Goal: Task Accomplishment & Management: Complete application form

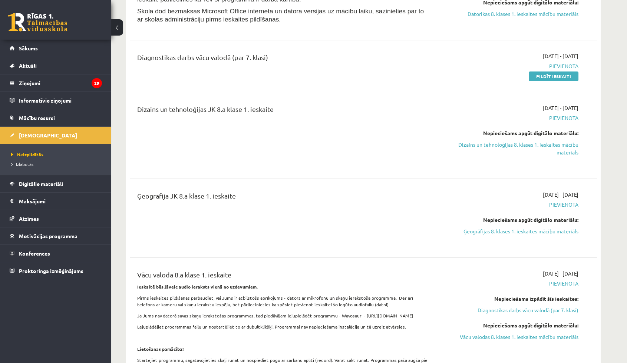
scroll to position [236, 0]
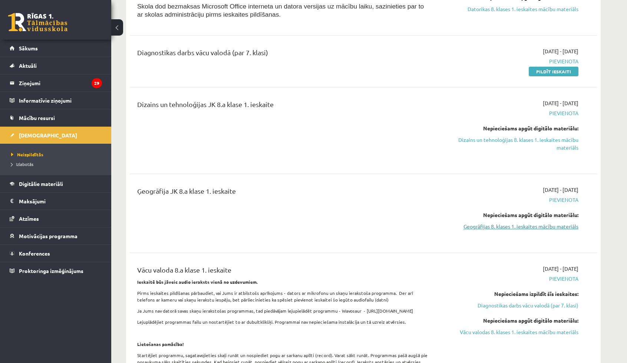
click at [546, 227] on link "Ģeogrāfijas 8. klases 1. ieskaites mācību materiāls" at bounding box center [508, 227] width 140 height 8
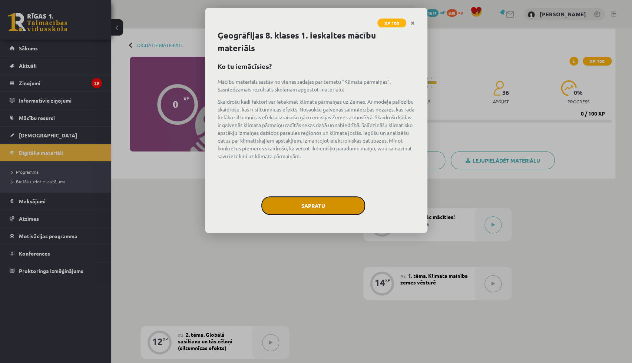
click at [336, 207] on button "Sapratu" at bounding box center [313, 205] width 104 height 19
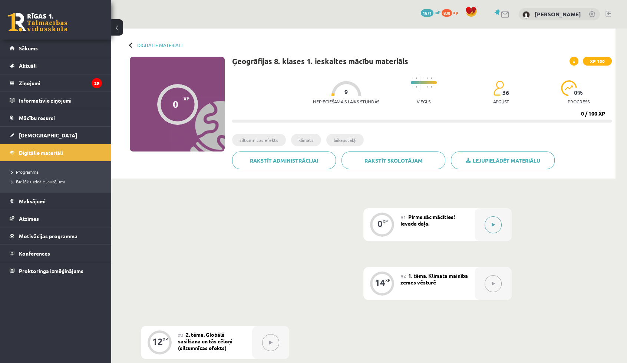
click at [496, 221] on button at bounding box center [492, 224] width 17 height 17
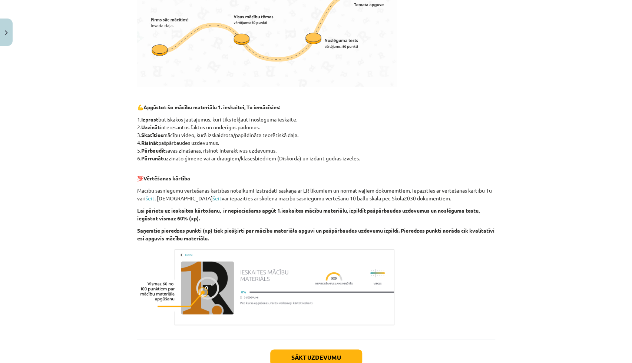
scroll to position [328, 0]
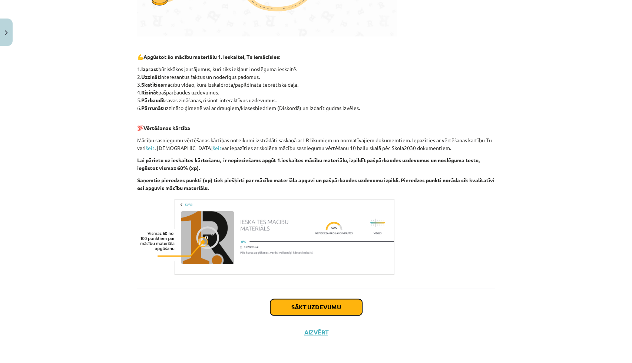
click at [289, 309] on button "Sākt uzdevumu" at bounding box center [316, 307] width 92 height 16
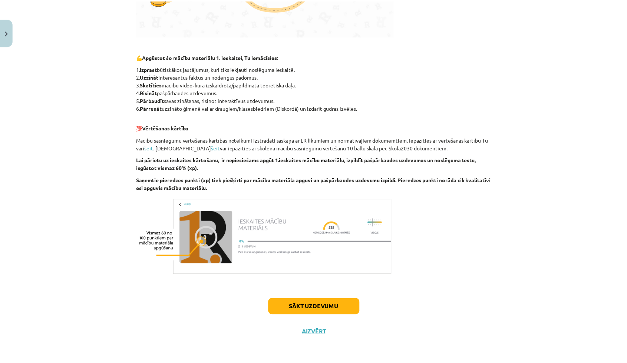
scroll to position [0, 0]
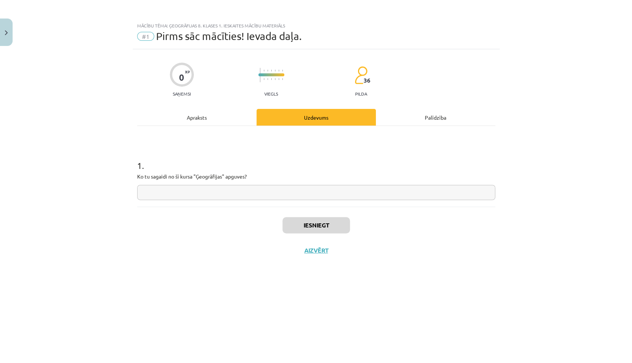
click at [222, 189] on input "text" at bounding box center [316, 192] width 358 height 15
click at [321, 248] on button "Aizvērt" at bounding box center [316, 250] width 28 height 7
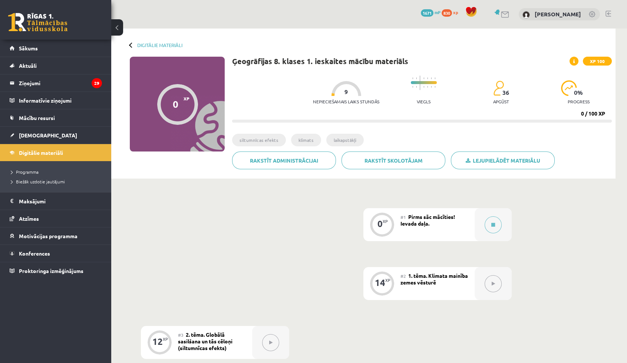
click at [495, 285] on button at bounding box center [492, 283] width 17 height 17
click at [427, 276] on span "1. tēma. Klimata mainība zemes vēsturē" at bounding box center [433, 278] width 67 height 13
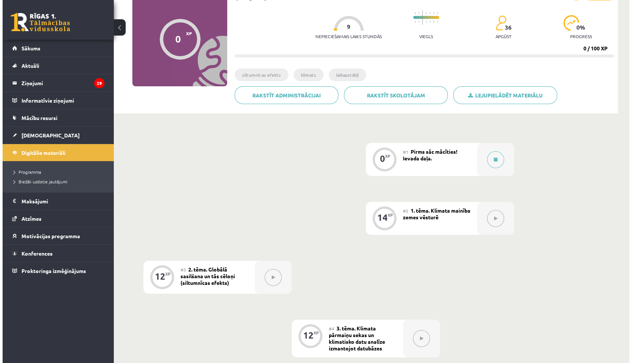
scroll to position [67, 0]
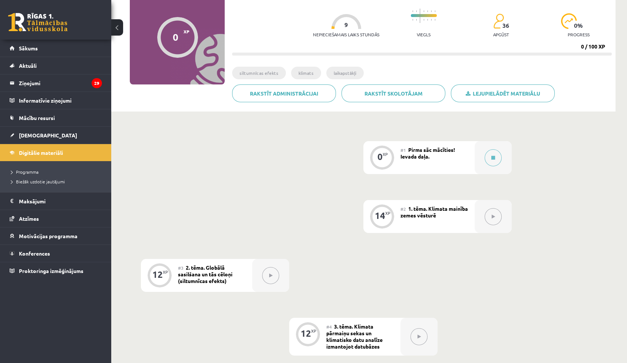
click at [382, 216] on div "14" at bounding box center [380, 215] width 10 height 7
click at [494, 156] on icon at bounding box center [493, 158] width 4 height 4
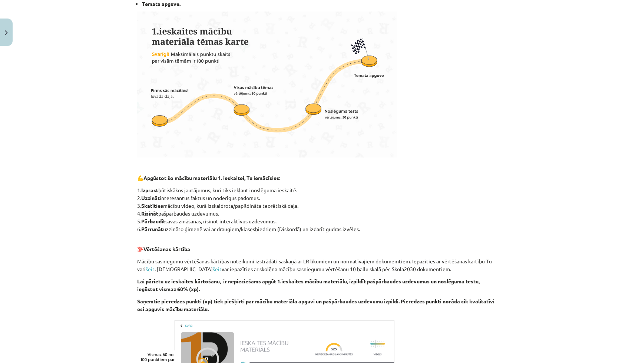
scroll to position [328, 0]
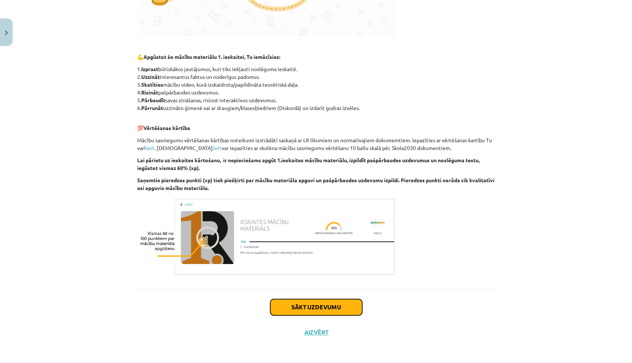
click at [298, 307] on button "Sākt uzdevumu" at bounding box center [316, 307] width 92 height 16
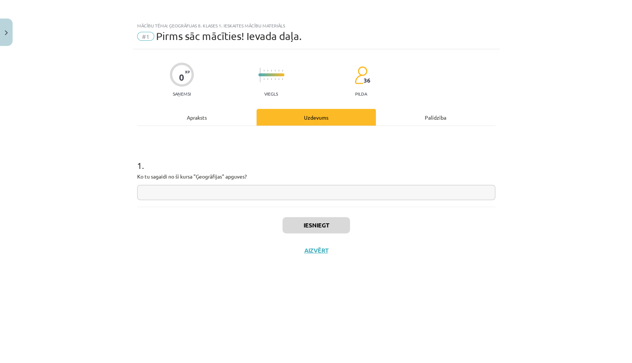
click at [170, 182] on div "1 . Ko tu sagaidi no šī kursa "Ģeogrāfijas" apguves?" at bounding box center [316, 173] width 358 height 53
click at [169, 192] on input "text" at bounding box center [316, 192] width 358 height 15
type input "**********"
click at [322, 221] on button "Iesniegt" at bounding box center [315, 225] width 67 height 16
click at [318, 250] on button "Aizvērt" at bounding box center [316, 250] width 28 height 7
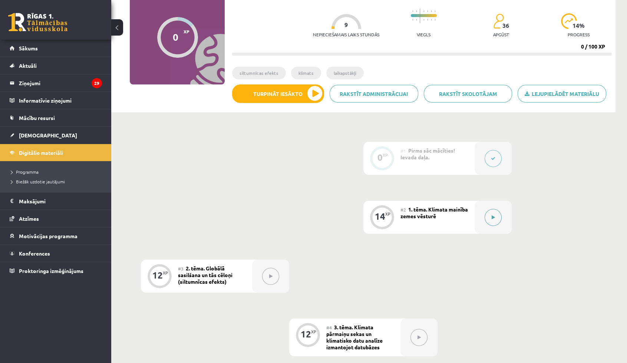
click at [491, 216] on icon at bounding box center [492, 217] width 3 height 4
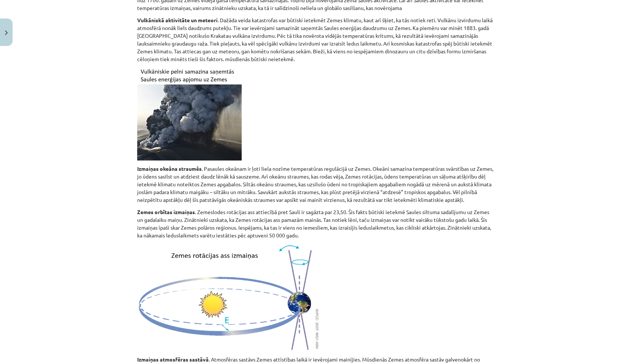
scroll to position [344, 0]
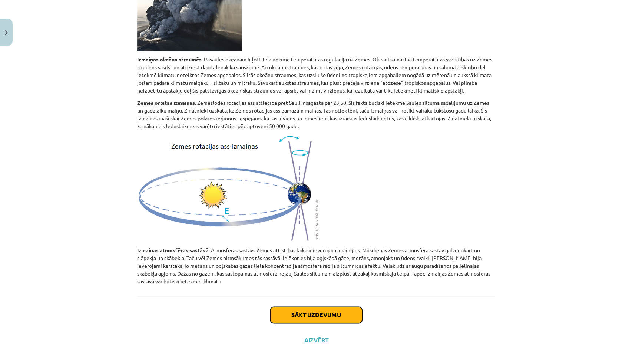
click at [325, 308] on button "Sākt uzdevumu" at bounding box center [316, 315] width 92 height 16
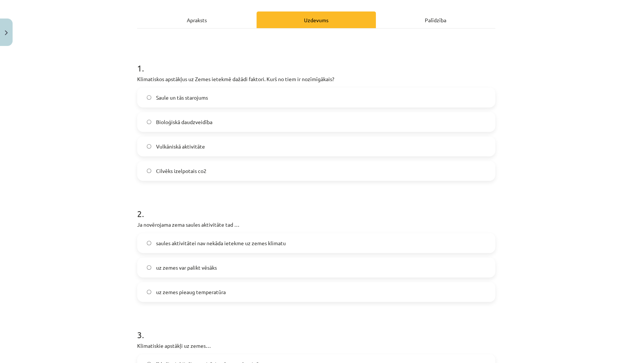
scroll to position [119, 0]
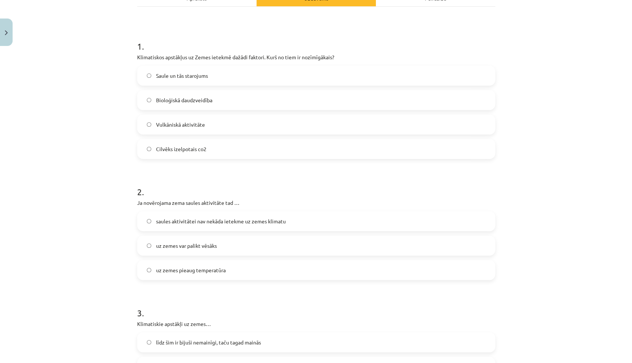
click at [202, 75] on span "Saule un tās starojums" at bounding box center [182, 76] width 52 height 8
click at [222, 251] on label "uz zemes var palikt vēsāks" at bounding box center [316, 245] width 357 height 19
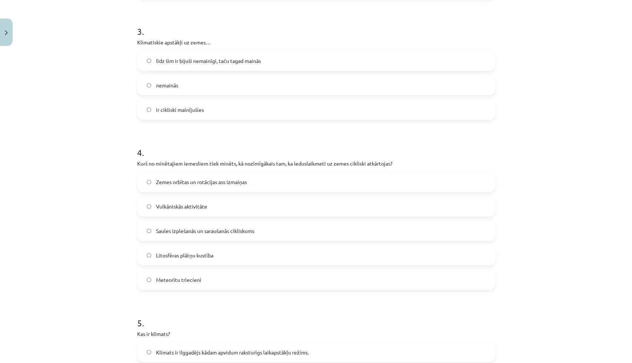
scroll to position [409, 0]
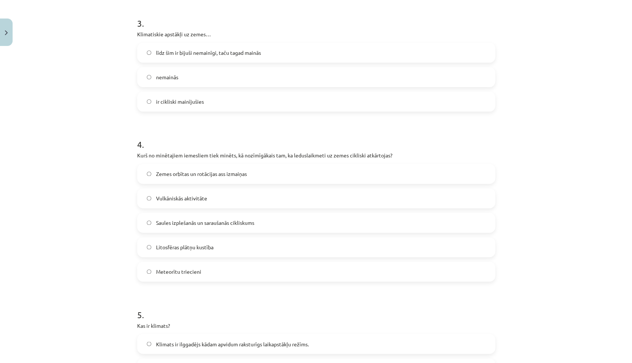
click at [159, 102] on span "ir cikliski mainījušies" at bounding box center [180, 102] width 48 height 8
click at [206, 176] on span "Zemes orbītas un rotācijas ass izmaiņas" at bounding box center [201, 174] width 91 height 8
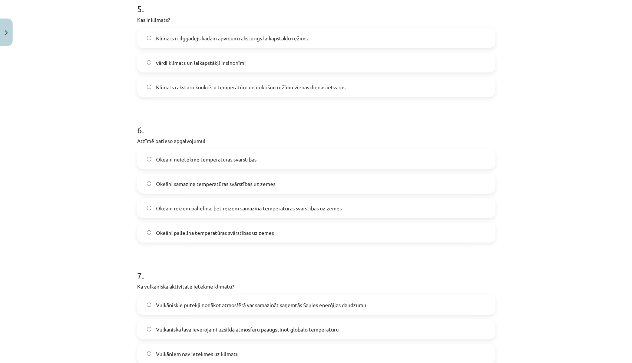
scroll to position [718, 0]
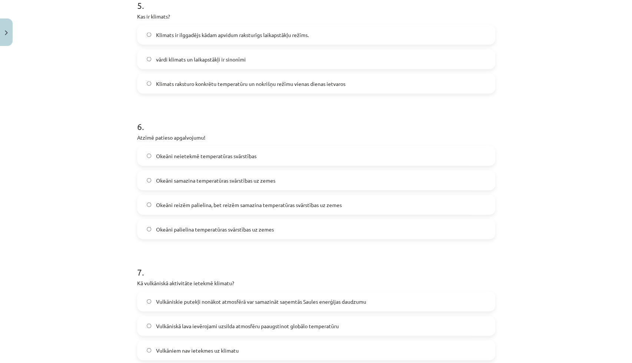
click at [180, 33] on span "Klimats ir ilggadējs kādam apvidum raksturīgs laikapstākļu režīms." at bounding box center [232, 35] width 153 height 8
click at [224, 183] on span "Okeāni samazina temperatūras svārstības uz zemes" at bounding box center [215, 181] width 119 height 8
click at [300, 302] on span "Vulkāniskie putekļi nonākot atmosfērā var samazināt saņemtās Saules enerģijas d…" at bounding box center [261, 302] width 210 height 8
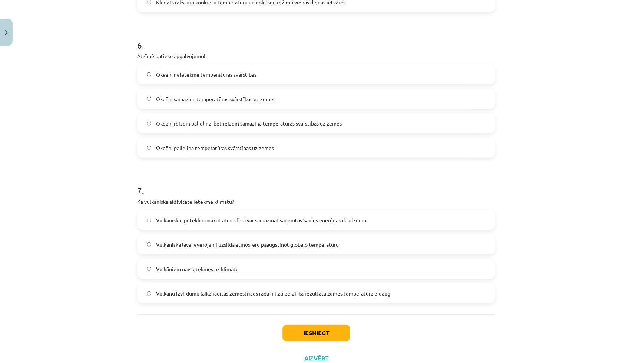
scroll to position [819, 0]
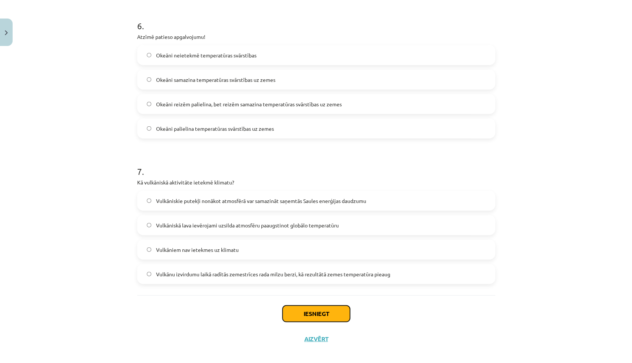
click at [314, 314] on button "Iesniegt" at bounding box center [315, 314] width 67 height 16
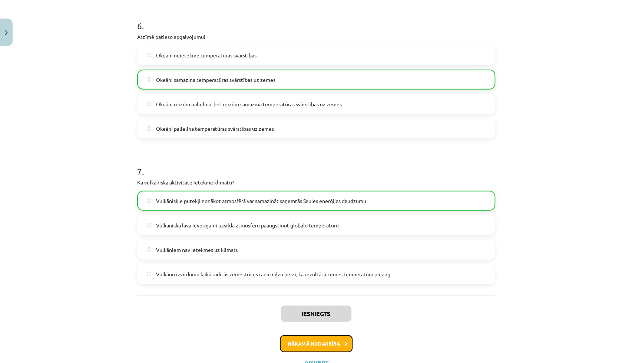
click at [319, 339] on button "Nākamā nodarbība" at bounding box center [316, 343] width 73 height 17
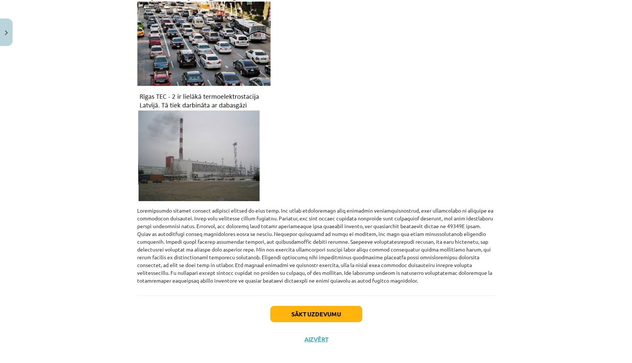
scroll to position [667, 0]
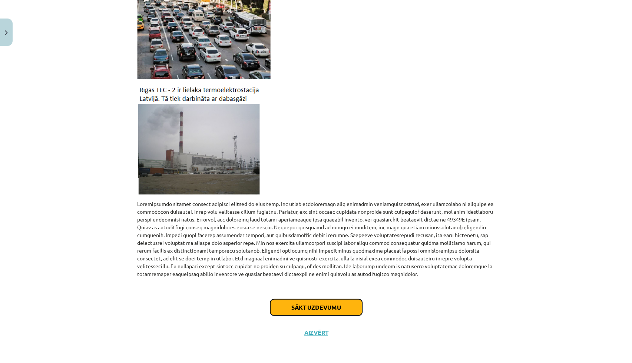
click at [332, 308] on button "Sākt uzdevumu" at bounding box center [316, 307] width 92 height 16
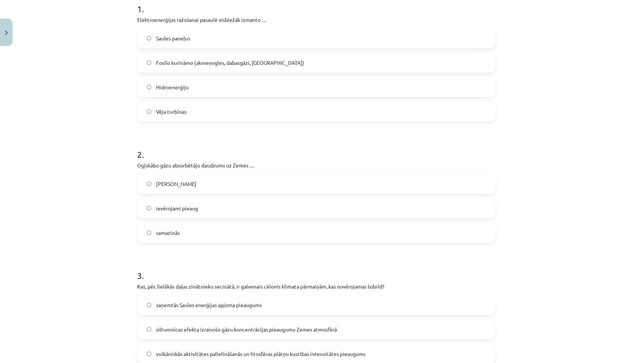
scroll to position [168, 0]
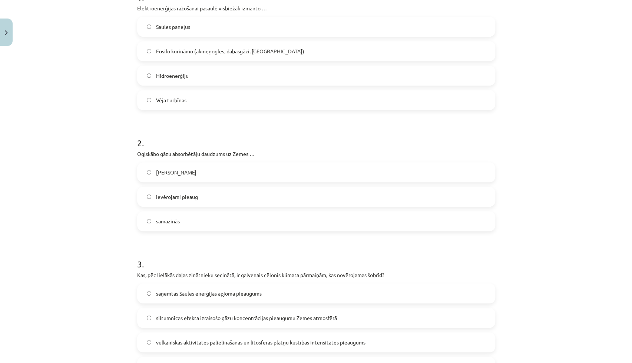
click at [179, 52] on span "Fosilo kurināmo (akmeņogles, dabasgāzi, naftu)" at bounding box center [230, 51] width 148 height 8
click at [168, 220] on span "samazinās" at bounding box center [168, 222] width 24 height 8
click at [201, 320] on span "siltumnīcas efekta izraisošo gāzu koncentrācijas pieaugumu Zemes atmosfērā" at bounding box center [246, 318] width 181 height 8
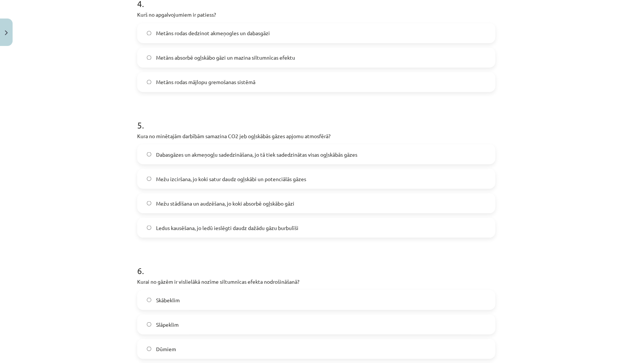
scroll to position [579, 0]
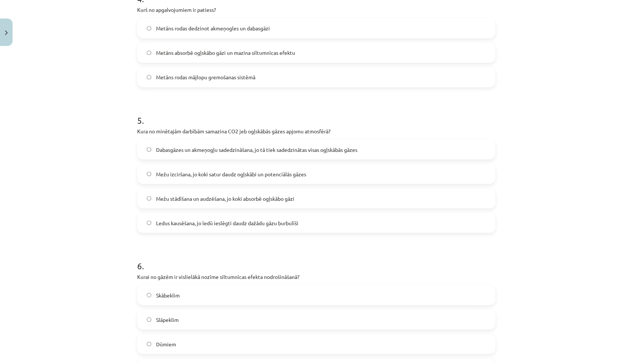
click at [180, 75] on span "Metāns rodas mājlopu gremošanas sistēmā" at bounding box center [205, 77] width 99 height 8
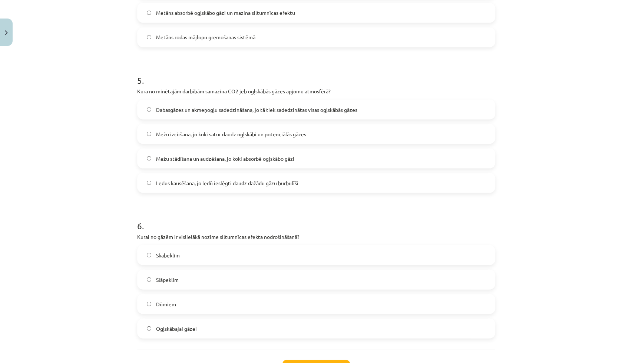
scroll to position [647, 0]
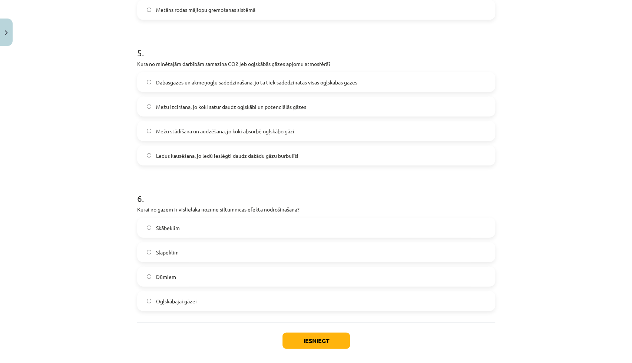
click at [245, 130] on span "Mežu stādīšana un audzēšana, jo koki absorbē ogļskābo gāzi" at bounding box center [225, 131] width 138 height 8
click at [159, 278] on span "Dūmiem" at bounding box center [166, 277] width 20 height 8
click at [322, 341] on button "Iesniegt" at bounding box center [315, 340] width 67 height 16
click at [311, 342] on button "Iesniegt" at bounding box center [315, 340] width 67 height 16
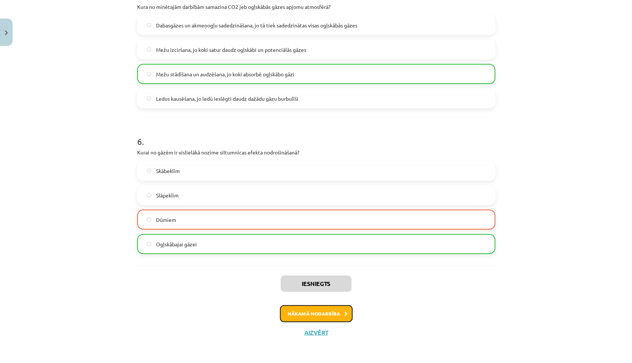
click at [321, 314] on button "Nākamā nodarbība" at bounding box center [316, 313] width 73 height 17
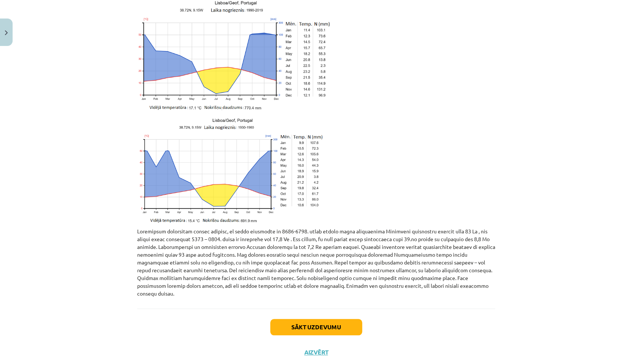
scroll to position [1546, 0]
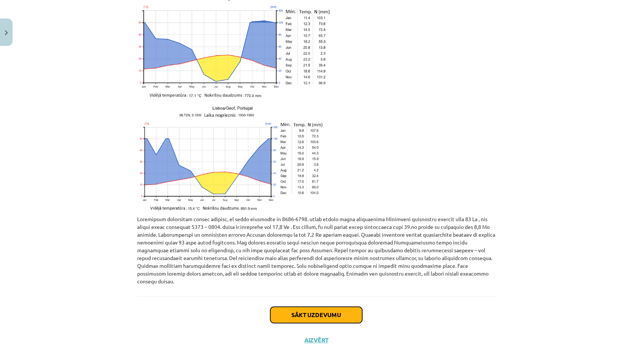
click at [322, 309] on button "Sākt uzdevumu" at bounding box center [316, 315] width 92 height 16
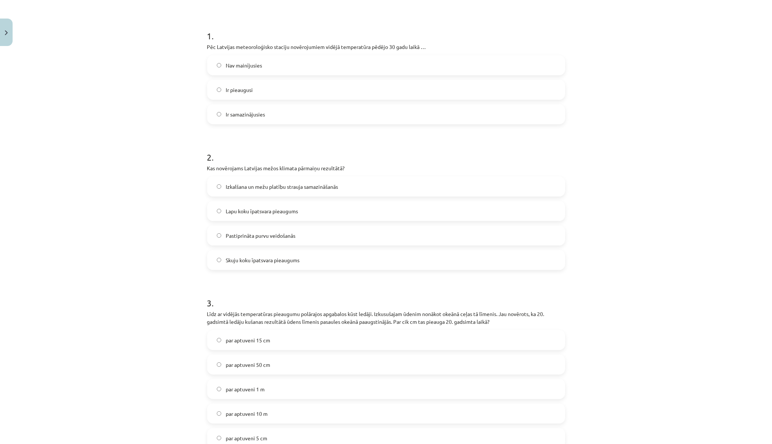
scroll to position [153, 0]
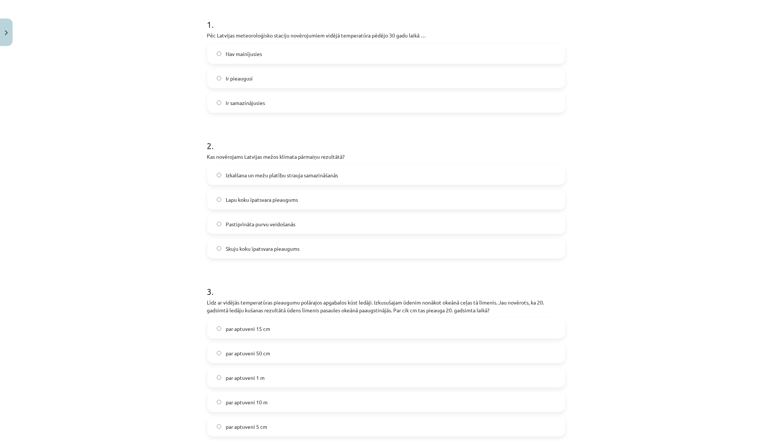
click at [310, 78] on label "Ir pieaugusi" at bounding box center [386, 78] width 357 height 19
click at [288, 199] on span "Lapu koku īpatsvara pieaugums" at bounding box center [262, 200] width 72 height 8
click at [297, 328] on label "par aptuveni 15 cm" at bounding box center [386, 328] width 357 height 19
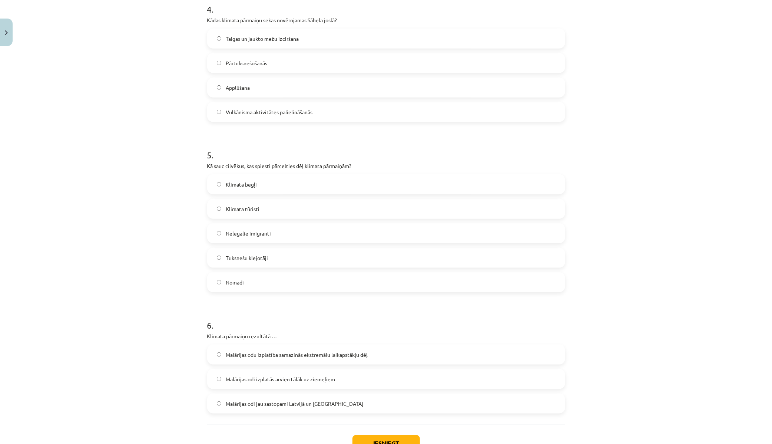
scroll to position [612, 0]
click at [281, 63] on label "Pārtuksnešošanās" at bounding box center [386, 64] width 357 height 19
click at [274, 182] on label "Klimata bēgļi" at bounding box center [386, 185] width 357 height 19
click at [335, 363] on label "Malārijas odi izplatās arvien tālāk uz ziemeļiem" at bounding box center [386, 380] width 357 height 19
click at [632, 298] on div "Mācību tēma: Ģeogrāfijas 8. klases 1. ieskaites mācību materiāls #4 3. tēma. Kl…" at bounding box center [386, 222] width 772 height 444
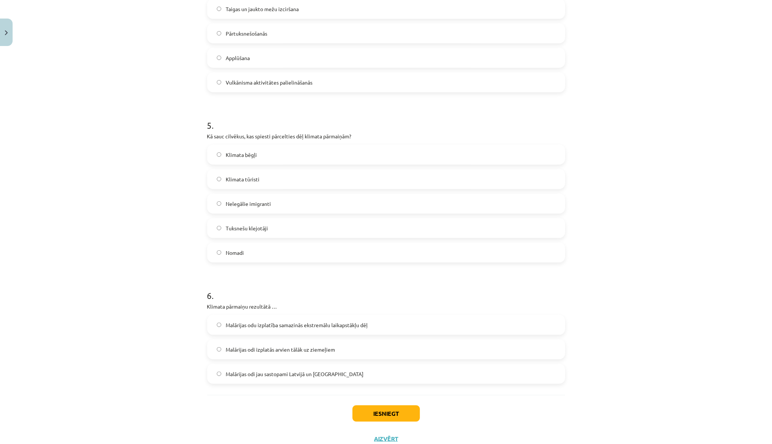
scroll to position [668, 0]
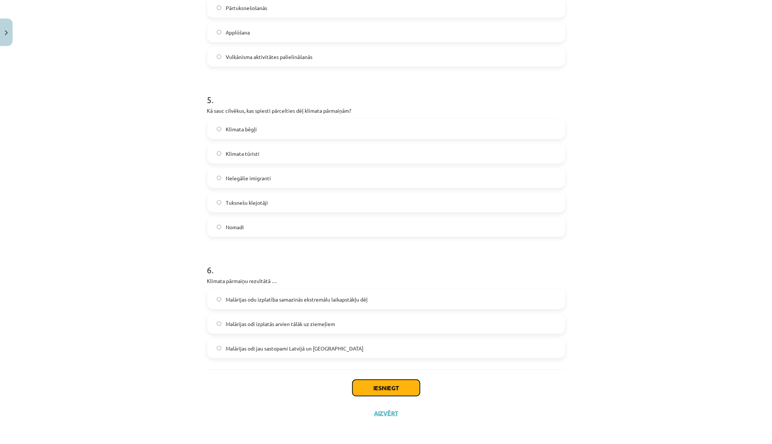
click at [384, 363] on button "Iesniegt" at bounding box center [385, 387] width 67 height 16
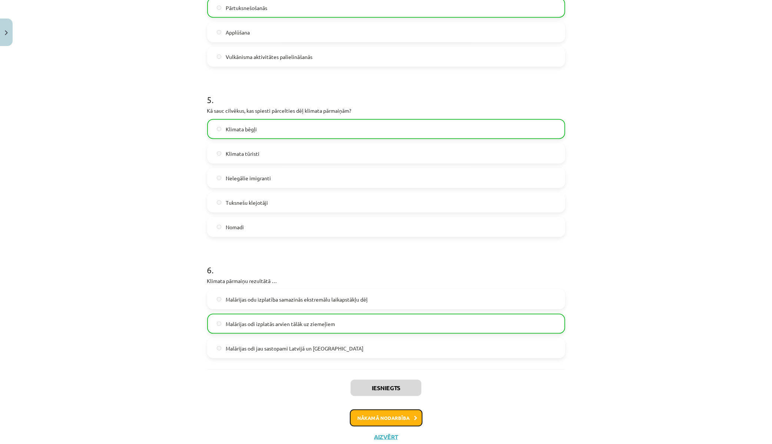
click at [384, 363] on button "Nākamā nodarbība" at bounding box center [386, 417] width 73 height 17
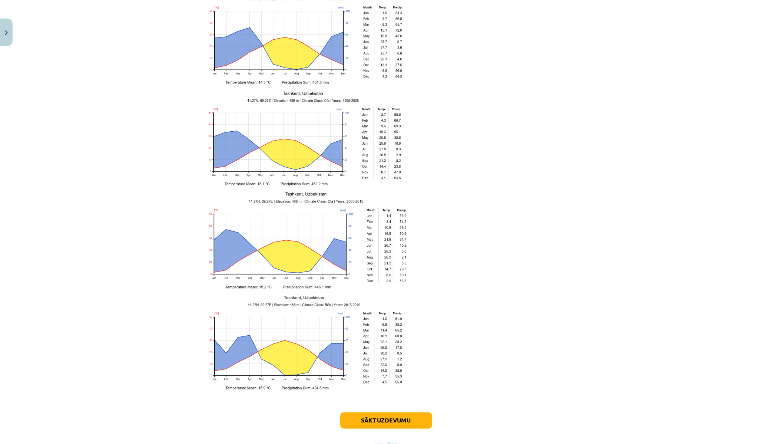
scroll to position [1016, 0]
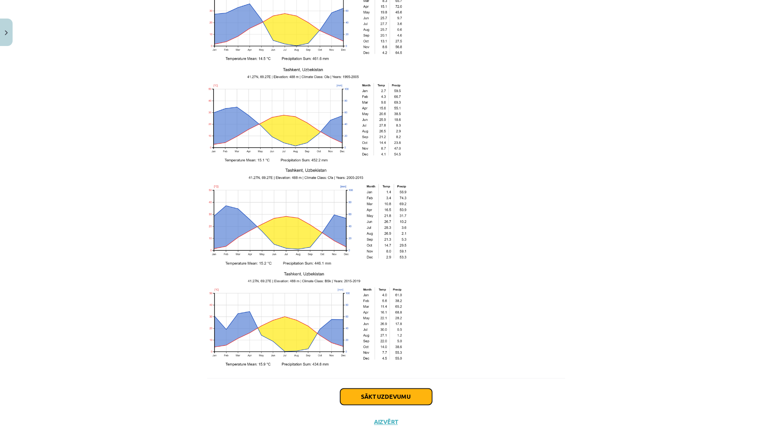
click at [406, 363] on button "Sākt uzdevumu" at bounding box center [386, 396] width 92 height 16
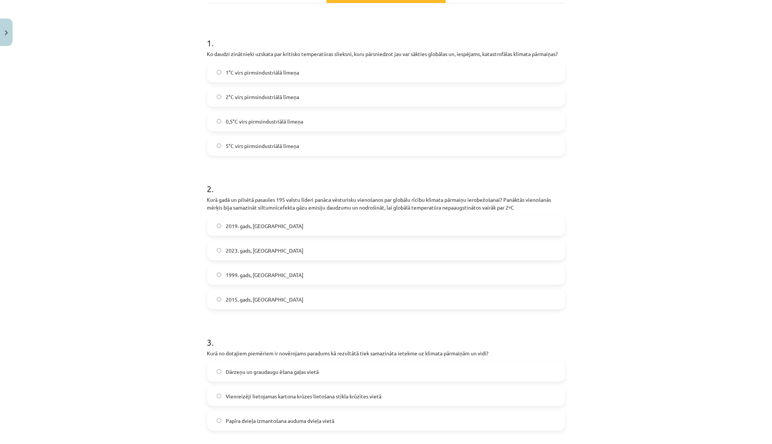
scroll to position [142, 0]
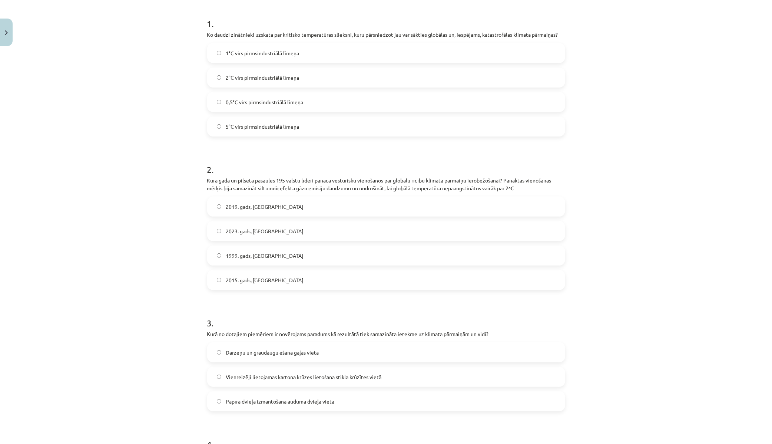
click at [261, 79] on span "2°C virs pirmsindustriālā līmeņa" at bounding box center [262, 78] width 73 height 8
click at [258, 282] on span "2015. gads, Parīze" at bounding box center [265, 280] width 78 height 8
click at [291, 354] on span "Dārzeņu un graudaugu ēšana gaļas vietā" at bounding box center [272, 352] width 93 height 8
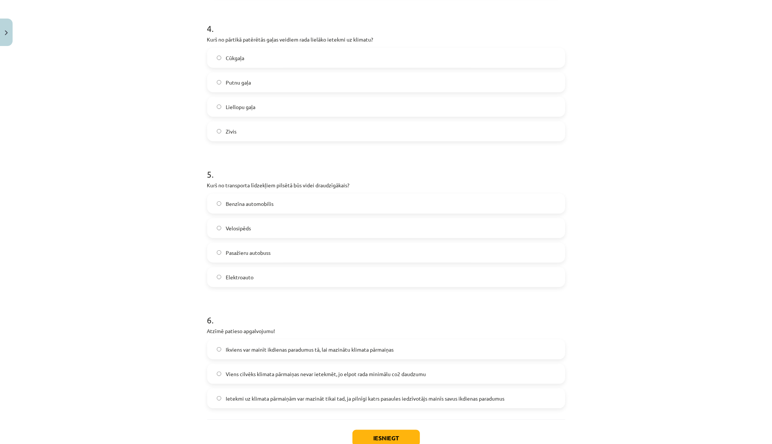
scroll to position [576, 0]
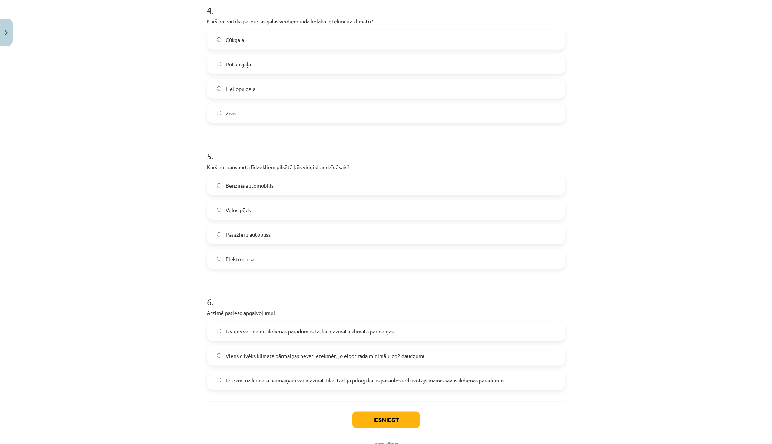
drag, startPoint x: 240, startPoint y: 89, endPoint x: 290, endPoint y: 82, distance: 50.9
click at [242, 89] on span "Liellopu gaļa" at bounding box center [241, 89] width 30 height 8
click at [261, 206] on label "Velosipēds" at bounding box center [386, 209] width 357 height 19
click at [349, 336] on label "Ikviens var mainīt ikdienas paradumus tā, lai mazinātu klimata pārmaiņas" at bounding box center [386, 331] width 357 height 19
click at [391, 363] on button "Iesniegt" at bounding box center [385, 419] width 67 height 16
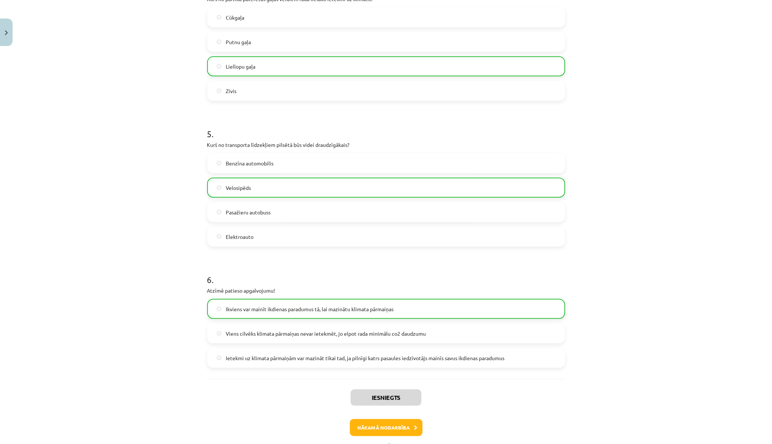
scroll to position [617, 0]
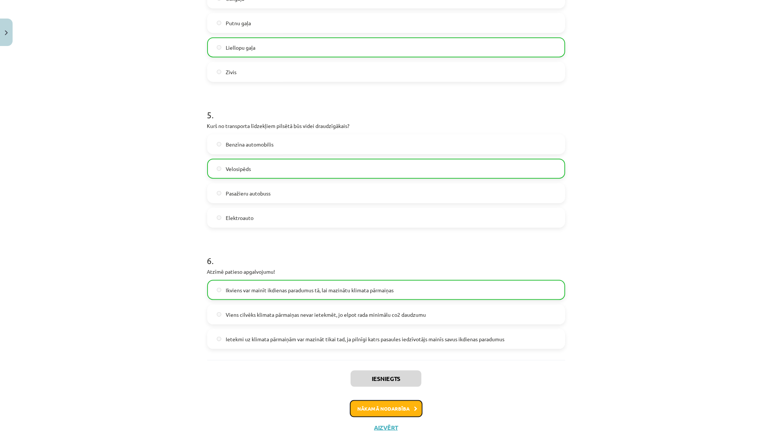
click at [386, 363] on button "Nākamā nodarbība" at bounding box center [386, 408] width 73 height 17
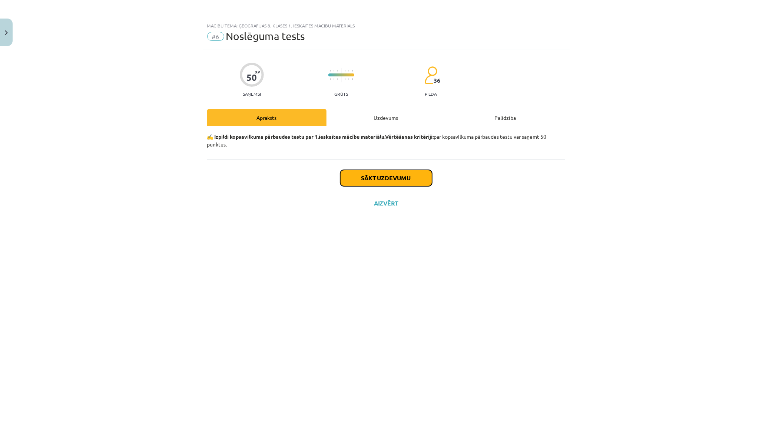
click at [388, 179] on button "Sākt uzdevumu" at bounding box center [386, 178] width 92 height 16
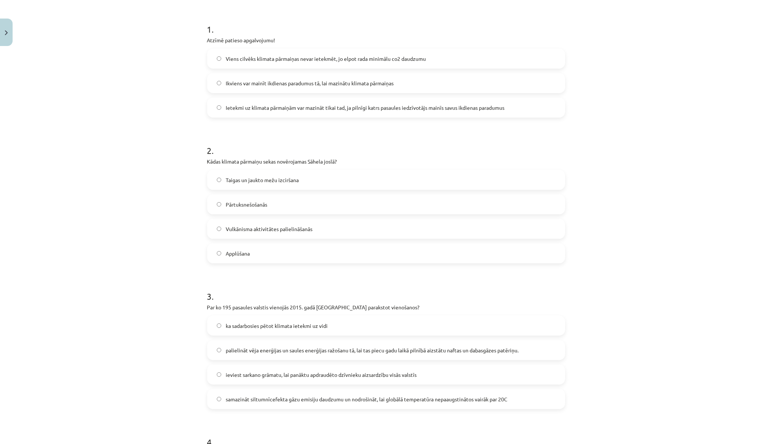
scroll to position [123, 0]
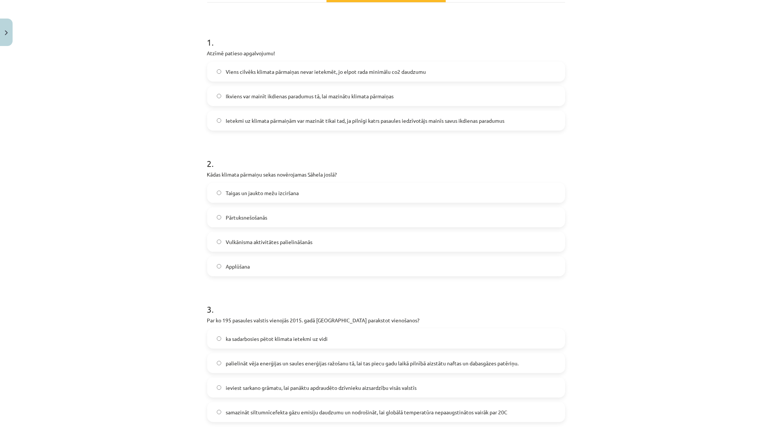
click at [334, 96] on span "Ikviens var mainīt ikdienas paradumus tā, lai mazinātu klimata pārmaiņas" at bounding box center [310, 96] width 168 height 8
click at [272, 219] on label "Pārtuksnešošanās" at bounding box center [386, 217] width 357 height 19
click at [428, 363] on span "samazināt siltumnīcefekta gāzu emisiju daudzumu un nodrošināt, lai globālā temp…" at bounding box center [367, 412] width 282 height 8
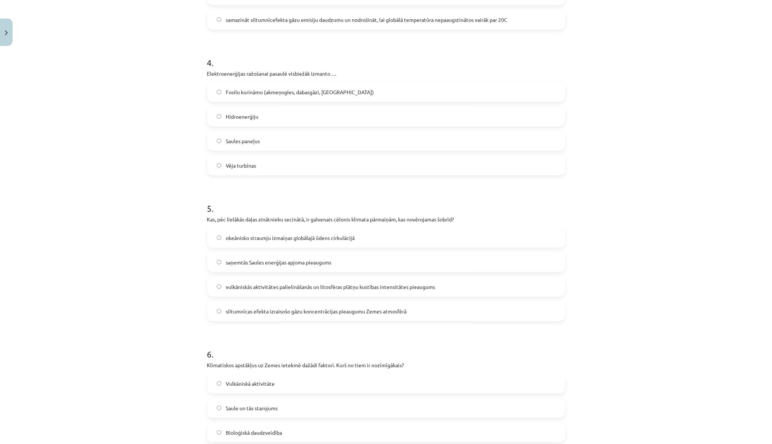
scroll to position [569, 0]
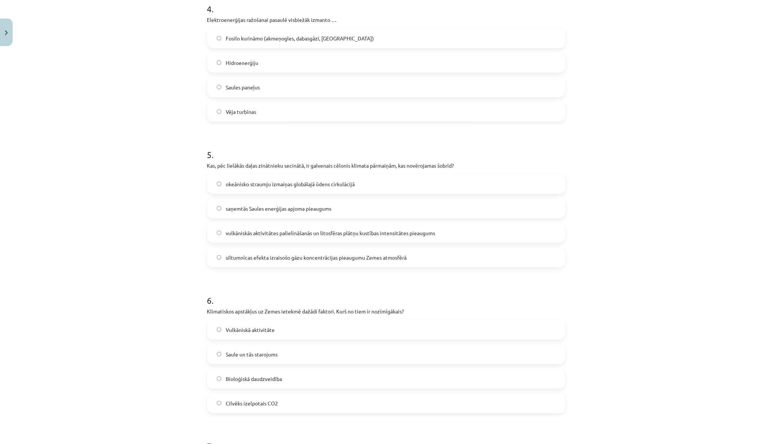
click at [271, 39] on span "Fosilo kurināmo (akmeņogles, dabasgāzi, naftu)" at bounding box center [300, 38] width 148 height 8
click at [337, 256] on span "siltumnīcas efekta izraisošo gāzu koncentrācijas pieaugumu Zemes atmosfērā" at bounding box center [316, 257] width 181 height 8
click at [258, 354] on span "Saule un tās starojums" at bounding box center [252, 354] width 52 height 8
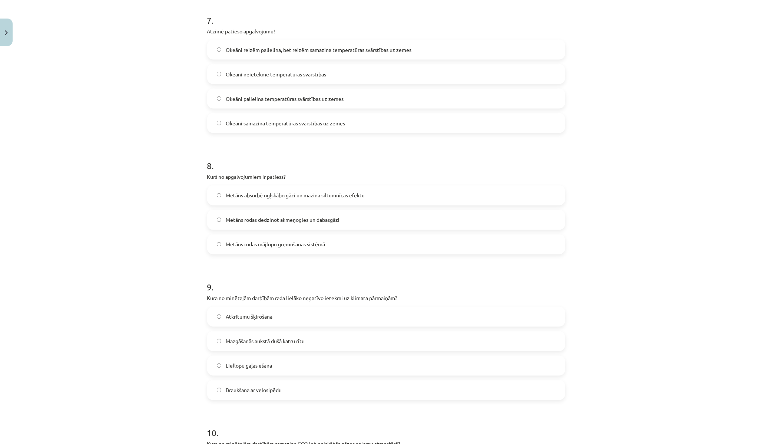
scroll to position [999, 0]
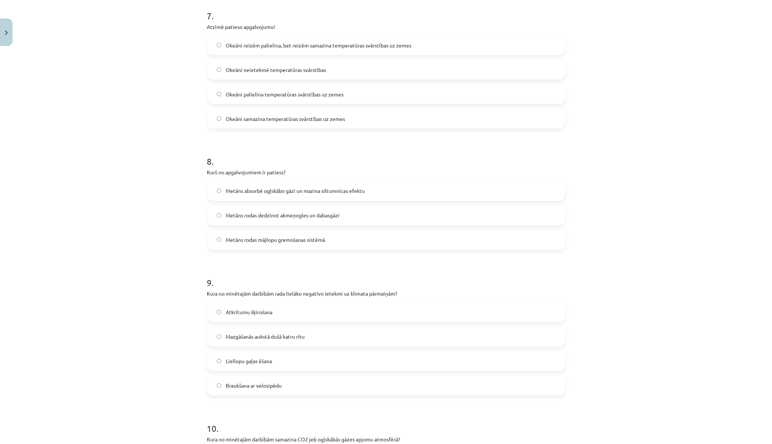
click at [352, 45] on span "Okeāni reizēm palielina, bet reizēm samazina temperatūras svārstības uz zemes" at bounding box center [319, 46] width 186 height 8
click at [293, 238] on span "Metāns rodas mājlopu gremošanas sistēmā" at bounding box center [275, 240] width 99 height 8
click at [270, 359] on label "Liellopu gaļas ēšana" at bounding box center [386, 361] width 357 height 19
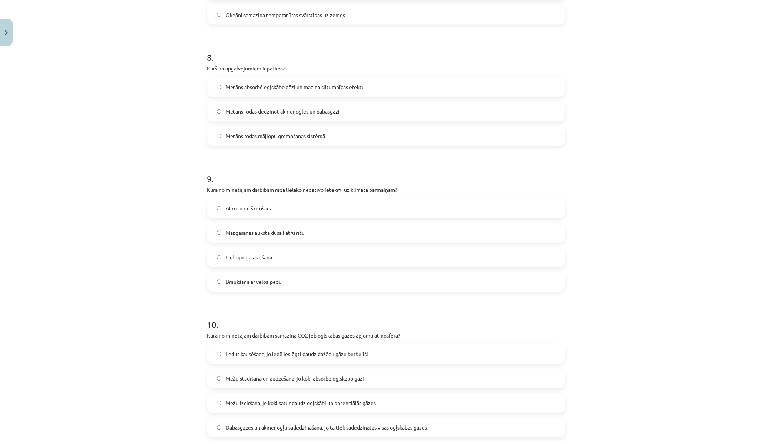
scroll to position [1182, 0]
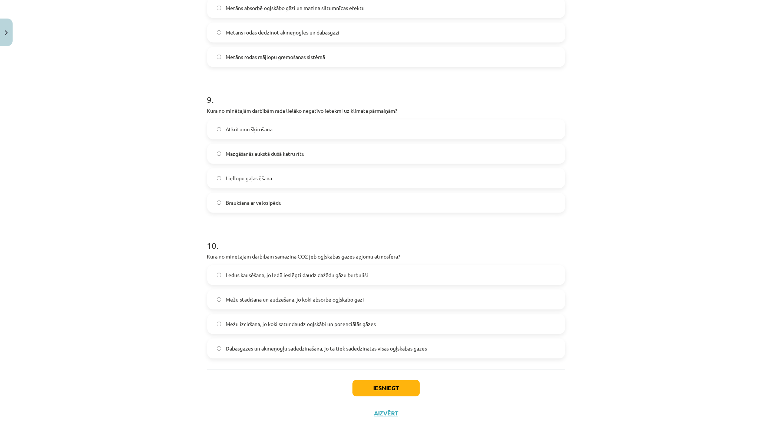
click at [295, 296] on span "Mežu stādīšana un audzēšana, jo koki absorbē ogļskābo gāzi" at bounding box center [295, 299] width 138 height 8
click at [443, 299] on label "Mežu stādīšana un audzēšana, jo koki absorbē ogļskābo gāzi" at bounding box center [386, 299] width 357 height 19
click at [383, 363] on button "Iesniegt" at bounding box center [385, 387] width 67 height 16
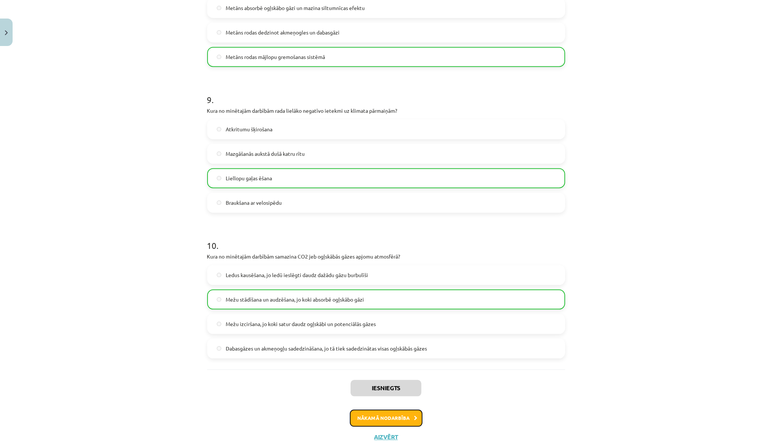
click at [384, 363] on button "Nākamā nodarbība" at bounding box center [386, 417] width 73 height 17
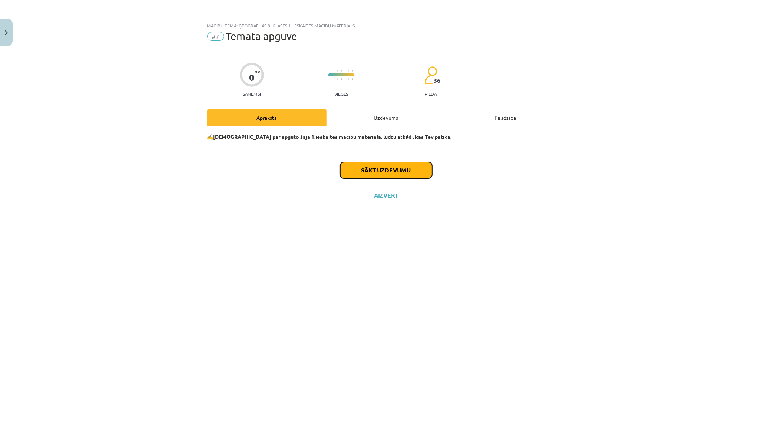
click at [391, 168] on button "Sākt uzdevumu" at bounding box center [386, 170] width 92 height 16
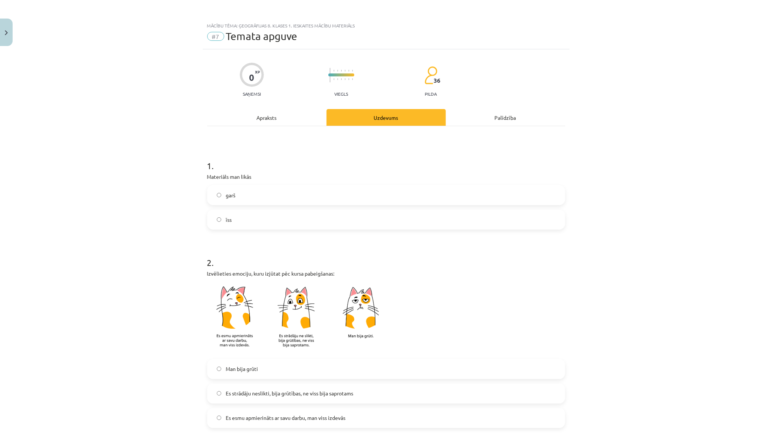
click at [252, 218] on label "īss" at bounding box center [386, 219] width 357 height 19
click at [291, 313] on img at bounding box center [299, 318] width 185 height 73
click at [262, 363] on label "Man bija grūti" at bounding box center [386, 368] width 357 height 19
click at [246, 363] on span "Man bija grūti" at bounding box center [242, 369] width 32 height 8
click at [249, 363] on span "Es esmu apmierināts ar savu darbu, man viss izdevās" at bounding box center [286, 418] width 120 height 8
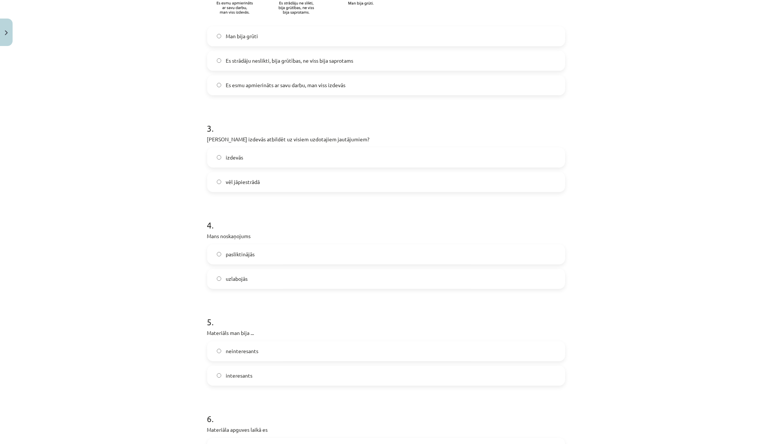
scroll to position [315, 0]
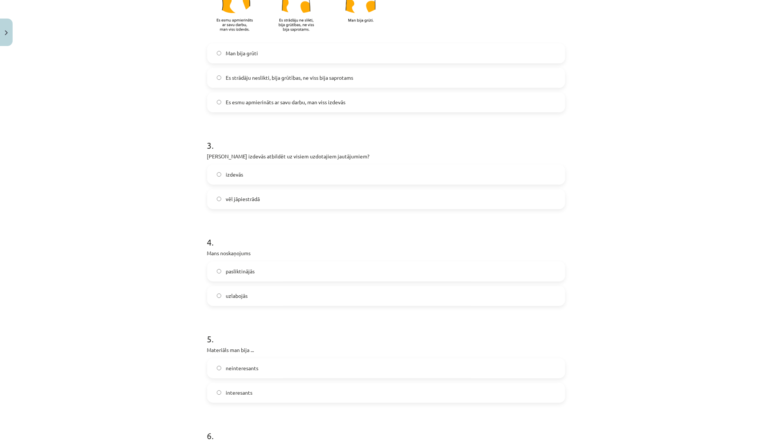
click at [296, 172] on label "izdevās" at bounding box center [386, 174] width 357 height 19
click at [288, 295] on label "uzlabojās" at bounding box center [386, 295] width 357 height 19
drag, startPoint x: 287, startPoint y: 394, endPoint x: 303, endPoint y: 391, distance: 16.1
click at [288, 363] on label "interesants" at bounding box center [386, 392] width 357 height 19
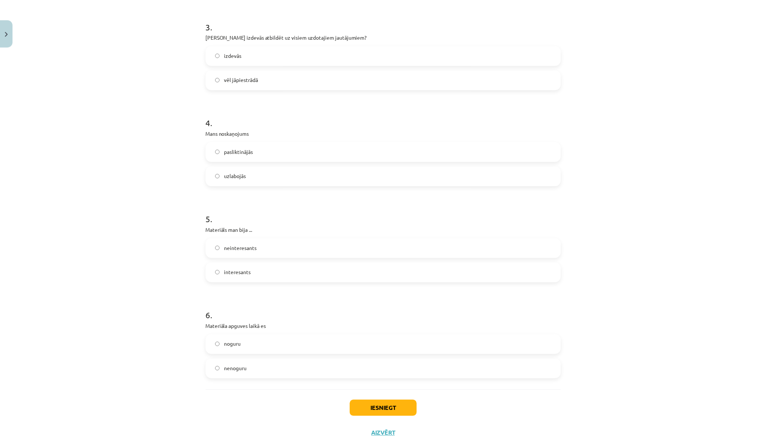
scroll to position [456, 0]
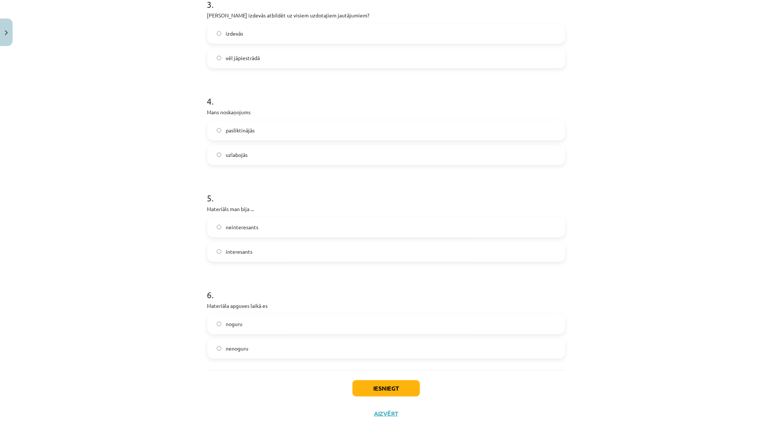
click at [270, 356] on label "nenoguru" at bounding box center [386, 348] width 357 height 19
click at [371, 363] on button "Iesniegt" at bounding box center [385, 388] width 67 height 16
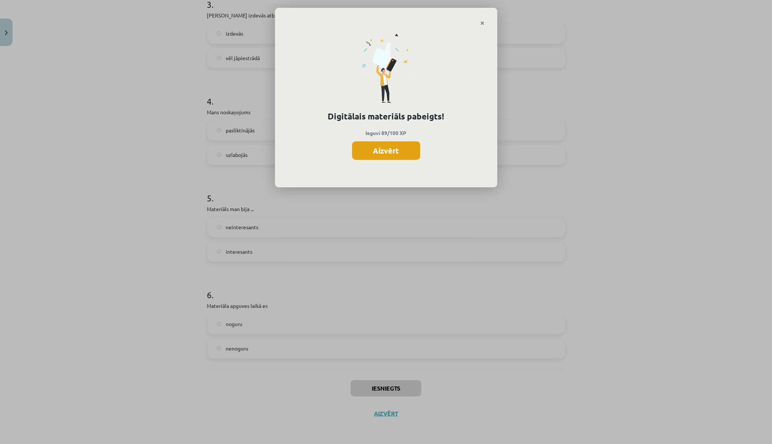
click at [379, 151] on button "Aizvērt" at bounding box center [386, 150] width 68 height 19
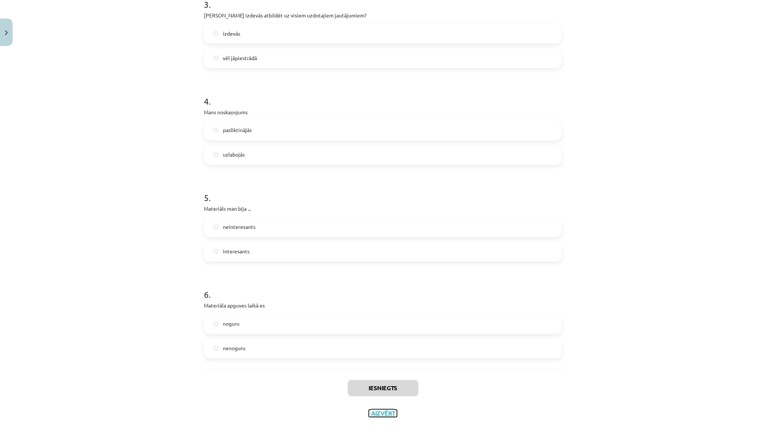
click at [382, 363] on button "Aizvērt" at bounding box center [383, 413] width 28 height 7
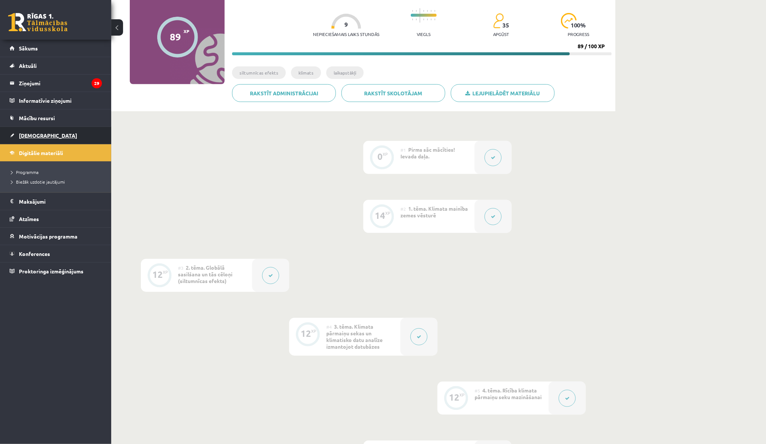
click at [28, 135] on span "[DEMOGRAPHIC_DATA]" at bounding box center [48, 135] width 58 height 7
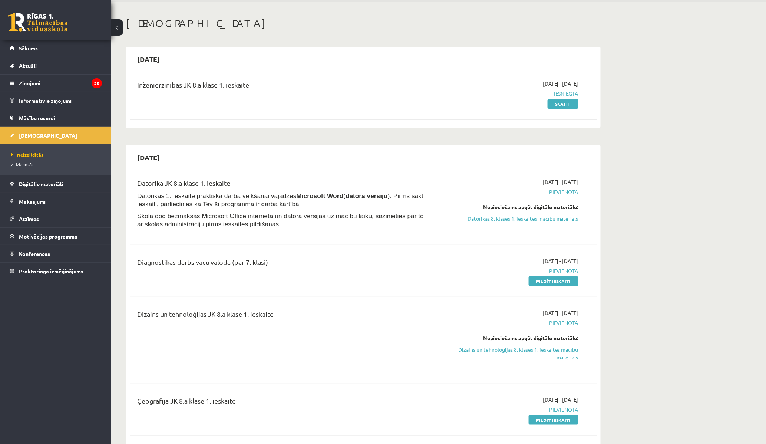
scroll to position [41, 0]
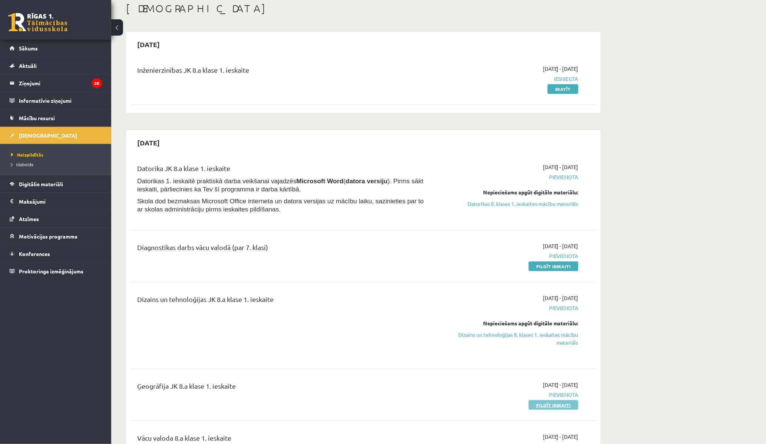
click at [555, 363] on link "Pildīt ieskaiti" at bounding box center [553, 405] width 50 height 10
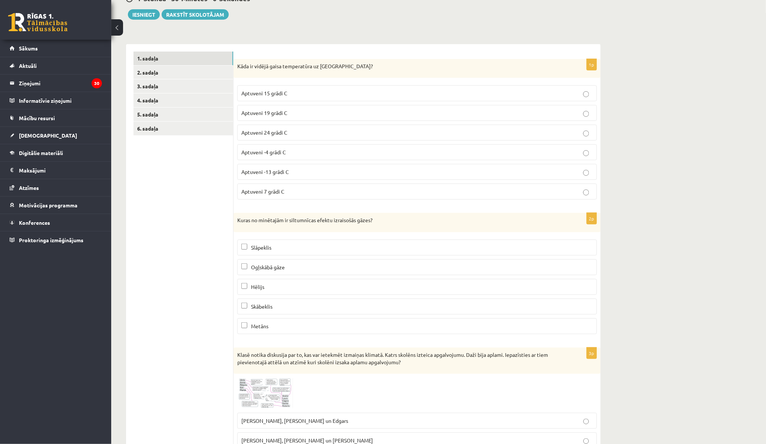
scroll to position [123, 0]
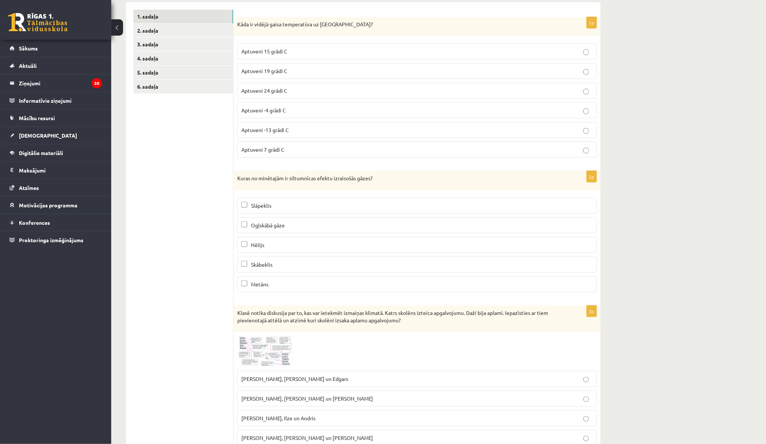
drag, startPoint x: 562, startPoint y: 23, endPoint x: 752, endPoint y: 26, distance: 189.8
click at [752, 26] on div "Ģeogrāfija JK 8.a klase 1. ieskaite , Mikus Beinarts (8.a JK klase) Parādīt pun…" at bounding box center [438, 326] width 654 height 842
click at [295, 228] on p "Ogļskābā gāze" at bounding box center [416, 225] width 351 height 8
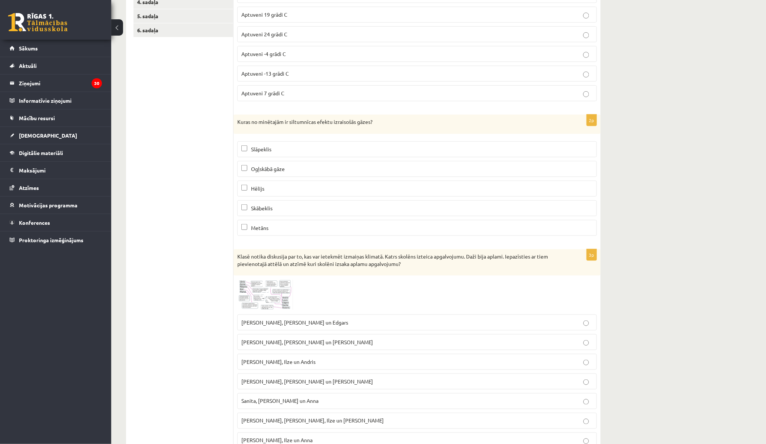
scroll to position [206, 0]
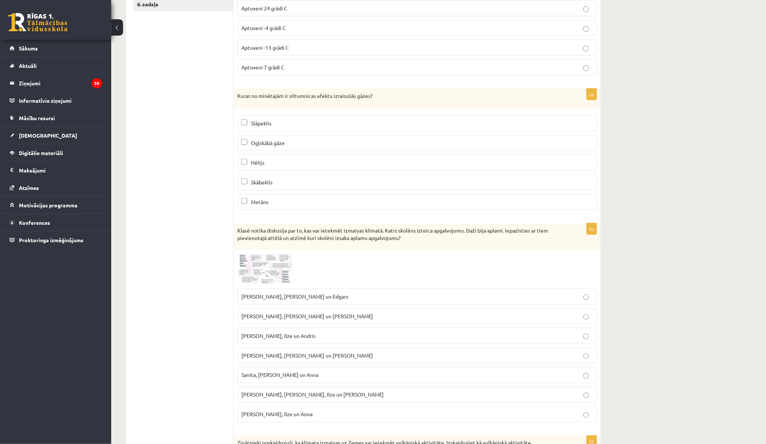
click at [324, 202] on p "Metāns" at bounding box center [416, 202] width 351 height 8
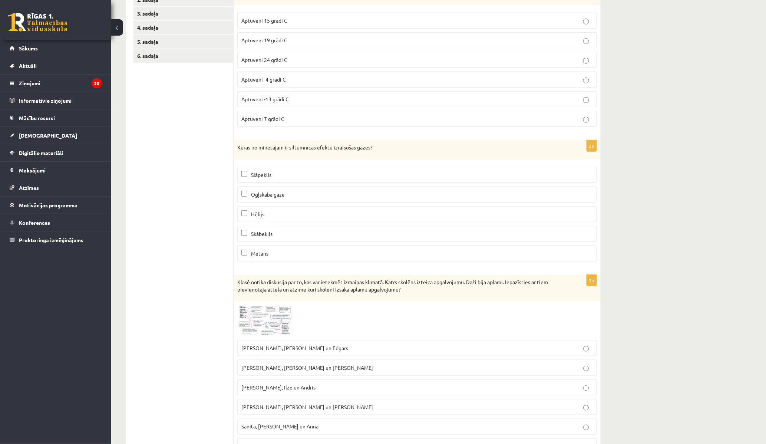
scroll to position [123, 0]
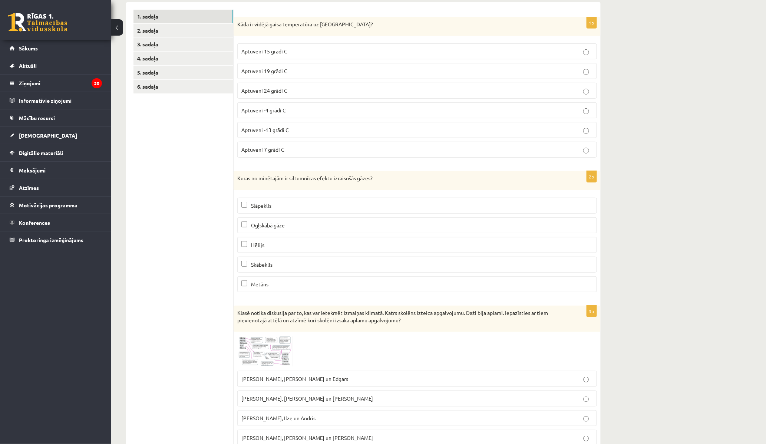
drag, startPoint x: 281, startPoint y: 49, endPoint x: 290, endPoint y: 47, distance: 9.9
click at [282, 49] on span "Aptuveni 15 grādi C" at bounding box center [264, 51] width 46 height 7
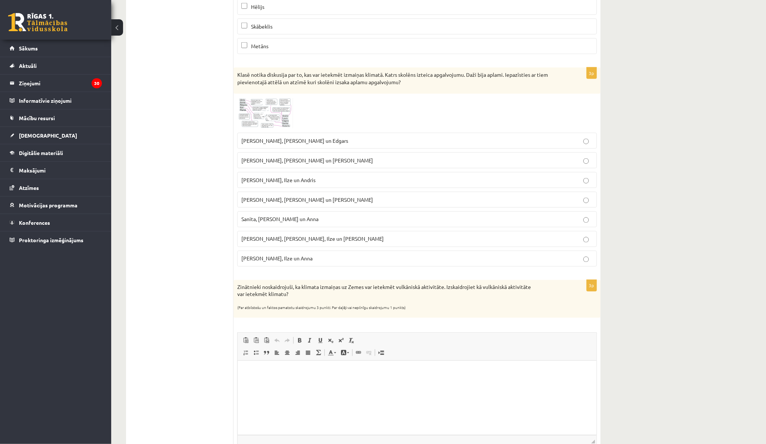
scroll to position [387, 0]
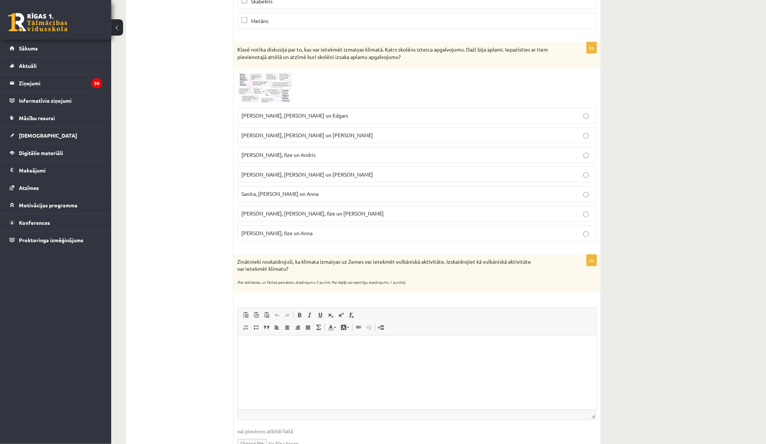
click at [250, 90] on img at bounding box center [265, 87] width 56 height 31
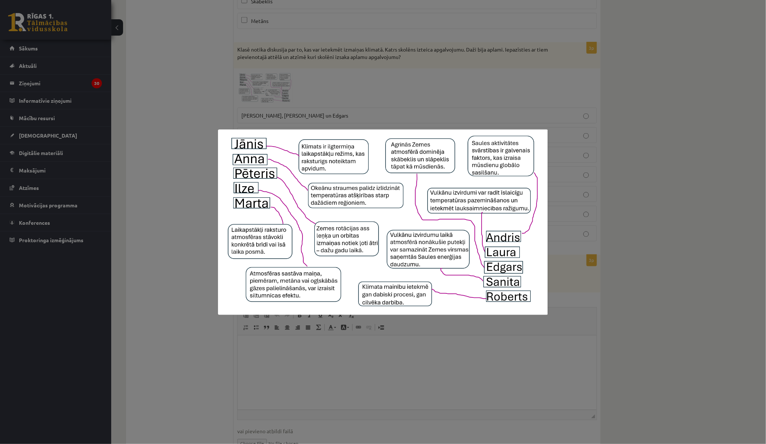
drag, startPoint x: 239, startPoint y: 92, endPoint x: 441, endPoint y: 73, distance: 203.2
click at [441, 73] on div at bounding box center [383, 222] width 766 height 444
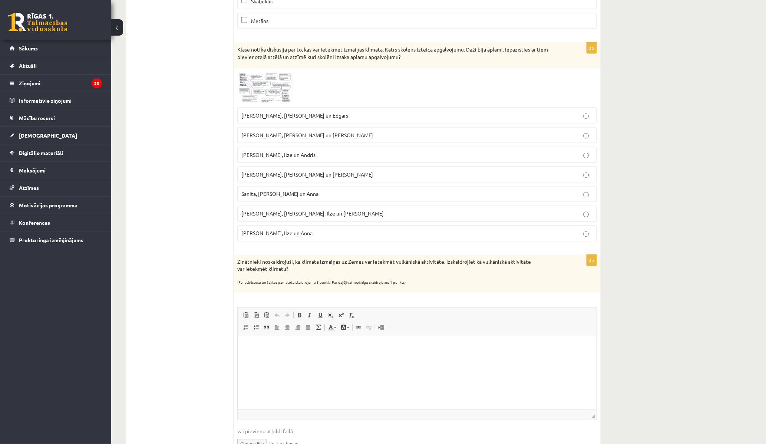
click at [258, 84] on img at bounding box center [265, 87] width 56 height 31
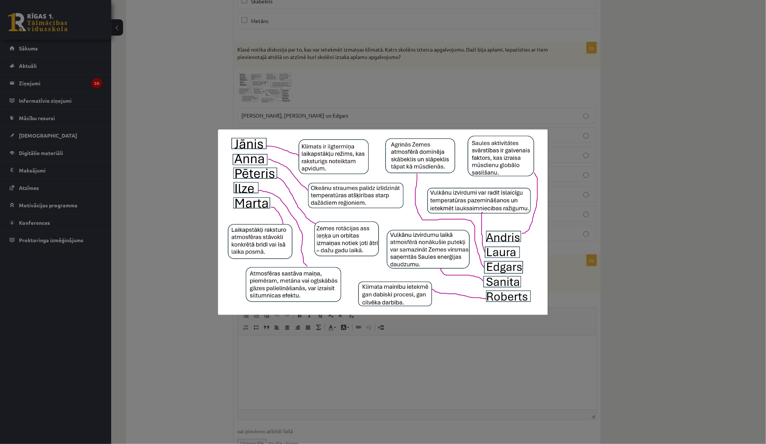
click at [411, 84] on div at bounding box center [383, 222] width 766 height 444
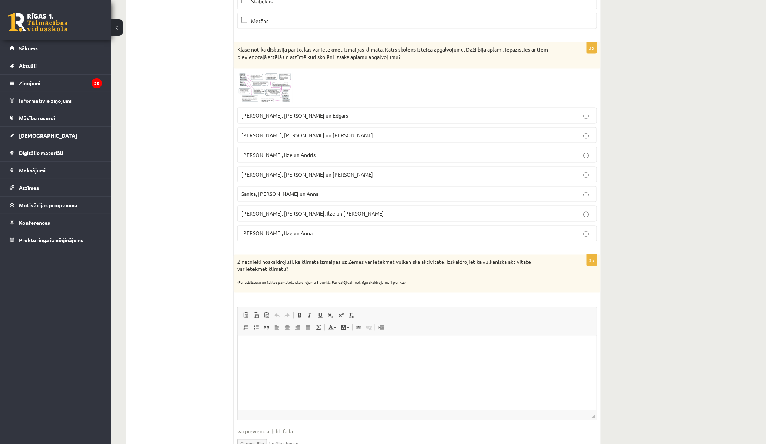
click at [271, 87] on img at bounding box center [265, 87] width 56 height 31
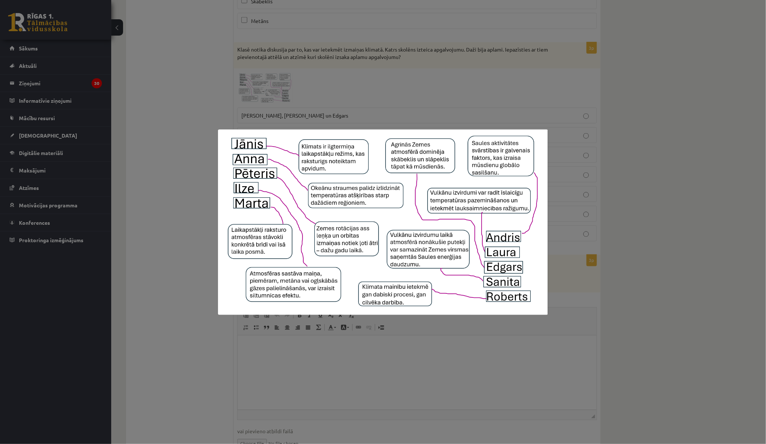
click at [351, 72] on div at bounding box center [383, 222] width 766 height 444
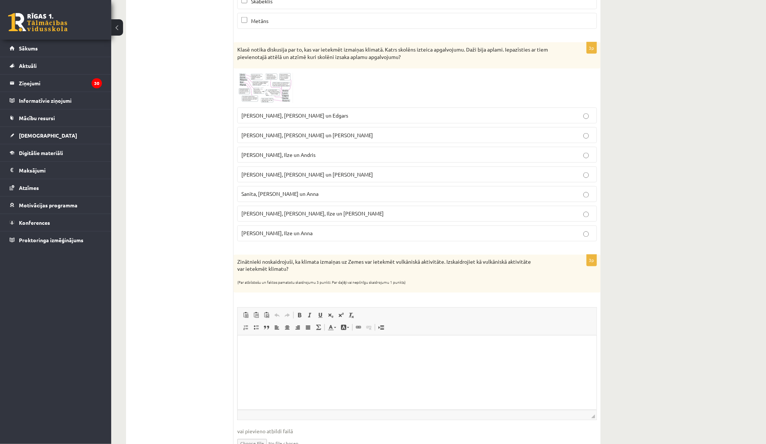
click at [361, 84] on div at bounding box center [416, 87] width 359 height 31
click at [274, 98] on img at bounding box center [265, 87] width 56 height 31
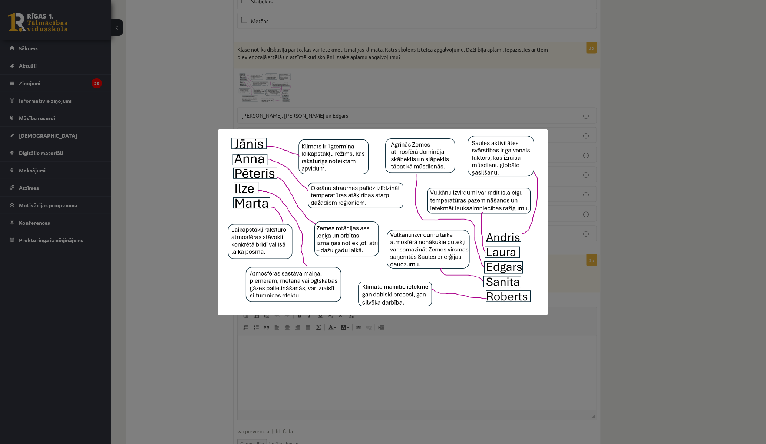
drag, startPoint x: 274, startPoint y: 97, endPoint x: 453, endPoint y: 308, distance: 276.3
click at [453, 308] on img at bounding box center [382, 221] width 329 height 185
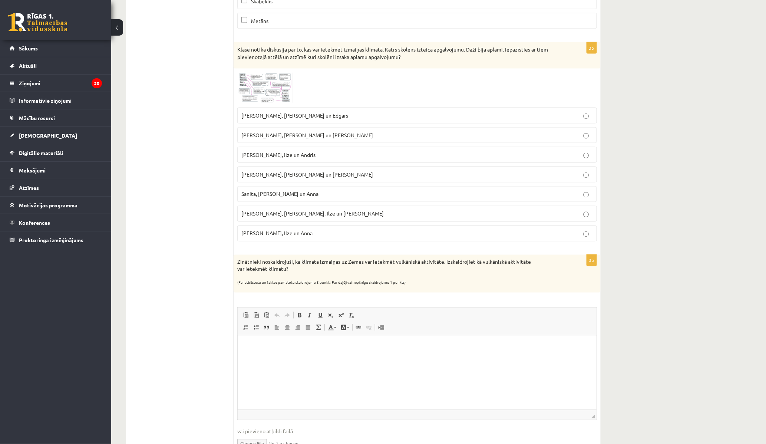
click at [275, 83] on img at bounding box center [265, 87] width 56 height 31
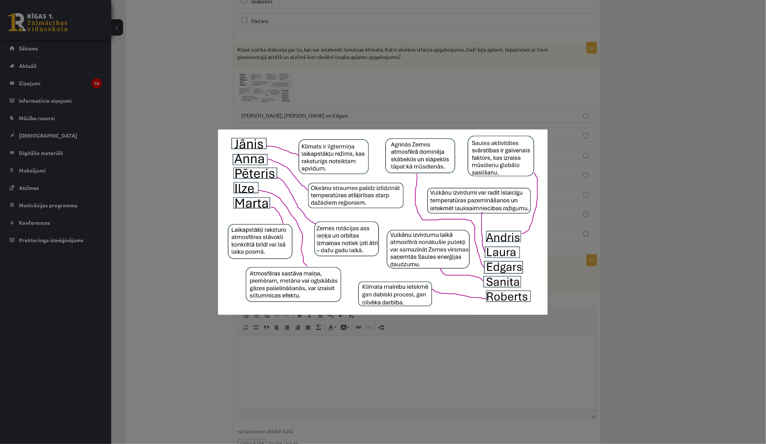
click at [344, 96] on div at bounding box center [383, 222] width 766 height 444
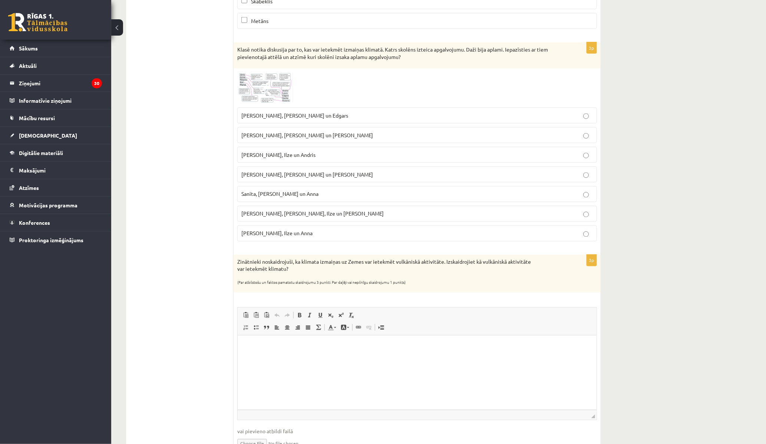
click at [280, 98] on img at bounding box center [265, 87] width 56 height 31
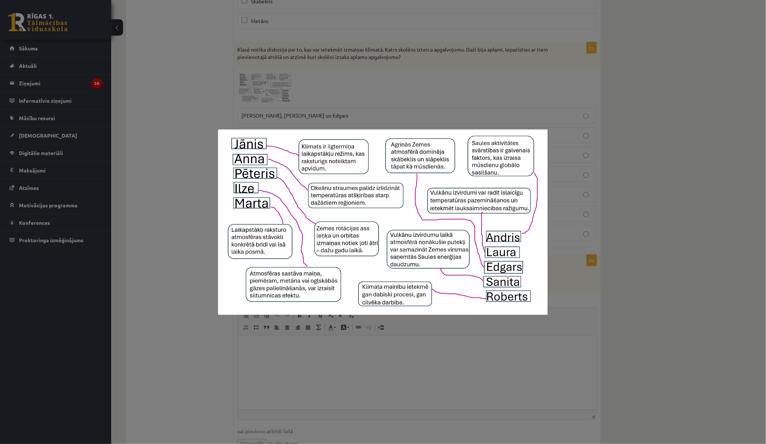
click at [276, 102] on div at bounding box center [383, 222] width 766 height 444
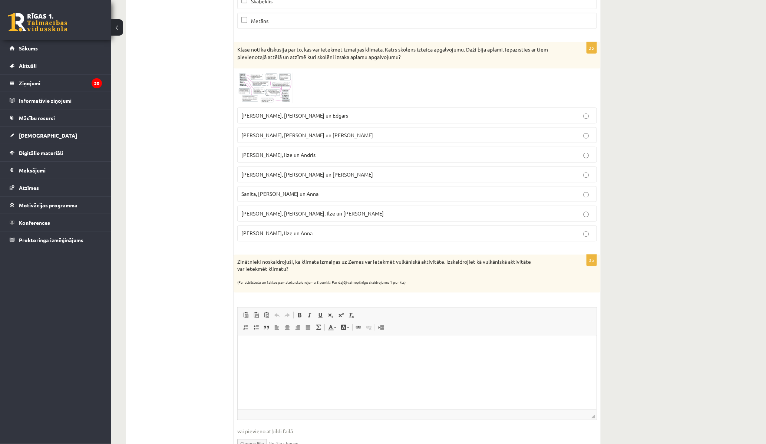
click at [289, 101] on img at bounding box center [265, 87] width 56 height 31
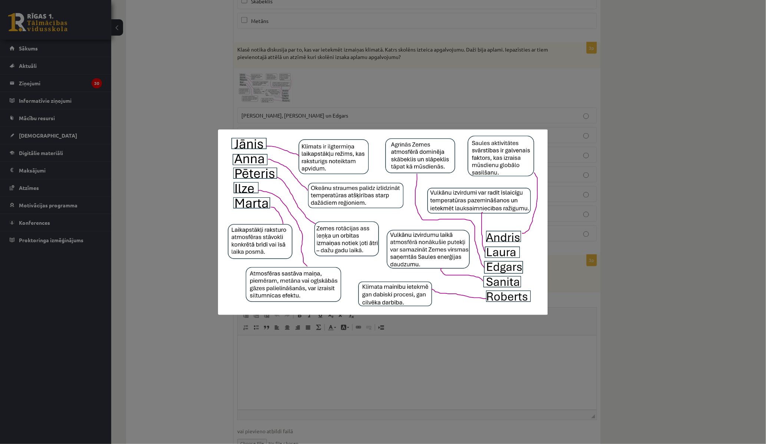
click at [315, 99] on div at bounding box center [383, 222] width 766 height 444
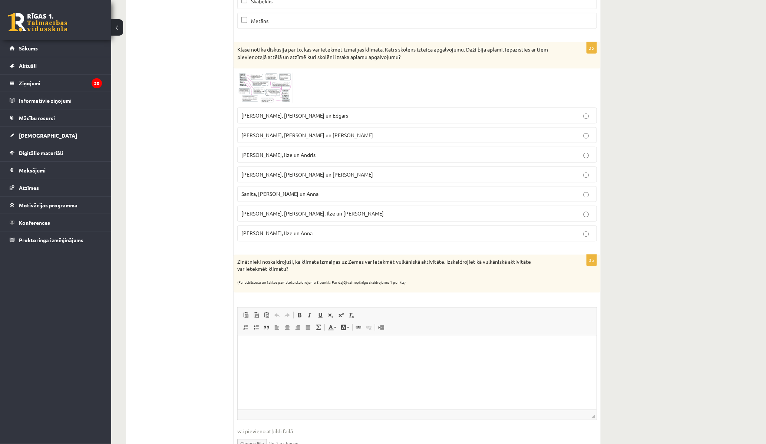
click at [316, 115] on p "Pēteris, Andris un Edgars" at bounding box center [416, 116] width 351 height 8
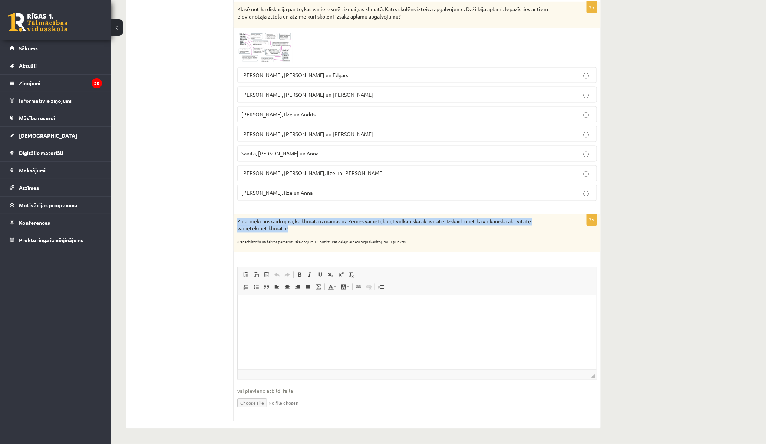
drag, startPoint x: 236, startPoint y: 220, endPoint x: 303, endPoint y: 230, distance: 68.2
click at [303, 230] on div "Zinātnieki noskaidrojuši, ka klimata izmaiņas uz Zemes var ietekmēt vulkāniskā …" at bounding box center [416, 233] width 367 height 38
copy p "Zinātnieki noskaidrojuši, ka klimata izmaiņas uz Zemes var ietekmēt vulkāniskā …"
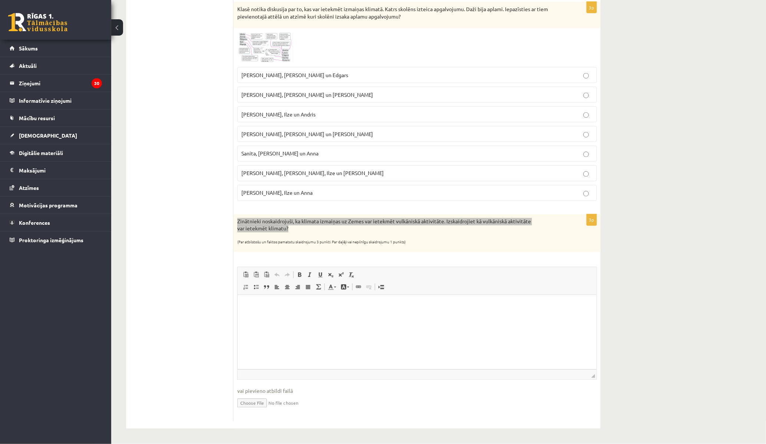
drag, startPoint x: 311, startPoint y: 329, endPoint x: 308, endPoint y: 328, distance: 3.9
click at [311, 318] on html at bounding box center [416, 306] width 359 height 23
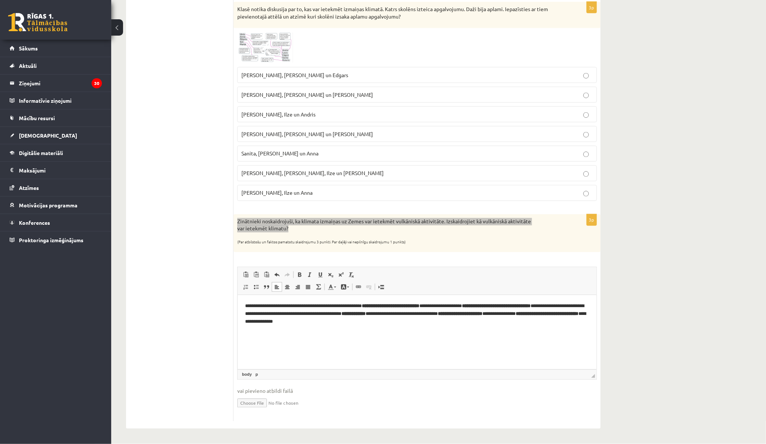
click at [241, 333] on html "**********" at bounding box center [416, 314] width 359 height 38
click at [464, 318] on p "**********" at bounding box center [417, 313] width 344 height 23
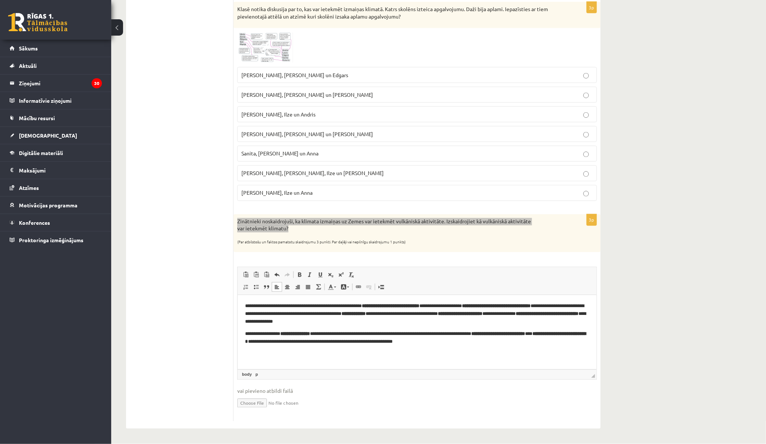
click at [371, 312] on p "**********" at bounding box center [417, 313] width 344 height 23
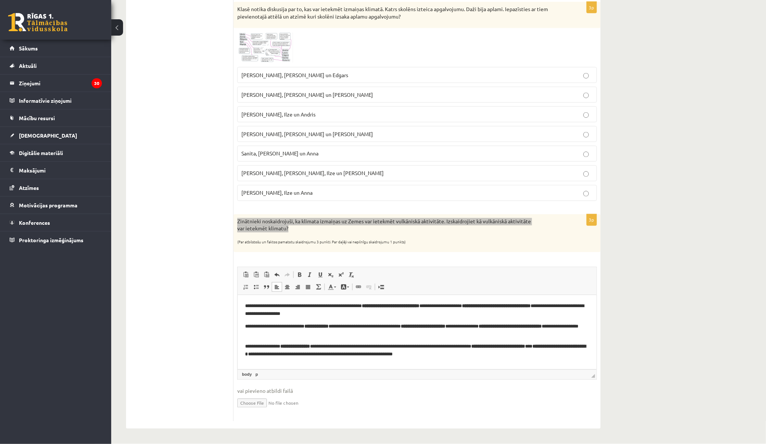
drag, startPoint x: 498, startPoint y: 351, endPoint x: 501, endPoint y: 349, distance: 4.0
click at [499, 351] on p "**********" at bounding box center [417, 351] width 344 height 16
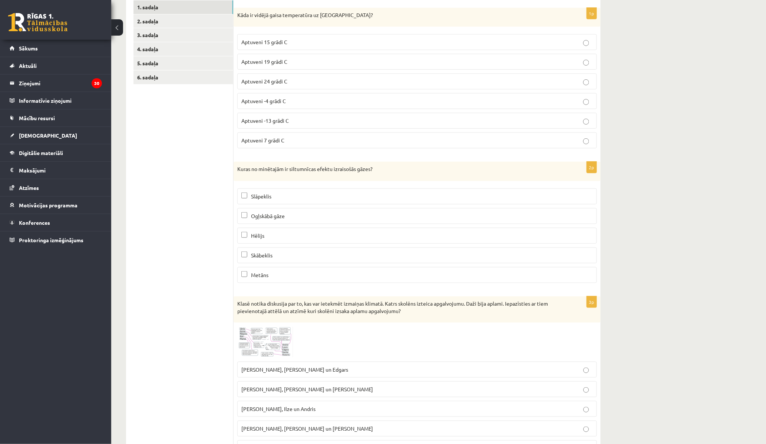
scroll to position [0, 0]
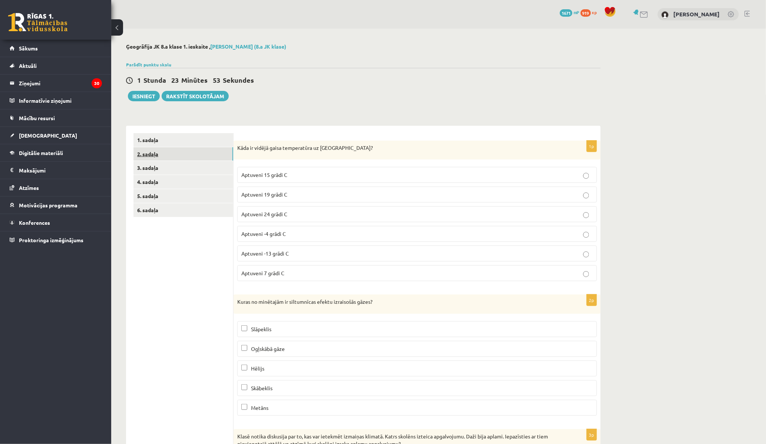
click at [146, 154] on link "2. sadaļa" at bounding box center [183, 154] width 100 height 14
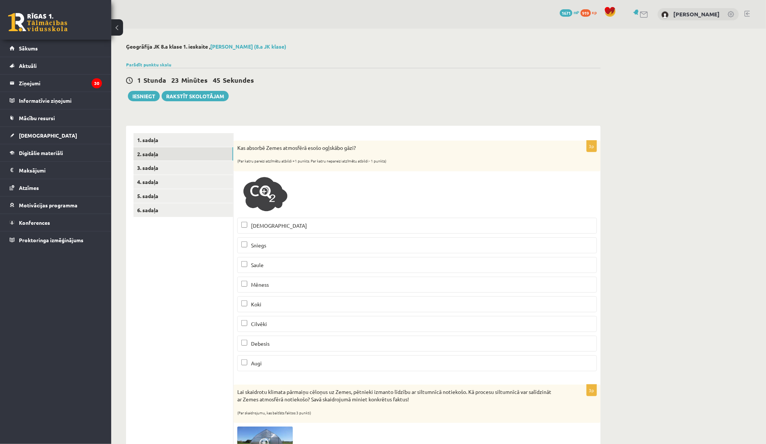
drag, startPoint x: 143, startPoint y: 149, endPoint x: 351, endPoint y: 196, distance: 213.0
click at [349, 197] on div at bounding box center [416, 194] width 359 height 39
click at [279, 303] on p "Koki" at bounding box center [416, 304] width 351 height 8
click at [276, 362] on p "Augi" at bounding box center [416, 363] width 351 height 8
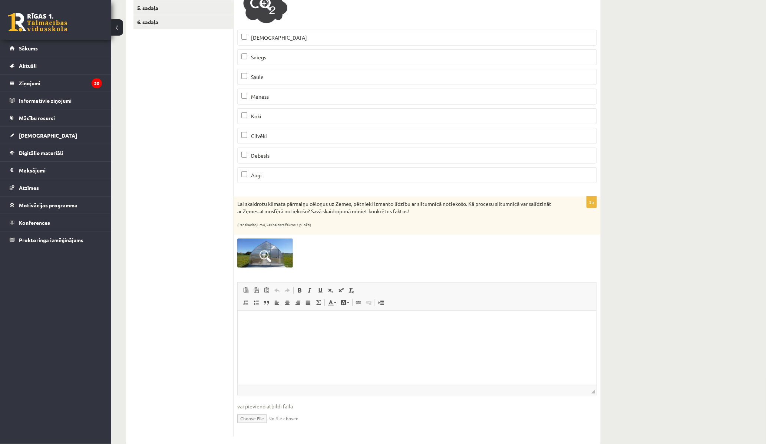
scroll to position [203, 0]
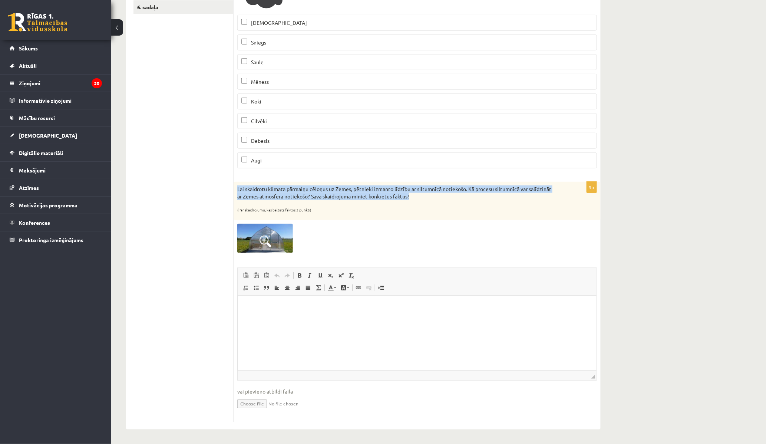
drag, startPoint x: 235, startPoint y: 188, endPoint x: 427, endPoint y: 200, distance: 192.8
click at [427, 199] on div "Lai skaidrotu klimata pārmaiņu cēloņus uz Zemes, pētnieki izmanto līdzību ar si…" at bounding box center [416, 201] width 367 height 38
copy p "Lai skaidrotu klimata pārmaiņu cēloņus uz Zemes, pētnieki izmanto līdzību ar si…"
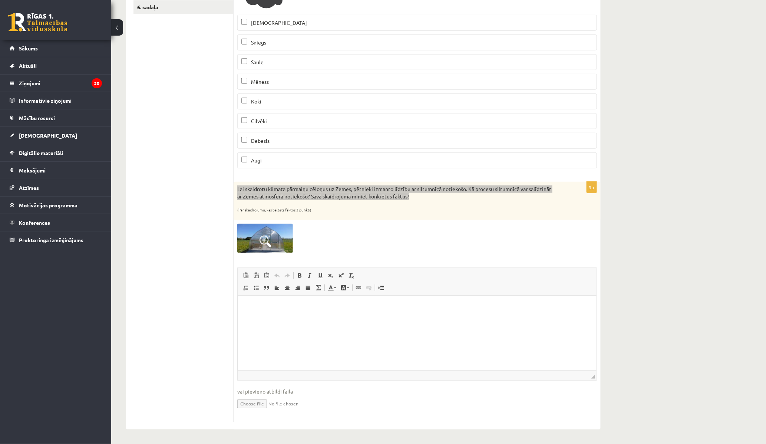
click at [289, 318] on html at bounding box center [416, 306] width 359 height 23
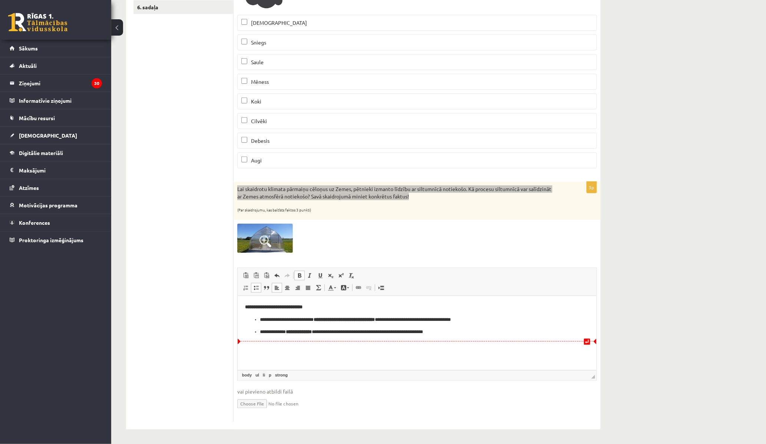
click at [292, 343] on html "**********" at bounding box center [416, 318] width 359 height 47
click at [477, 330] on p "**********" at bounding box center [416, 332] width 314 height 8
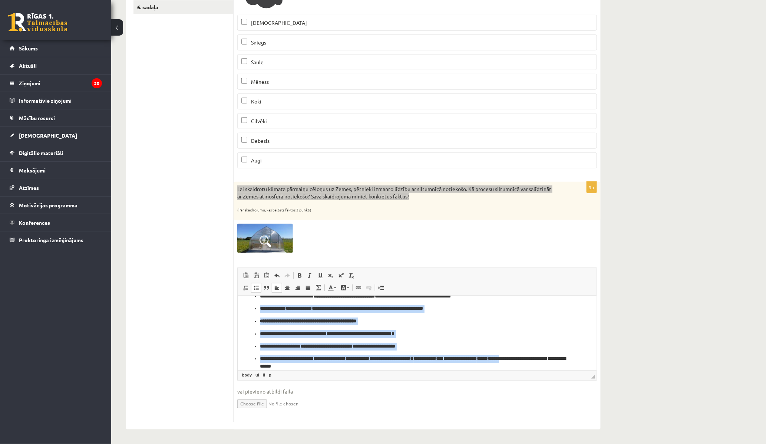
scroll to position [0, 0]
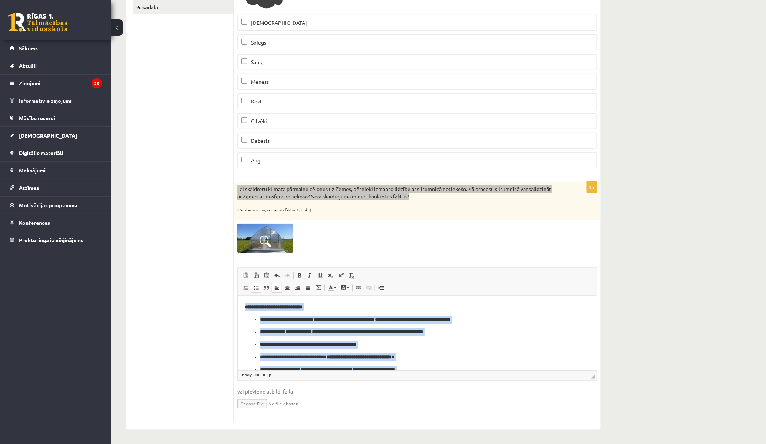
drag, startPoint x: 246, startPoint y: 365, endPoint x: 242, endPoint y: 273, distance: 92.0
click at [242, 295] on html "**********" at bounding box center [416, 347] width 359 height 105
click at [257, 290] on span at bounding box center [256, 288] width 6 height 6
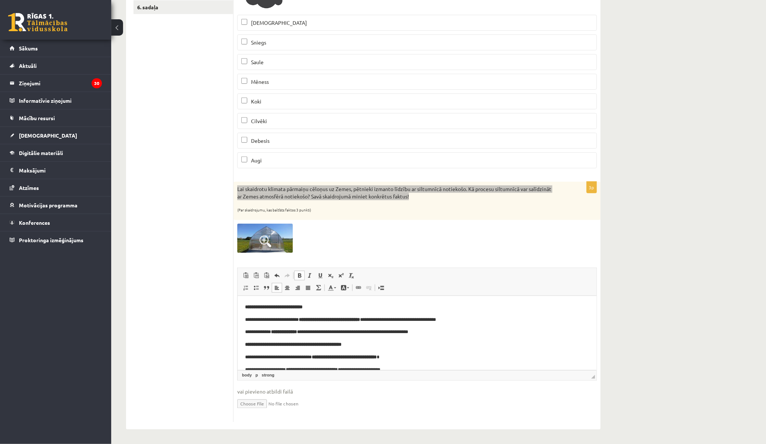
click at [476, 349] on body "**********" at bounding box center [417, 348] width 344 height 90
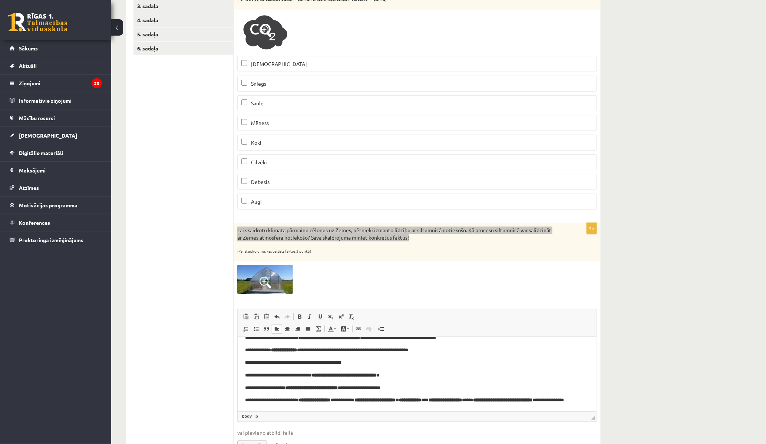
scroll to position [31, 0]
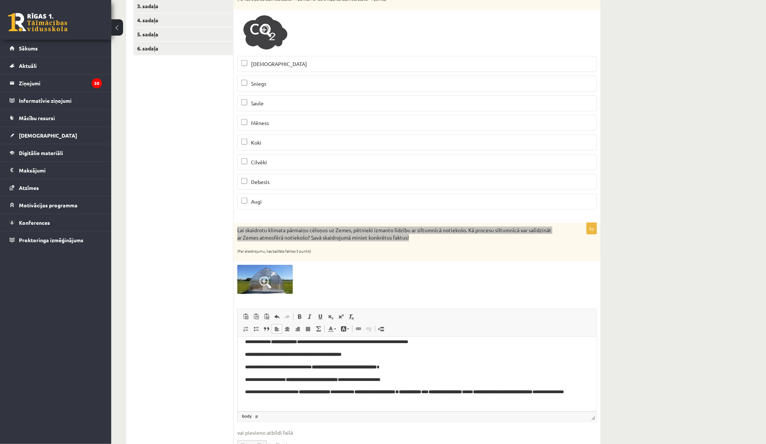
click at [338, 399] on p "**********" at bounding box center [414, 396] width 338 height 16
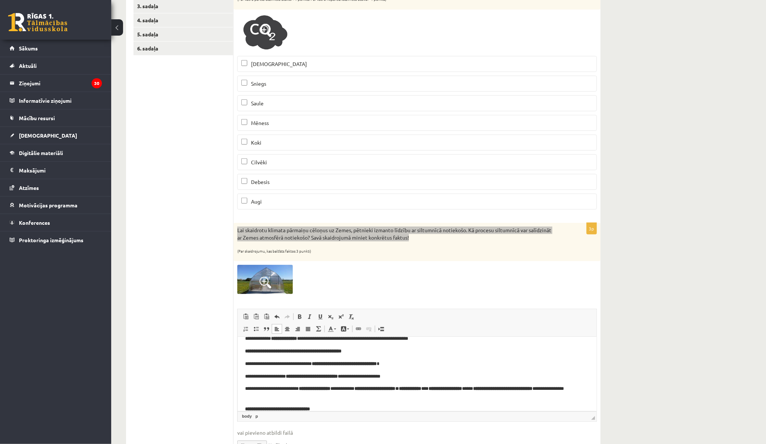
scroll to position [60, 0]
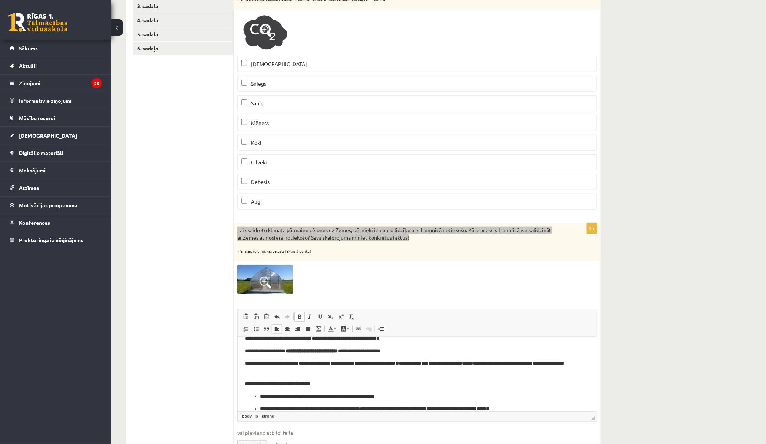
click at [244, 387] on html "**********" at bounding box center [416, 348] width 359 height 143
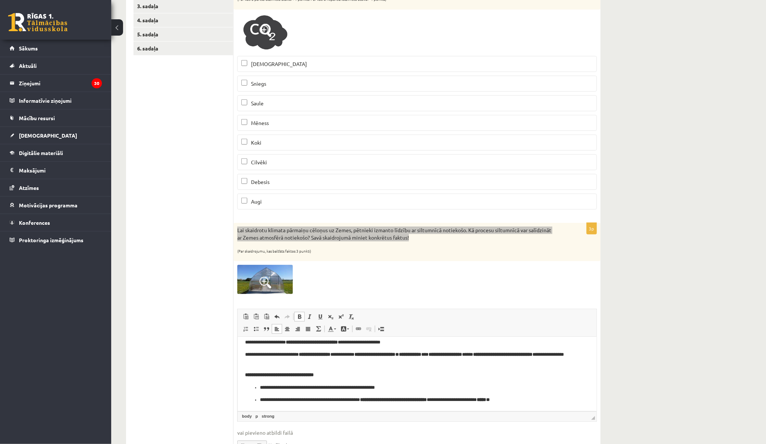
drag, startPoint x: 594, startPoint y: 390, endPoint x: 824, endPoint y: 752, distance: 428.6
click at [545, 400] on p "**********" at bounding box center [413, 399] width 308 height 8
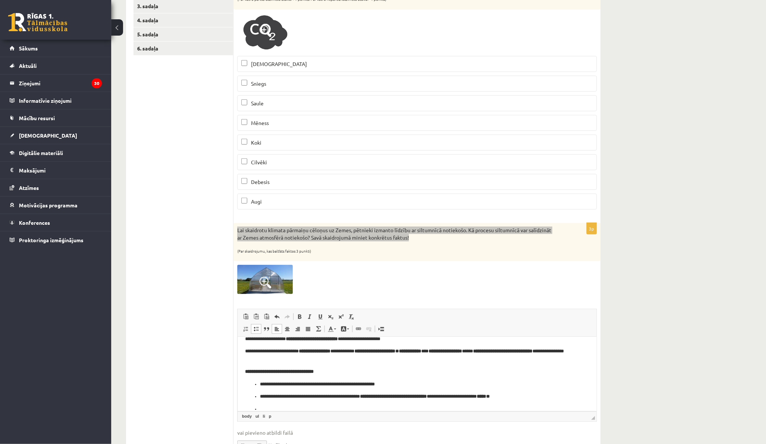
scroll to position [97, 0]
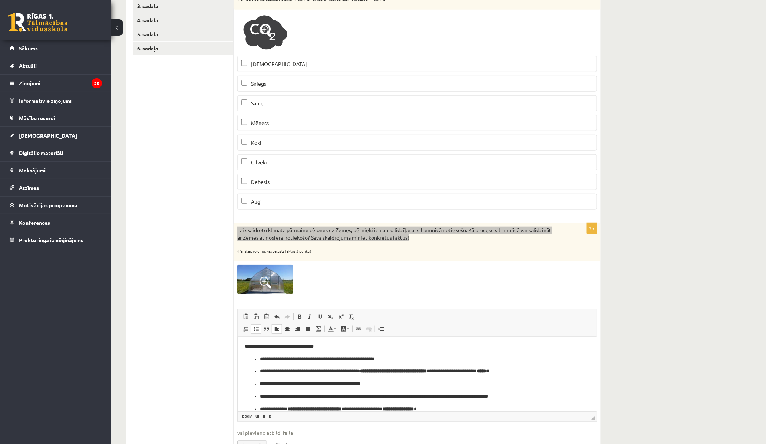
click at [261, 386] on p "**********" at bounding box center [416, 383] width 314 height 8
click at [257, 329] on span at bounding box center [256, 329] width 6 height 6
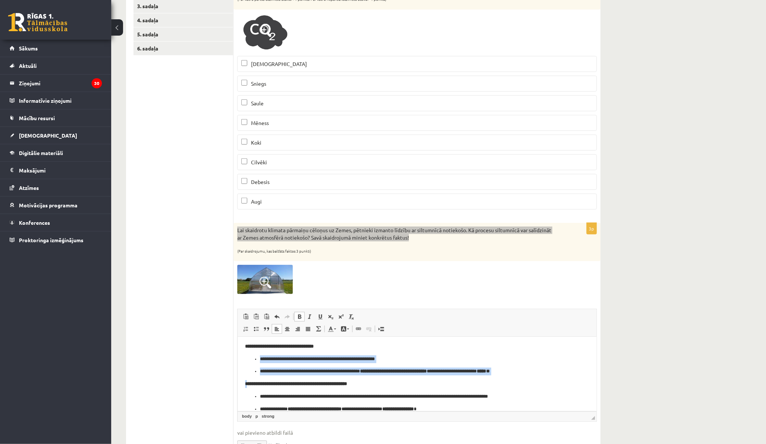
drag, startPoint x: 246, startPoint y: 360, endPoint x: 248, endPoint y: 379, distance: 19.3
click at [248, 379] on body "**********" at bounding box center [417, 329] width 344 height 165
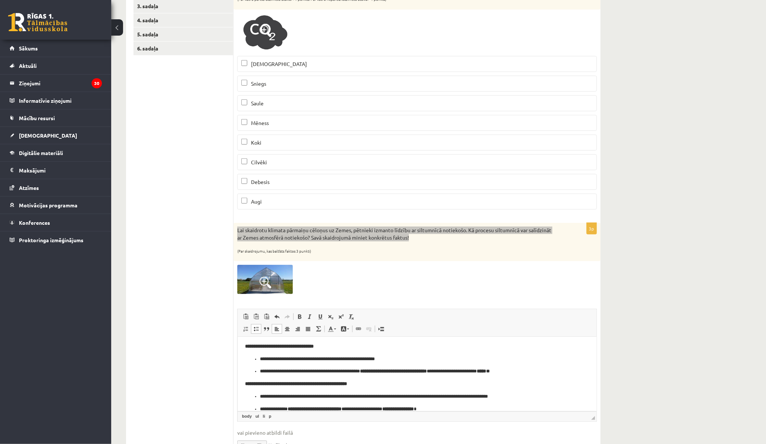
drag, startPoint x: 256, startPoint y: 356, endPoint x: 241, endPoint y: 362, distance: 15.6
click at [256, 355] on ul "**********" at bounding box center [417, 365] width 344 height 20
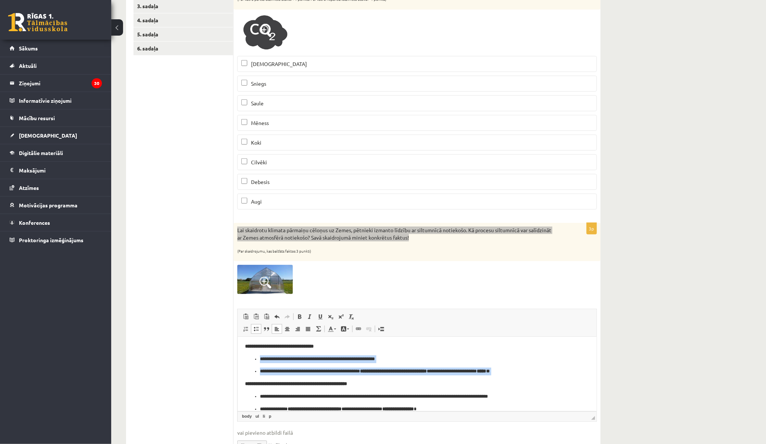
drag, startPoint x: 239, startPoint y: 357, endPoint x: 243, endPoint y: 372, distance: 15.3
click at [243, 375] on html "**********" at bounding box center [416, 329] width 359 height 180
click at [255, 329] on span at bounding box center [256, 329] width 6 height 6
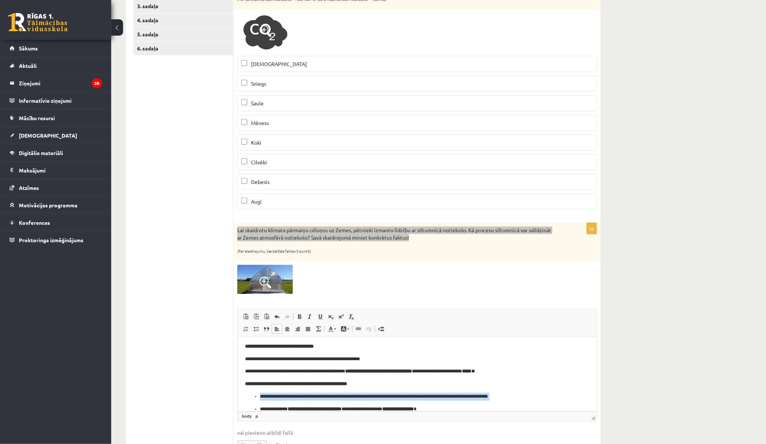
scroll to position [106, 0]
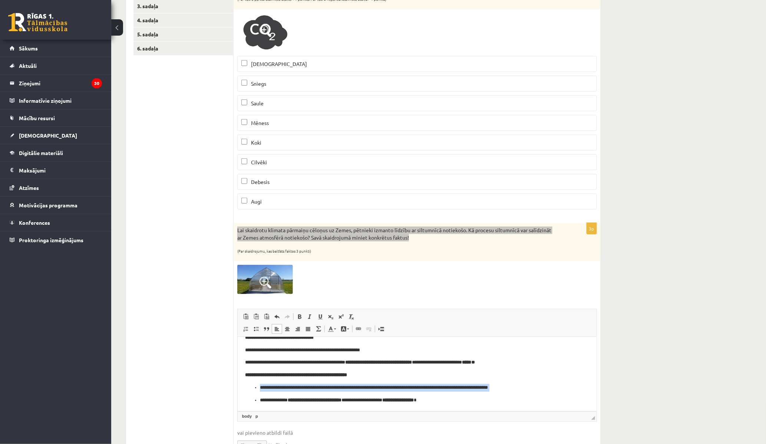
drag, startPoint x: 249, startPoint y: 395, endPoint x: 251, endPoint y: 413, distance: 18.7
click at [251, 411] on html "**********" at bounding box center [416, 321] width 359 height 180
click at [255, 327] on span at bounding box center [256, 329] width 6 height 6
drag, startPoint x: 248, startPoint y: 404, endPoint x: 245, endPoint y: 394, distance: 10.1
click at [247, 404] on html "**********" at bounding box center [416, 321] width 359 height 180
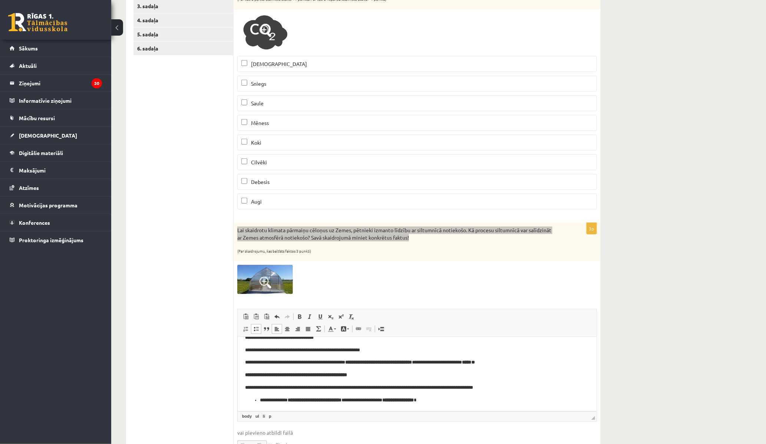
click at [253, 328] on span at bounding box center [256, 329] width 6 height 6
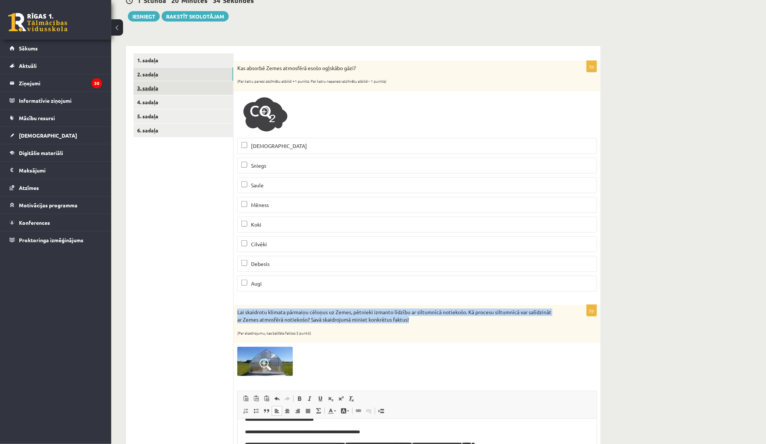
click at [142, 85] on link "3. sadaļa" at bounding box center [183, 88] width 100 height 14
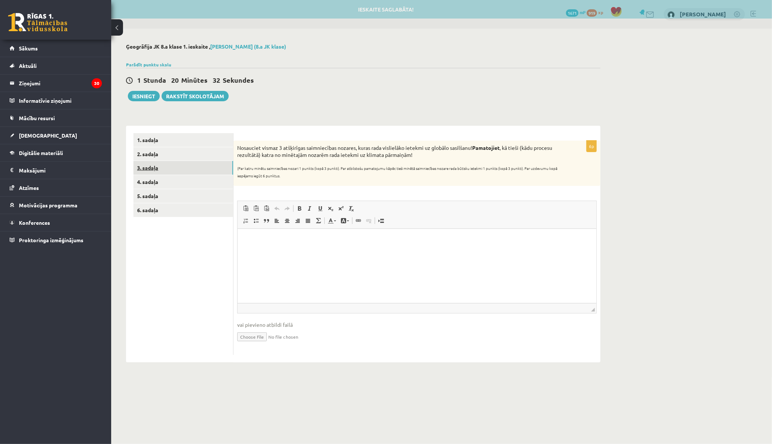
scroll to position [0, 0]
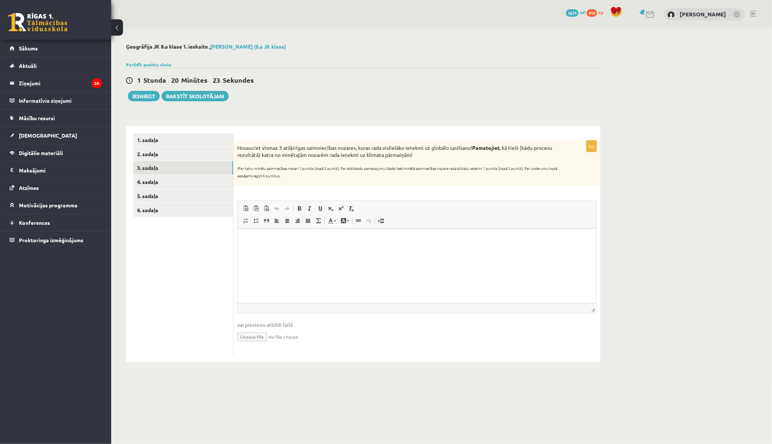
drag, startPoint x: 238, startPoint y: 145, endPoint x: 437, endPoint y: 153, distance: 199.9
click at [437, 153] on p "Nosauciet vismaz 3 atšķirīgas saimniecības nozares, kuras rada vislielāko ietek…" at bounding box center [398, 151] width 322 height 14
copy p "Nosauciet vismaz 3 atšķirīgas saimniecības nozares, kuras rada vislielāko ietek…"
click at [342, 251] on html at bounding box center [416, 240] width 359 height 23
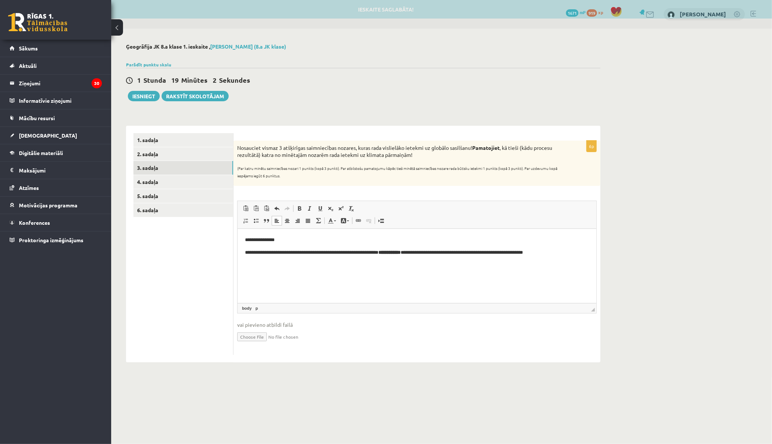
drag, startPoint x: 263, startPoint y: 160, endPoint x: 248, endPoint y: 163, distance: 15.9
click at [263, 160] on div "Nosauciet vismaz 3 atšķirīgas saimniecības nozares, kuras rada vislielāko ietek…" at bounding box center [416, 162] width 367 height 45
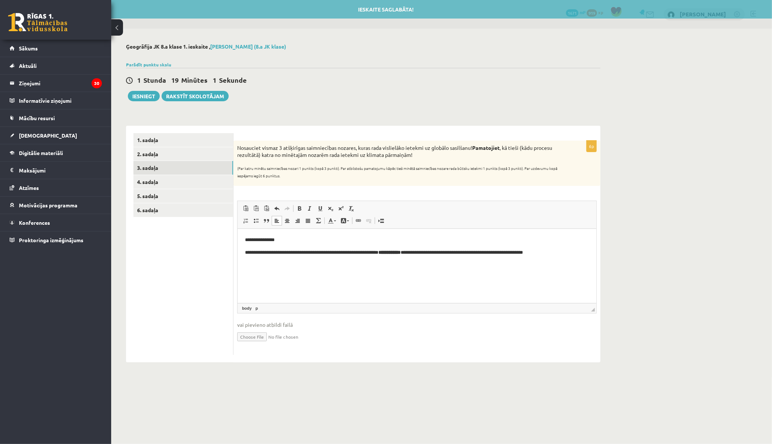
click at [334, 179] on div "Nosauciet vismaz 3 atšķirīgas saimniecības nozares, kuras rada vislielāko ietek…" at bounding box center [416, 162] width 367 height 45
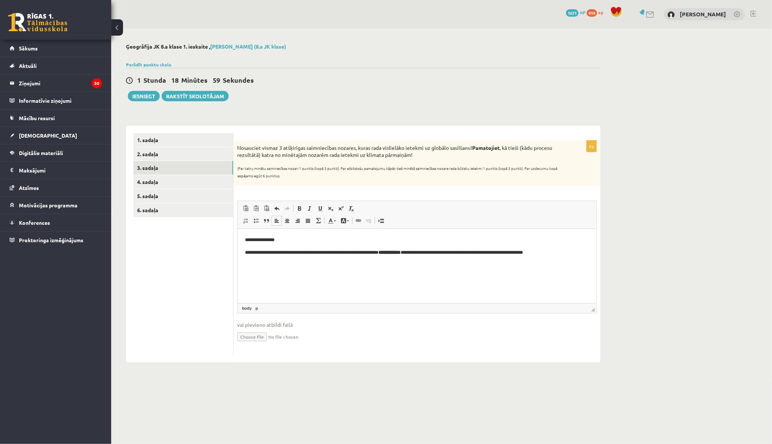
drag, startPoint x: 236, startPoint y: 145, endPoint x: 421, endPoint y: 156, distance: 185.7
click at [421, 156] on div "Nosauciet vismaz 3 atšķirīgas saimniecības nozares, kuras rada vislielāko ietek…" at bounding box center [416, 162] width 367 height 45
copy p "Nosauciet vismaz 3 atšķirīgas saimniecības nozares, kuras rada vislielāko ietek…"
click at [251, 263] on html "**********" at bounding box center [416, 246] width 359 height 35
click at [580, 253] on p "**********" at bounding box center [417, 253] width 344 height 8
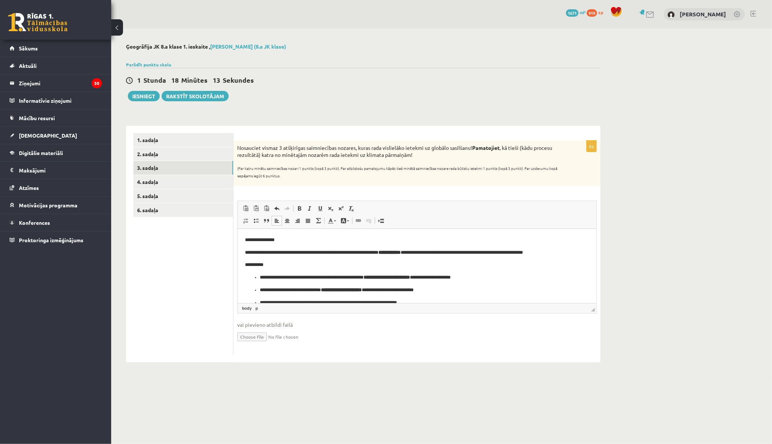
scroll to position [2, 0]
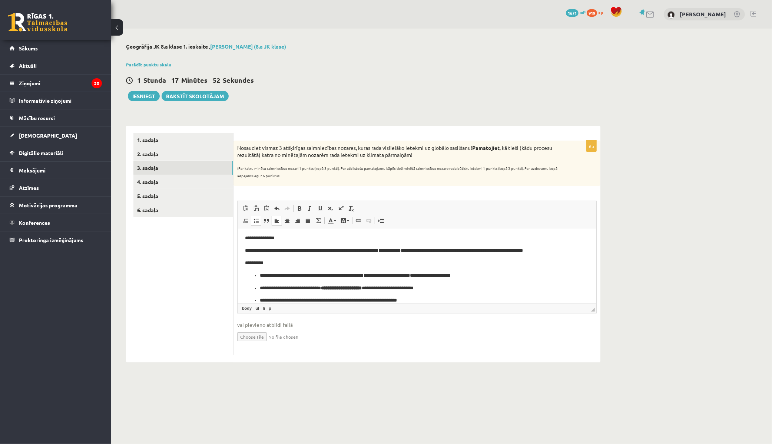
click at [579, 252] on p "**********" at bounding box center [414, 251] width 338 height 8
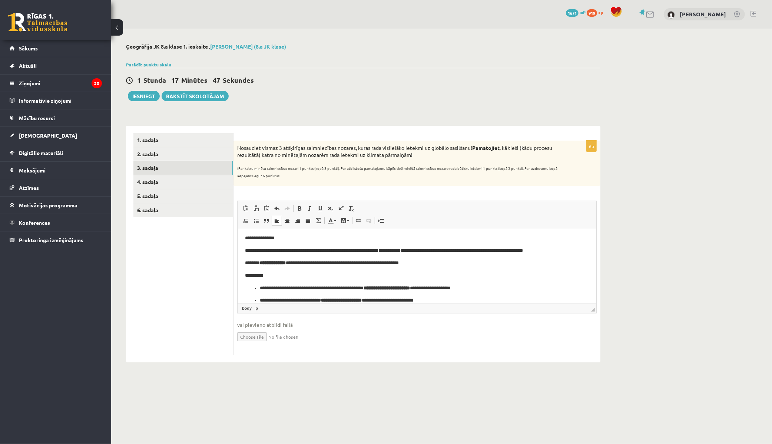
click at [275, 293] on ul "**********" at bounding box center [417, 300] width 344 height 33
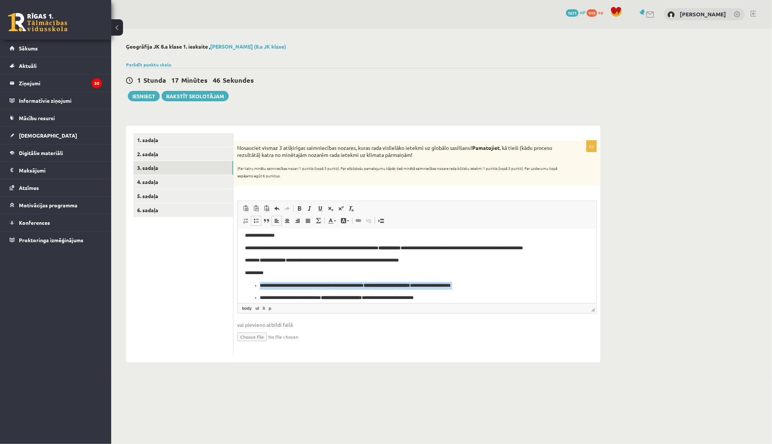
scroll to position [23, 0]
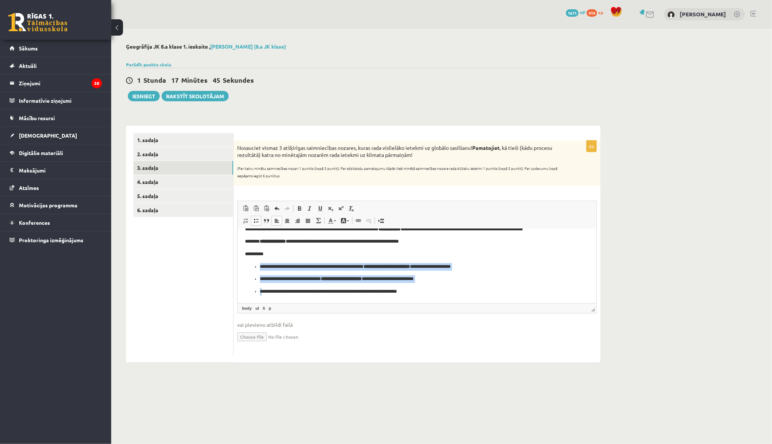
drag, startPoint x: 258, startPoint y: 289, endPoint x: 262, endPoint y: 294, distance: 6.6
click at [262, 294] on ul "**********" at bounding box center [417, 279] width 344 height 33
click at [254, 219] on span at bounding box center [256, 221] width 6 height 6
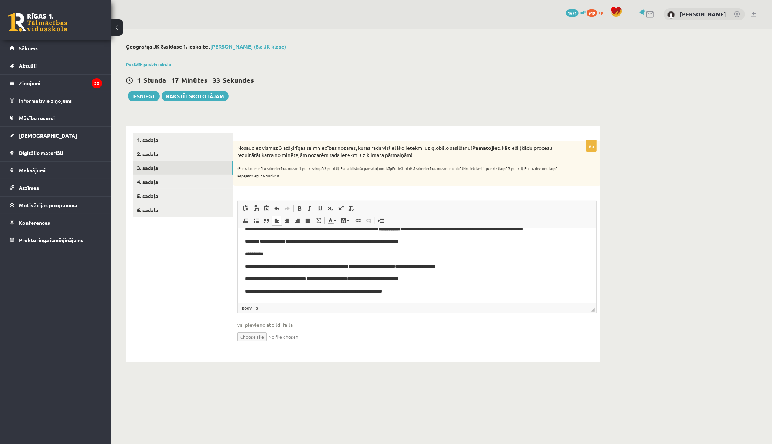
drag, startPoint x: 412, startPoint y: 293, endPoint x: 417, endPoint y: 290, distance: 4.8
click at [413, 292] on p "**********" at bounding box center [414, 292] width 338 height 8
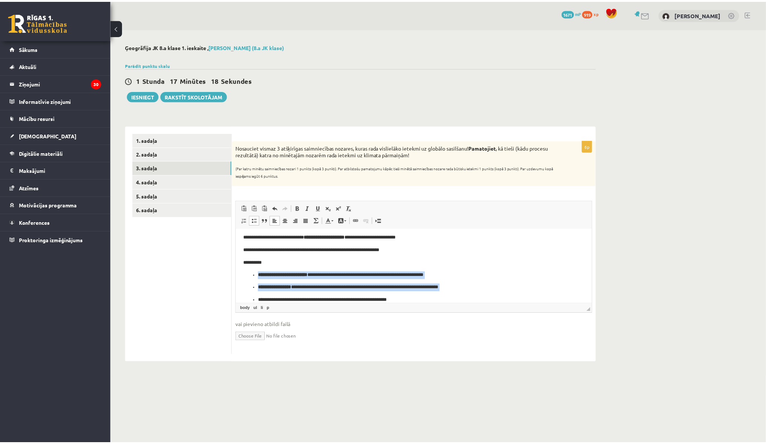
scroll to position [73, 0]
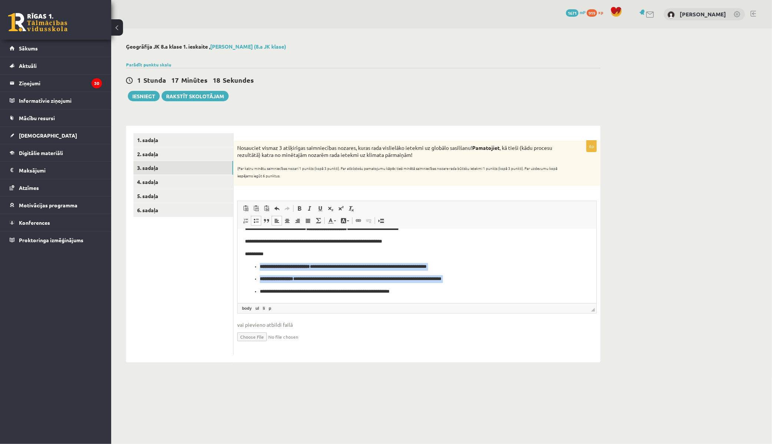
drag, startPoint x: 253, startPoint y: 276, endPoint x: 253, endPoint y: 297, distance: 21.1
click at [253, 297] on html "**********" at bounding box center [416, 228] width 359 height 147
click at [256, 223] on span at bounding box center [256, 221] width 6 height 6
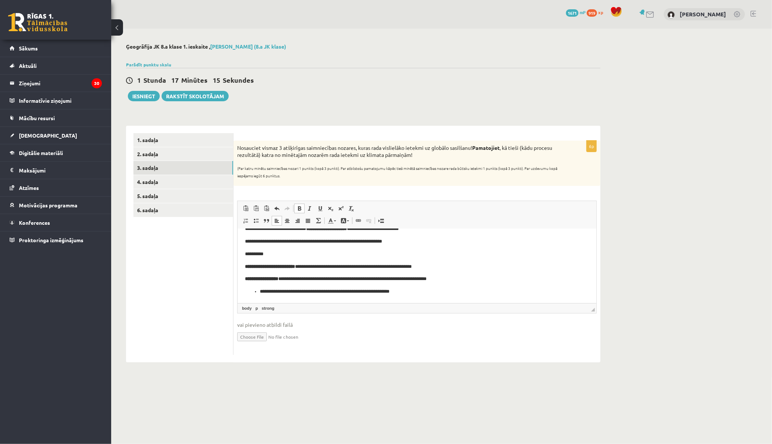
click at [259, 291] on li "**********" at bounding box center [416, 292] width 314 height 8
drag, startPoint x: 255, startPoint y: 223, endPoint x: 265, endPoint y: 228, distance: 11.3
click at [256, 224] on link "Insert/Remove Bulleted List" at bounding box center [256, 221] width 10 height 10
click at [169, 183] on link "4. sadaļa" at bounding box center [183, 182] width 100 height 14
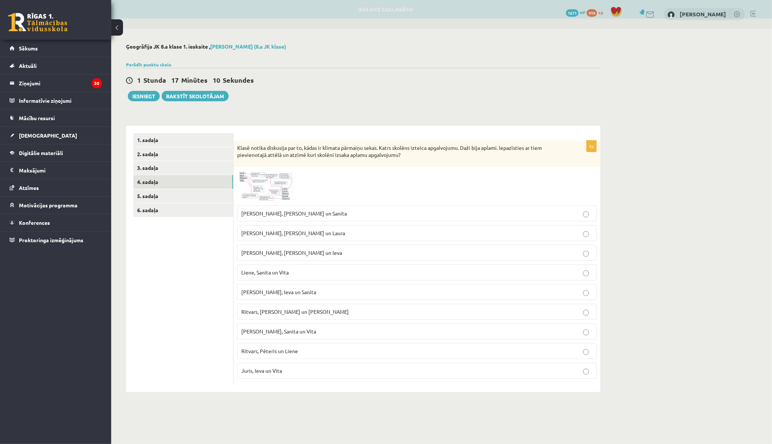
click at [263, 178] on img at bounding box center [265, 185] width 56 height 31
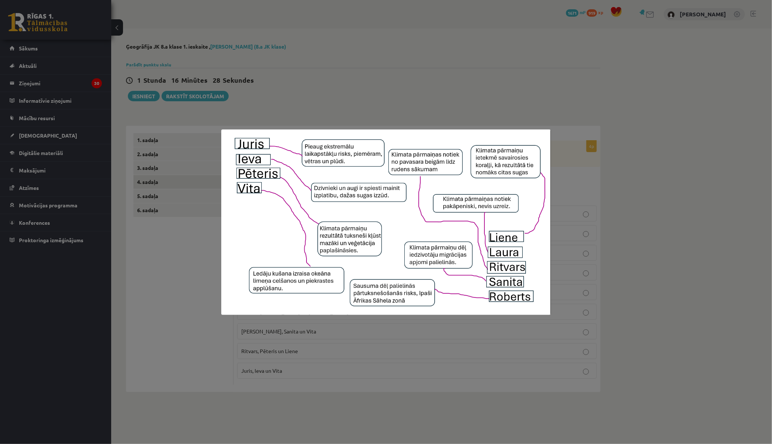
drag, startPoint x: 337, startPoint y: 210, endPoint x: 540, endPoint y: 208, distance: 203.8
click at [540, 208] on img at bounding box center [385, 221] width 329 height 185
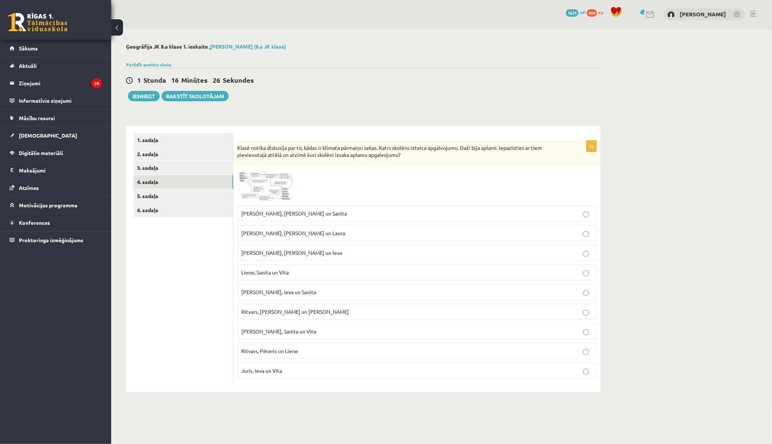
click at [268, 186] on span at bounding box center [265, 188] width 12 height 12
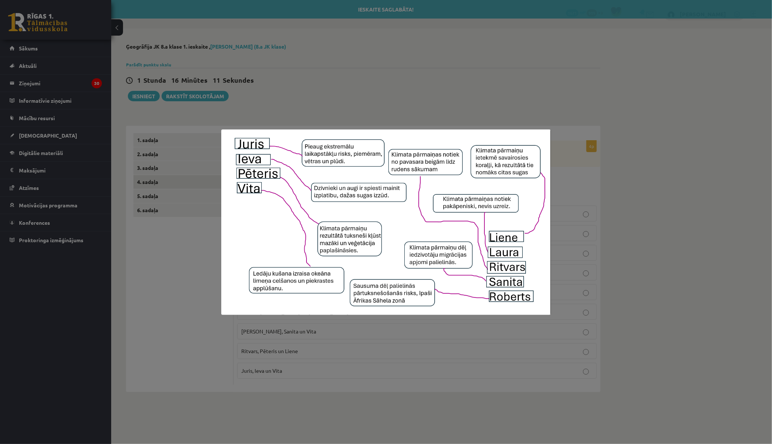
click at [345, 94] on div at bounding box center [386, 222] width 772 height 444
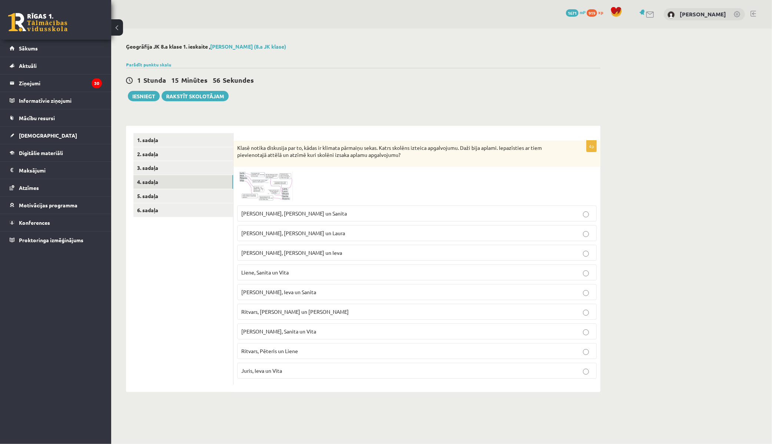
click at [273, 181] on img at bounding box center [265, 185] width 56 height 31
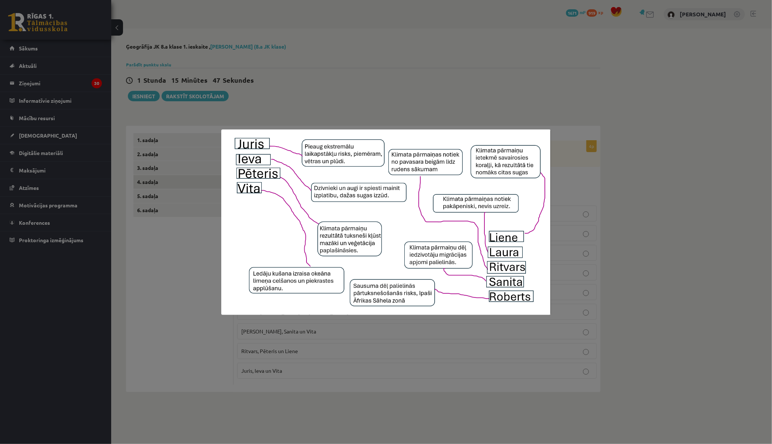
click at [167, 238] on div at bounding box center [386, 222] width 772 height 444
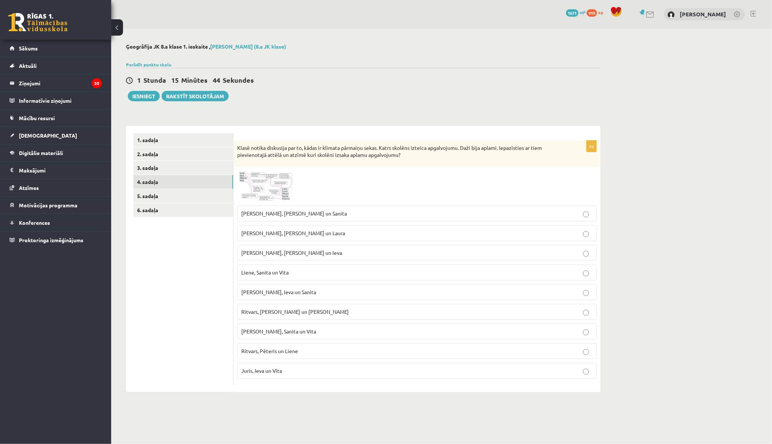
click at [272, 201] on img at bounding box center [265, 185] width 56 height 31
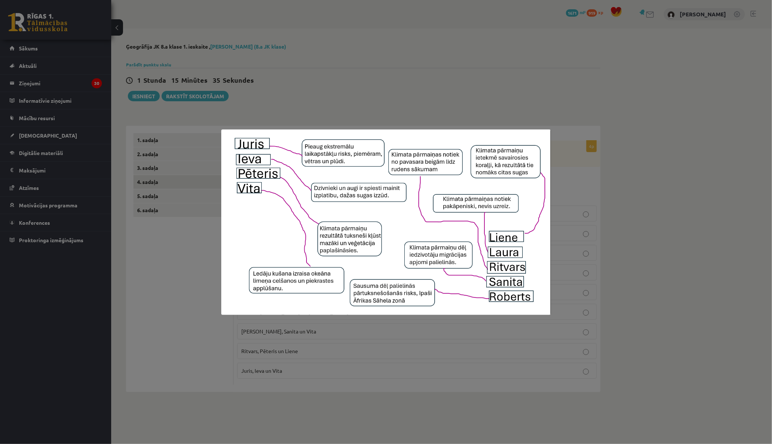
click at [173, 228] on div at bounding box center [386, 222] width 772 height 444
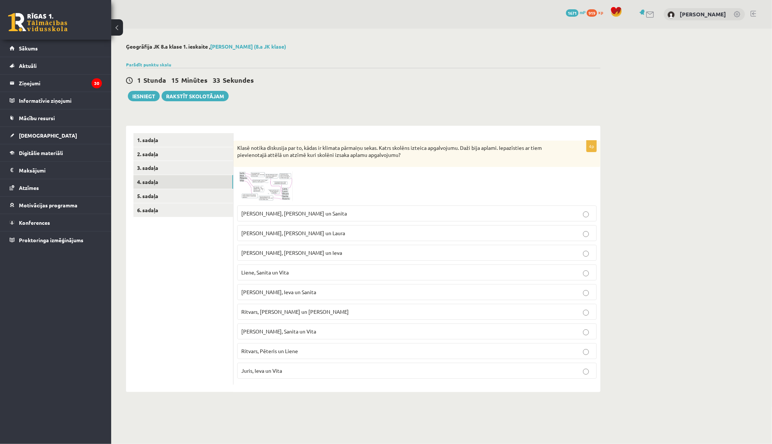
click at [285, 205] on fieldset "Pēteris, Laura un Sanita Ieva, Juris un Laura Juris, Pēteris un Ieva Liene, San…" at bounding box center [416, 291] width 359 height 179
click at [275, 193] on img at bounding box center [265, 185] width 56 height 31
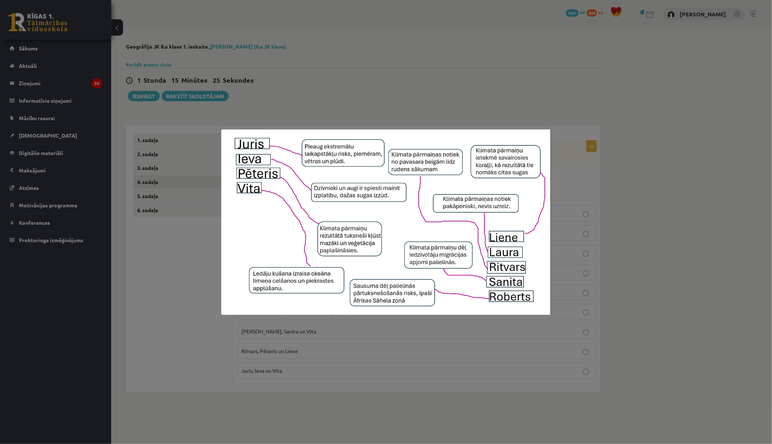
click at [172, 236] on div at bounding box center [386, 222] width 772 height 444
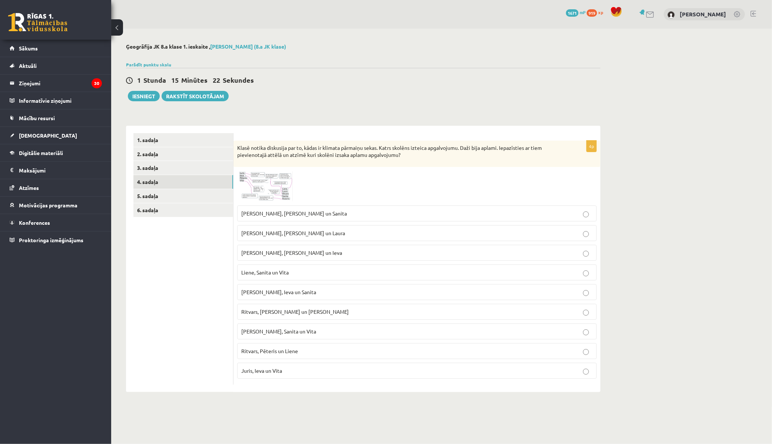
click at [271, 193] on img at bounding box center [265, 185] width 56 height 31
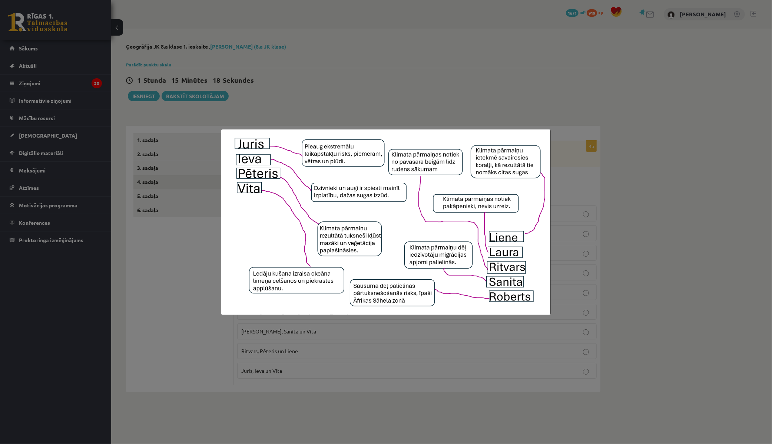
drag, startPoint x: 191, startPoint y: 242, endPoint x: 191, endPoint y: 238, distance: 3.7
click at [190, 240] on div at bounding box center [386, 222] width 772 height 444
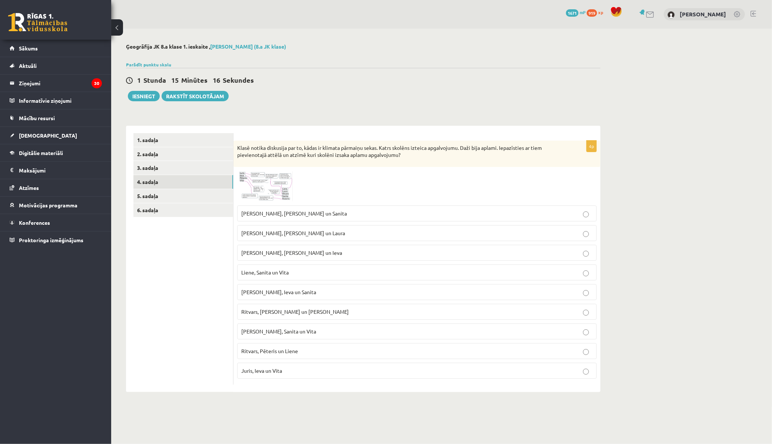
click at [267, 254] on span "Juris, Pēteris un Ieva" at bounding box center [291, 252] width 101 height 7
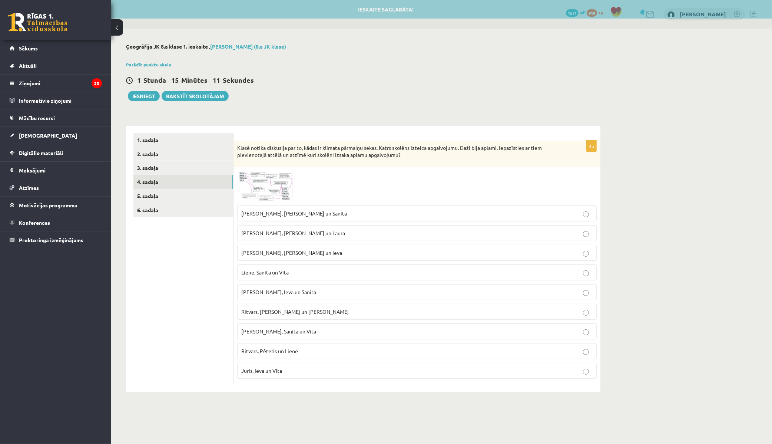
click at [274, 188] on img at bounding box center [265, 185] width 56 height 31
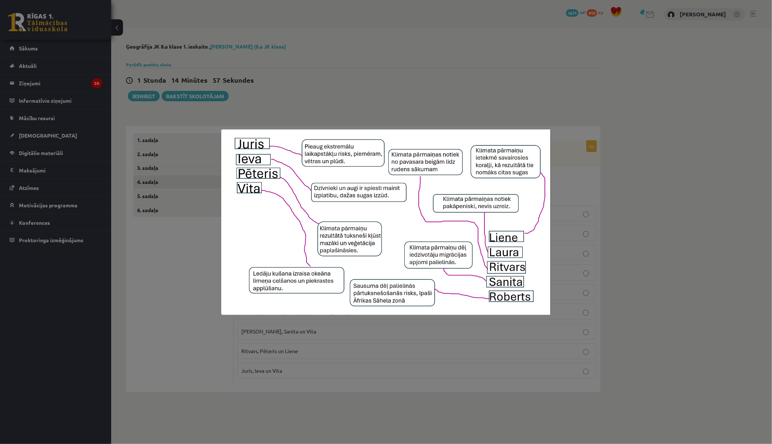
click at [196, 246] on div at bounding box center [386, 222] width 772 height 444
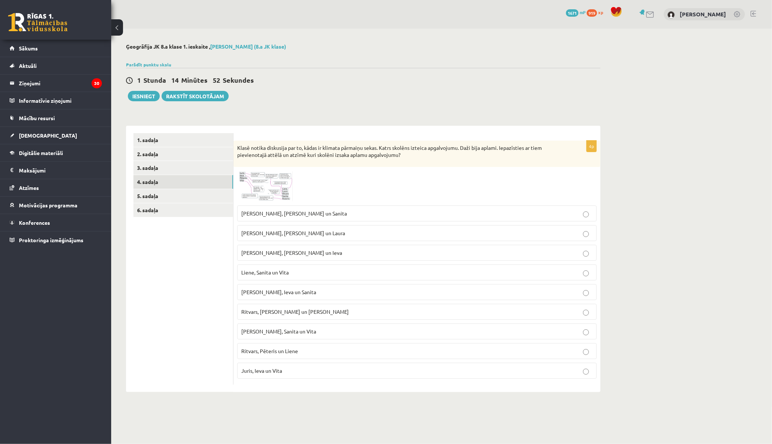
click at [295, 311] on p "Ritvars, Laura un Juris" at bounding box center [416, 312] width 351 height 8
click at [262, 189] on span at bounding box center [265, 188] width 12 height 12
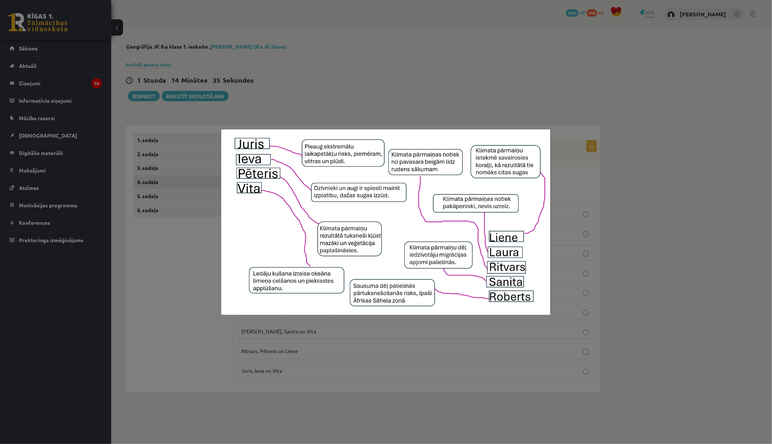
click at [317, 355] on div at bounding box center [386, 222] width 772 height 444
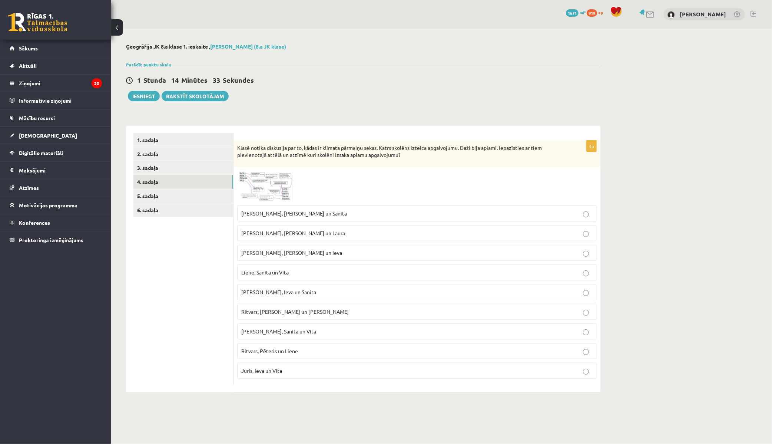
click at [576, 355] on p "Ritvars, Pēteris un Liene" at bounding box center [416, 351] width 351 height 8
click at [141, 195] on link "5. sadaļa" at bounding box center [183, 196] width 100 height 14
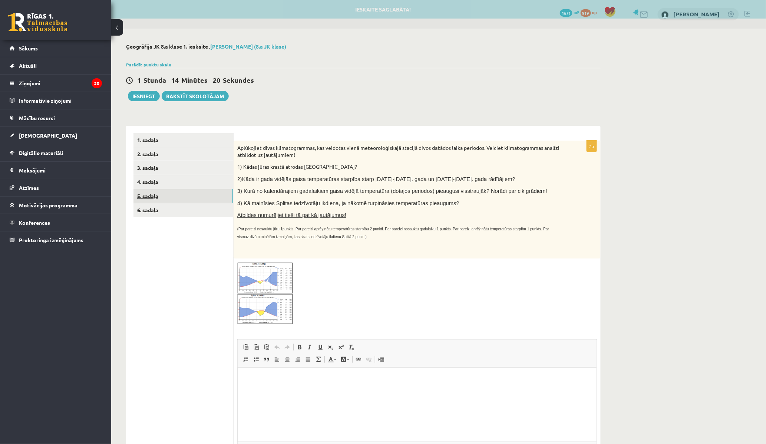
scroll to position [0, 0]
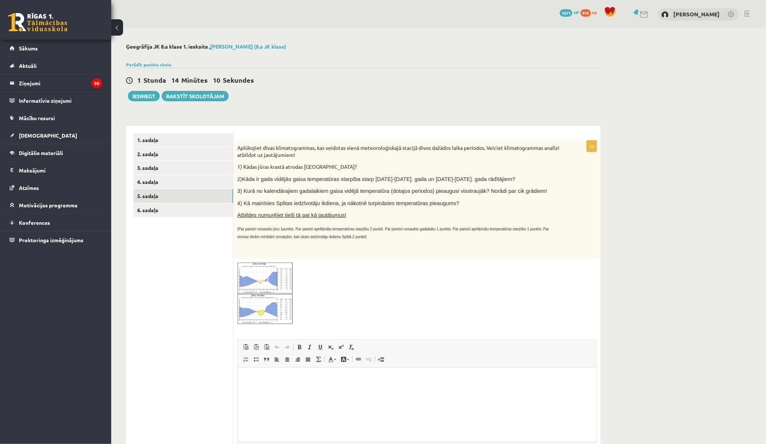
drag, startPoint x: 237, startPoint y: 147, endPoint x: 449, endPoint y: 205, distance: 219.4
click at [449, 205] on div "Aplūkojiet divas klimatogrammas, kas veidotas vienā meteoroloģiskajā stacijā di…" at bounding box center [416, 199] width 367 height 118
click at [261, 275] on span at bounding box center [265, 280] width 12 height 12
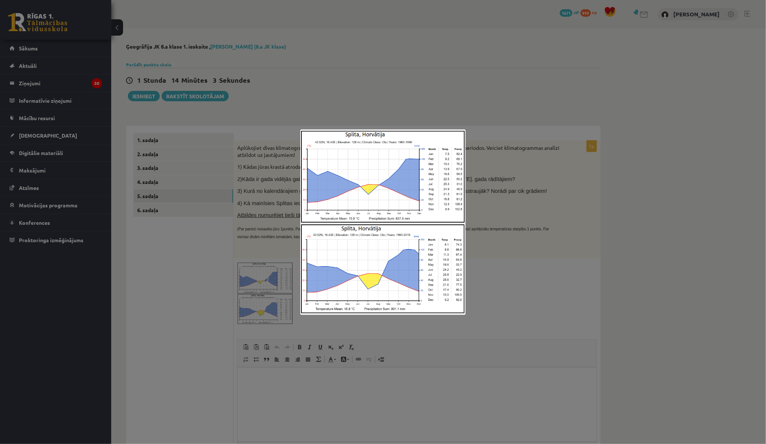
drag, startPoint x: 290, startPoint y: 125, endPoint x: 442, endPoint y: 216, distance: 177.7
click at [442, 216] on div at bounding box center [383, 222] width 766 height 444
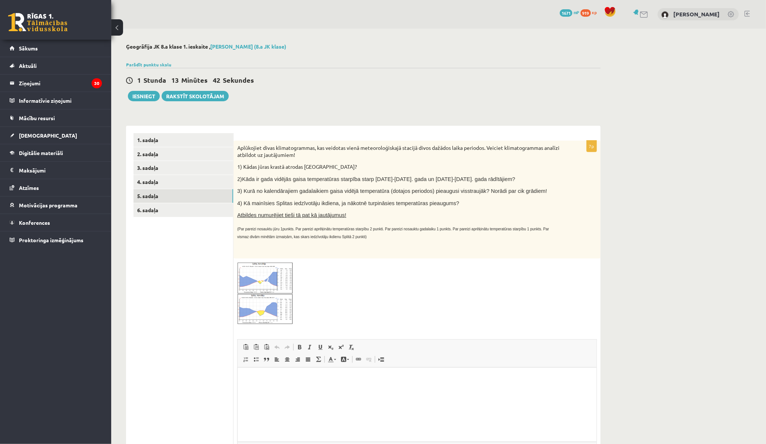
click at [282, 293] on img at bounding box center [265, 293] width 56 height 62
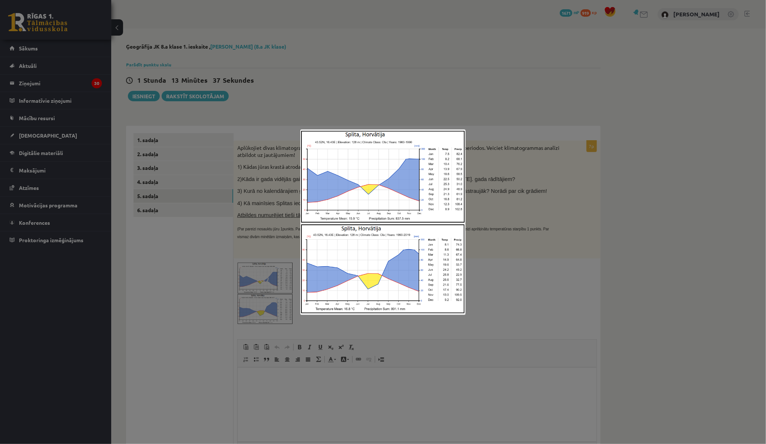
drag, startPoint x: 277, startPoint y: 292, endPoint x: 248, endPoint y: 277, distance: 32.0
click at [276, 291] on div at bounding box center [383, 222] width 766 height 444
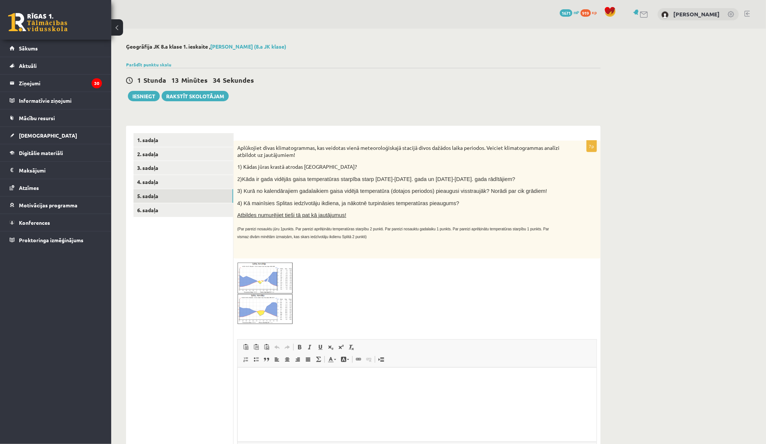
drag, startPoint x: 236, startPoint y: 146, endPoint x: 460, endPoint y: 204, distance: 231.0
click at [460, 204] on div "Aplūkojiet divas klimatogrammas, kas veidotas vienā meteoroloģiskajā stacijā di…" at bounding box center [416, 199] width 367 height 118
copy div "Aplūkojiet divas klimatogrammas, kas veidotas vienā meteoroloģiskajā stacijā di…"
click at [275, 305] on img at bounding box center [265, 293] width 56 height 62
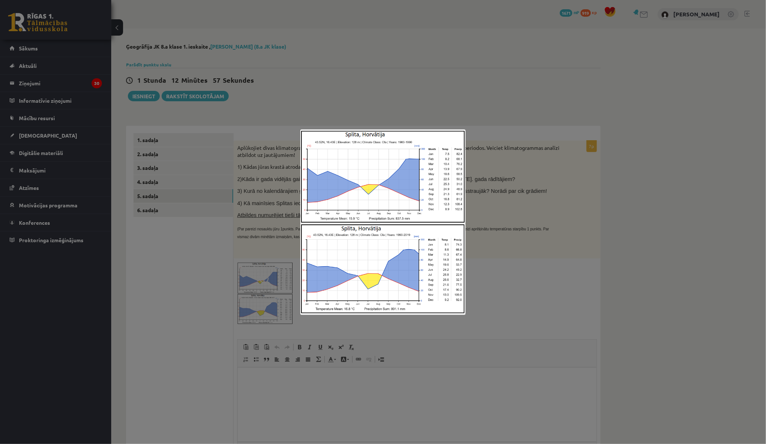
click at [319, 410] on div at bounding box center [383, 222] width 766 height 444
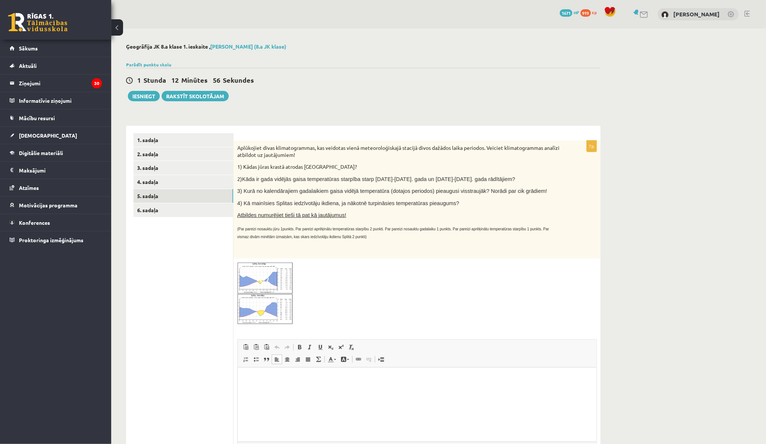
click at [298, 390] on html at bounding box center [416, 378] width 359 height 23
click at [243, 377] on html "**********" at bounding box center [416, 382] width 359 height 30
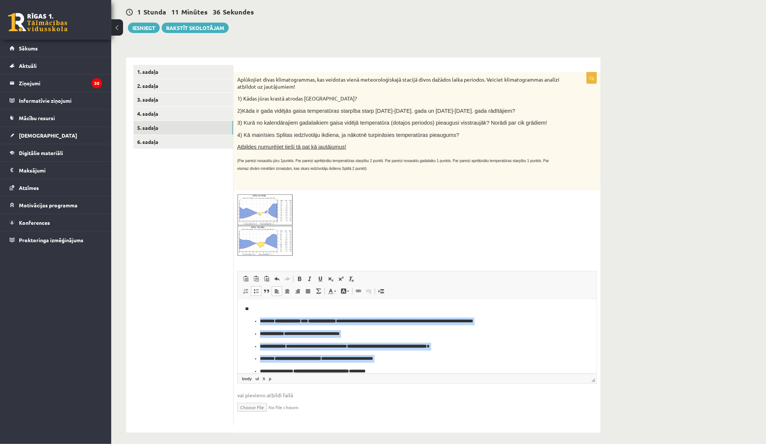
scroll to position [64, 0]
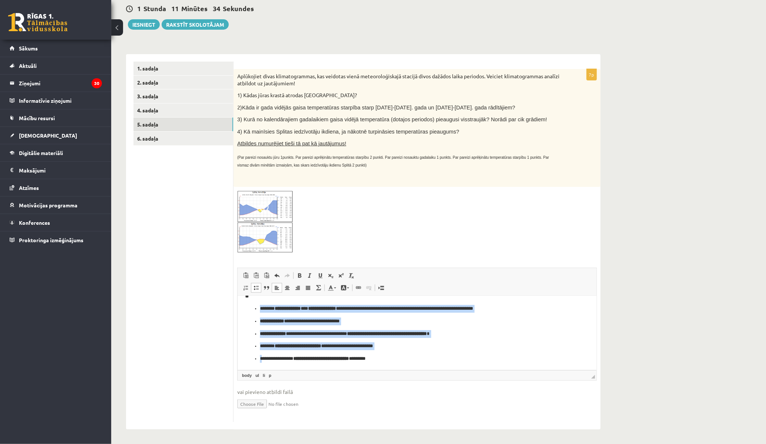
drag, startPoint x: 244, startPoint y: 318, endPoint x: 263, endPoint y: 364, distance: 49.1
click at [263, 364] on html "**********" at bounding box center [416, 301] width 359 height 138
click at [253, 290] on span at bounding box center [256, 288] width 6 height 6
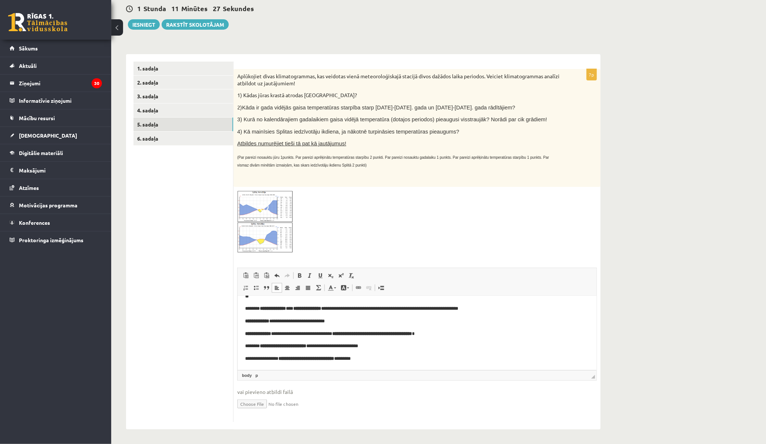
click at [456, 354] on p "**********" at bounding box center [414, 358] width 338 height 8
drag, startPoint x: 338, startPoint y: 208, endPoint x: 332, endPoint y: 181, distance: 27.4
click at [338, 205] on div at bounding box center [416, 221] width 359 height 62
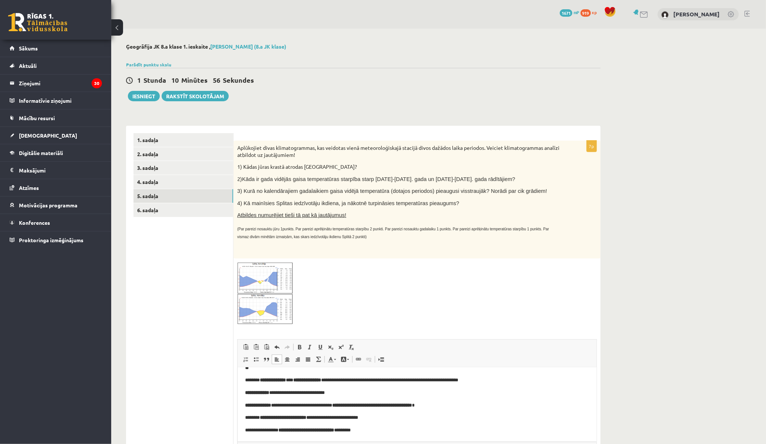
click at [279, 281] on img at bounding box center [265, 293] width 56 height 62
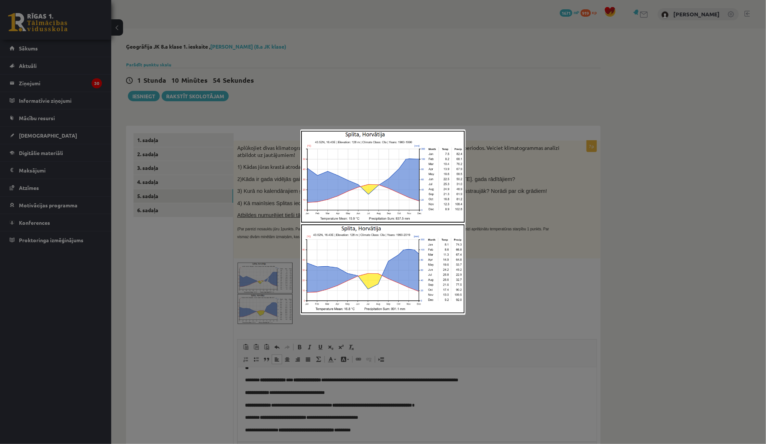
click at [539, 235] on div at bounding box center [383, 222] width 766 height 444
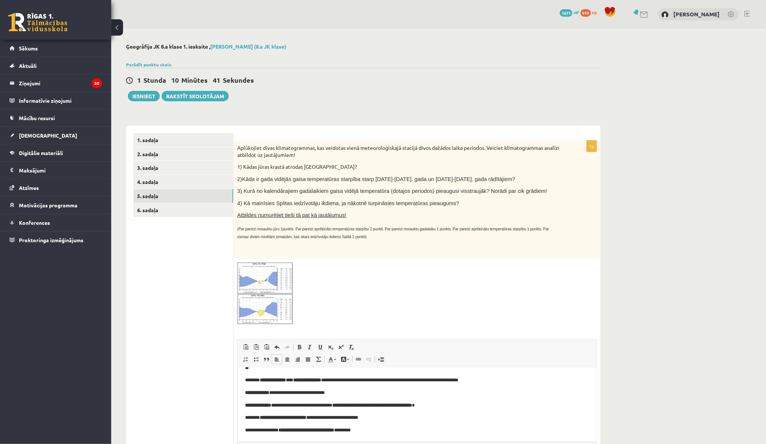
click at [262, 273] on img at bounding box center [265, 293] width 56 height 62
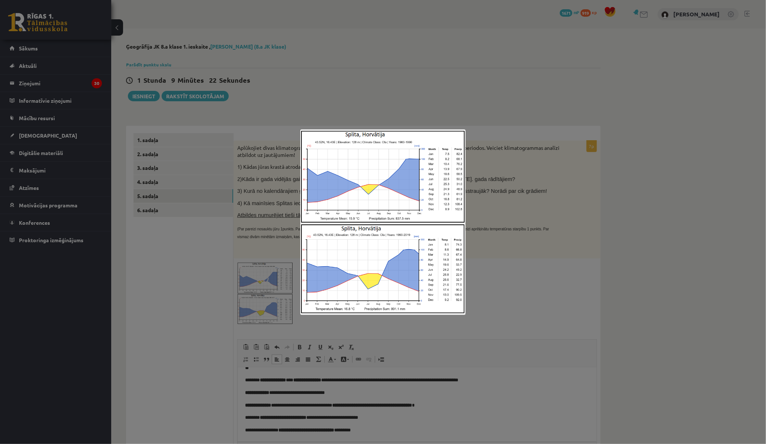
click at [304, 100] on div at bounding box center [383, 222] width 766 height 444
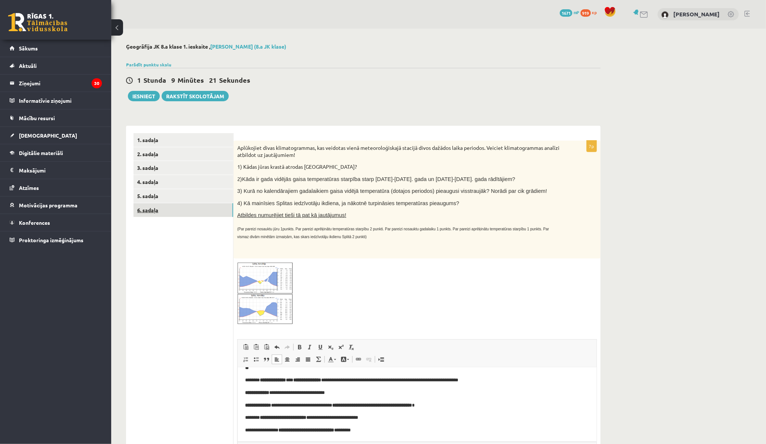
click at [161, 209] on link "6. sadaļa" at bounding box center [183, 210] width 100 height 14
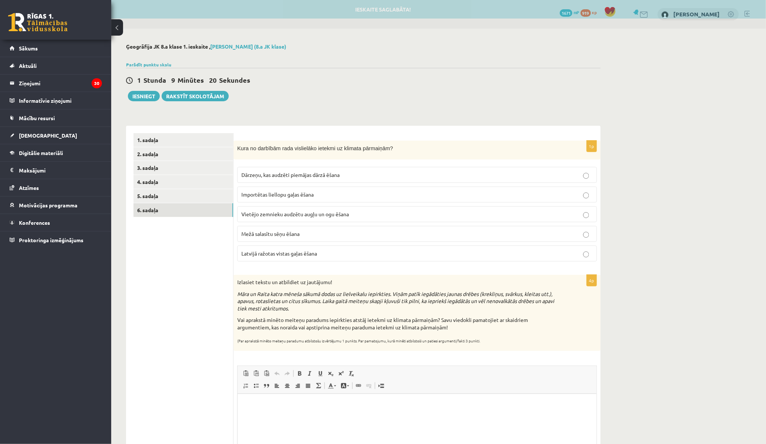
scroll to position [0, 0]
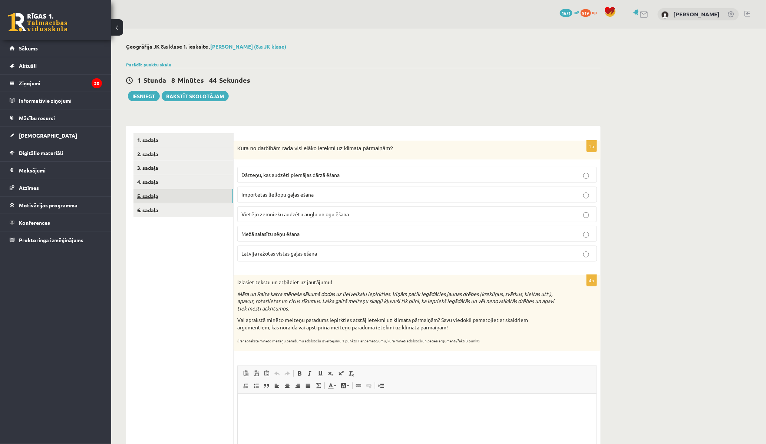
click at [150, 194] on link "5. sadaļa" at bounding box center [183, 196] width 100 height 14
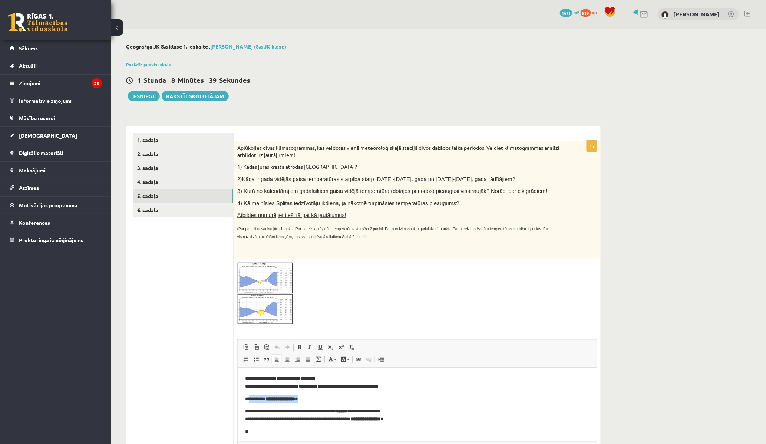
drag, startPoint x: 251, startPoint y: 398, endPoint x: 315, endPoint y: 400, distance: 64.1
click at [315, 400] on p "**********" at bounding box center [414, 399] width 338 height 8
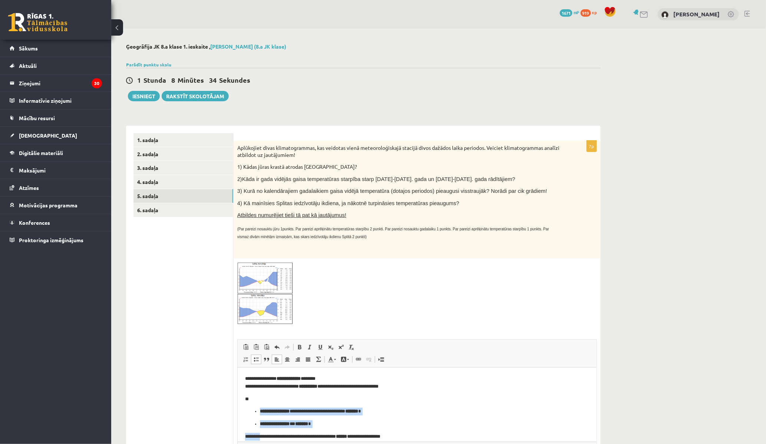
drag, startPoint x: 259, startPoint y: 412, endPoint x: 258, endPoint y: 422, distance: 10.1
click at [259, 429] on body "**********" at bounding box center [417, 448] width 344 height 148
click at [255, 360] on span at bounding box center [256, 359] width 6 height 6
click at [302, 381] on p "**********" at bounding box center [414, 382] width 338 height 16
click at [256, 308] on img at bounding box center [265, 293] width 56 height 62
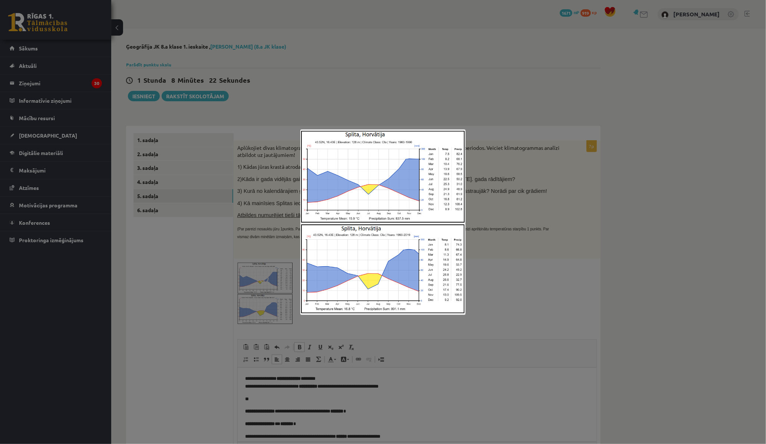
click at [158, 209] on div at bounding box center [383, 222] width 766 height 444
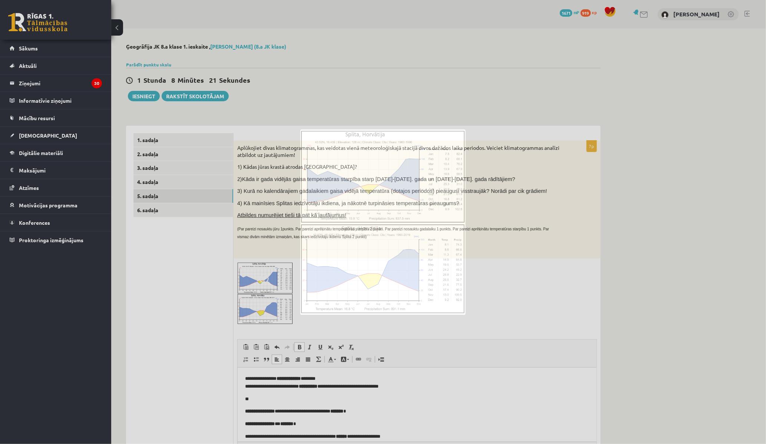
click at [162, 240] on ul "1. sadaļa 2. sadaļa 3. sadaļa 4. sadaļa 5. sadaļa 6. sadaļa" at bounding box center [183, 313] width 100 height 360
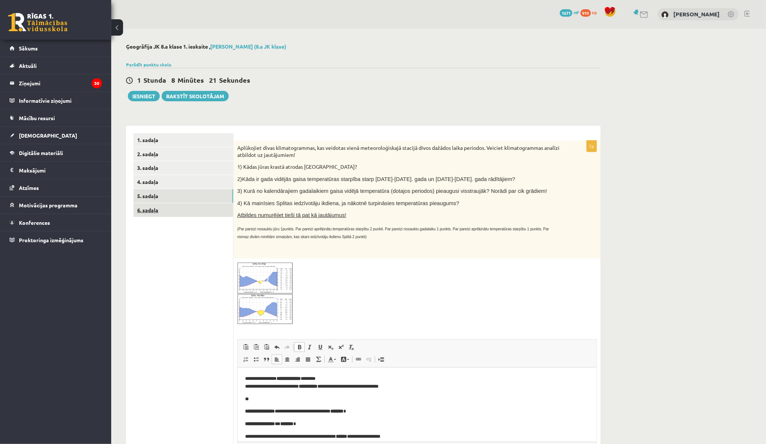
click at [152, 208] on link "6. sadaļa" at bounding box center [183, 210] width 100 height 14
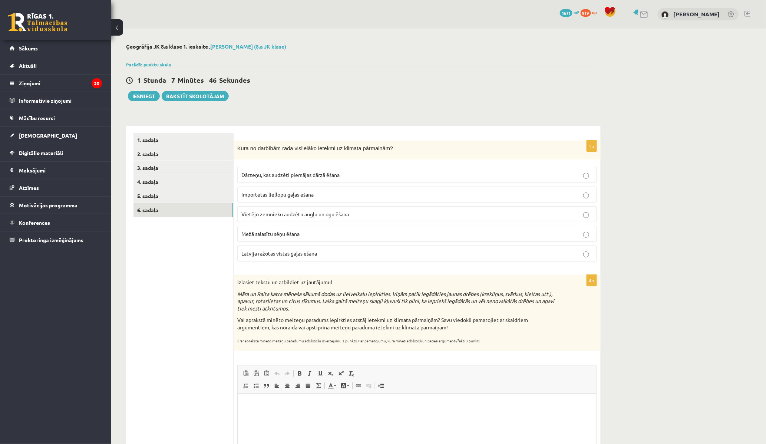
click at [280, 195] on span "Importētas liellopu gaļas ēšana" at bounding box center [277, 194] width 72 height 7
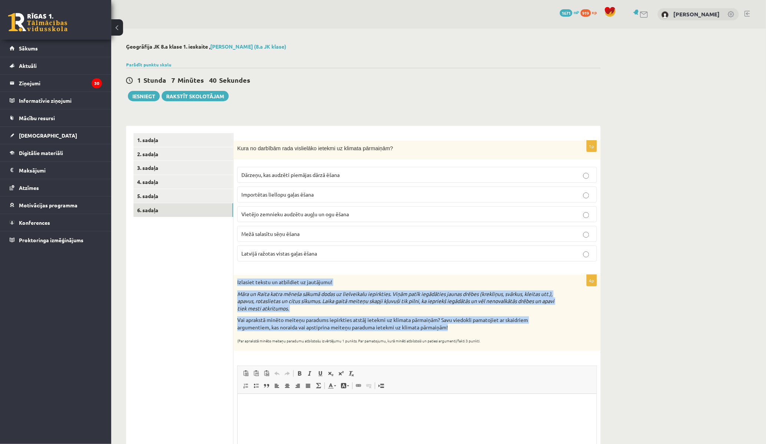
drag, startPoint x: 235, startPoint y: 279, endPoint x: 520, endPoint y: 330, distance: 288.7
click at [520, 330] on div "Izlasiet tekstu un atbildiet uz jautājumu! Māra un Raita katra mēneša sākumā do…" at bounding box center [416, 313] width 367 height 76
copy div "Izlasiet tekstu un atbildiet uz jautājumu! Māra un Raita katra mēneša sākumā do…"
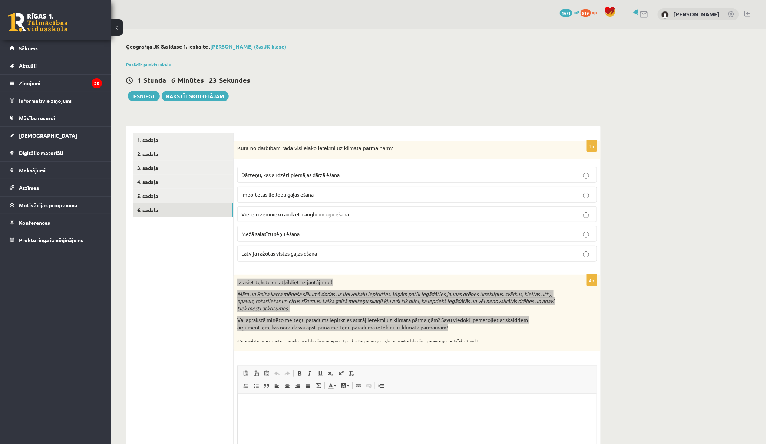
click at [327, 406] on p "Editor, wiswyg-editor-user-answer-47433889842420" at bounding box center [417, 405] width 344 height 8
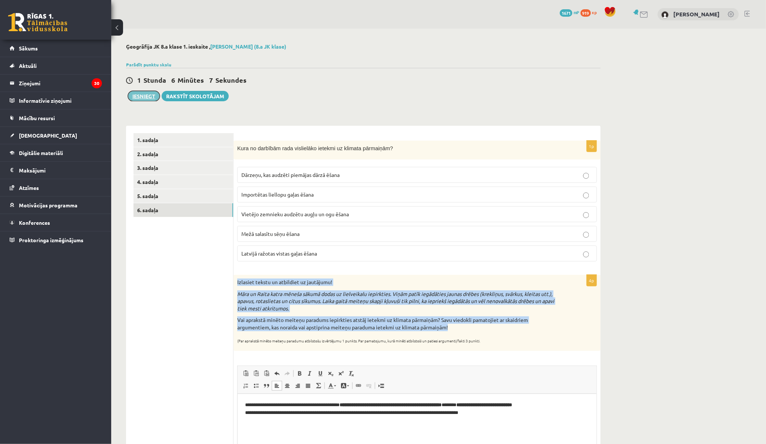
click at [142, 95] on button "Iesniegt" at bounding box center [144, 96] width 32 height 10
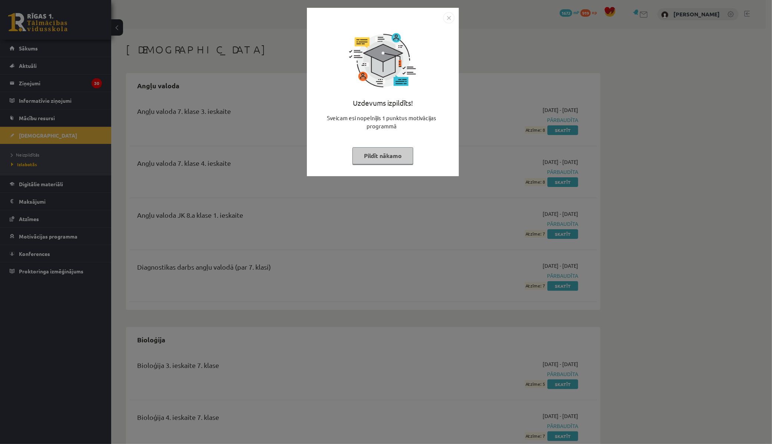
drag, startPoint x: 362, startPoint y: 163, endPoint x: 361, endPoint y: 159, distance: 4.6
click at [361, 162] on button "Pildīt nākamo" at bounding box center [382, 155] width 61 height 17
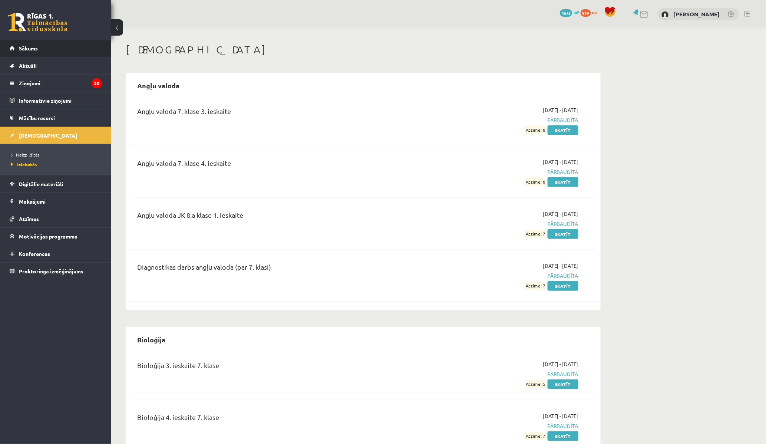
click at [30, 47] on span "Sākums" at bounding box center [28, 48] width 19 height 7
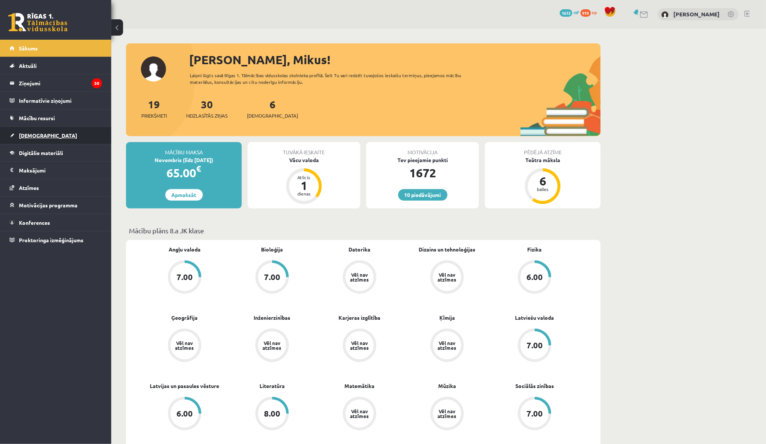
click at [34, 132] on span "[DEMOGRAPHIC_DATA]" at bounding box center [48, 135] width 58 height 7
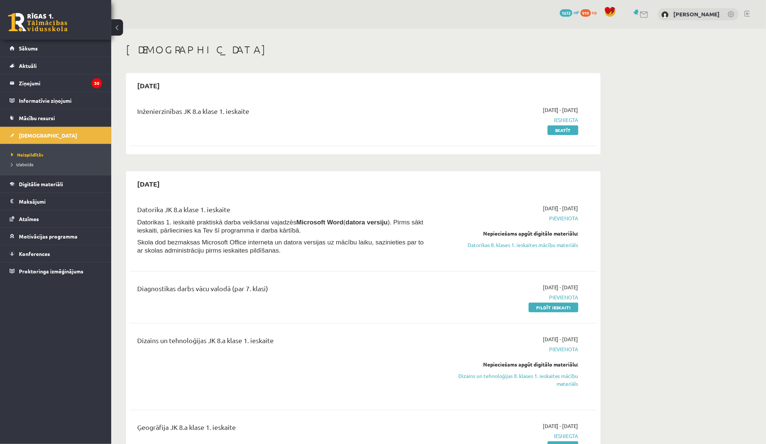
drag, startPoint x: 740, startPoint y: 221, endPoint x: 746, endPoint y: 252, distance: 31.3
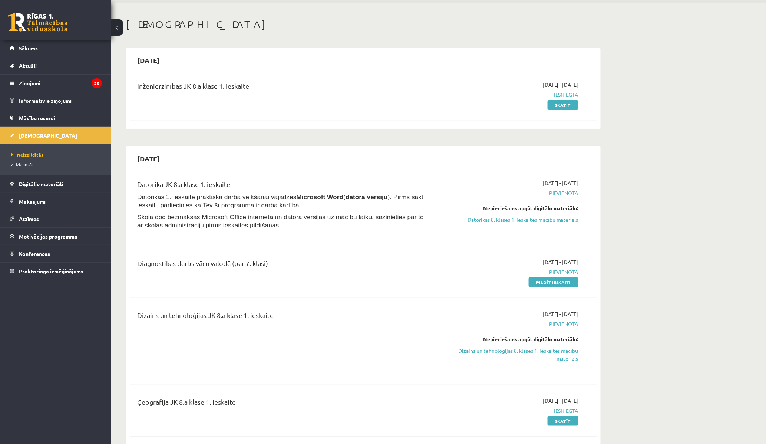
scroll to position [6, 0]
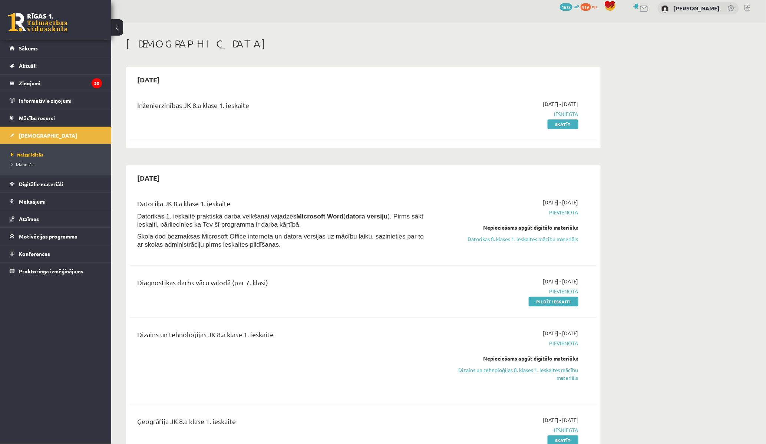
drag, startPoint x: 658, startPoint y: 199, endPoint x: 651, endPoint y: 201, distance: 7.3
click at [541, 302] on link "Pildīt ieskaiti" at bounding box center [553, 301] width 50 height 10
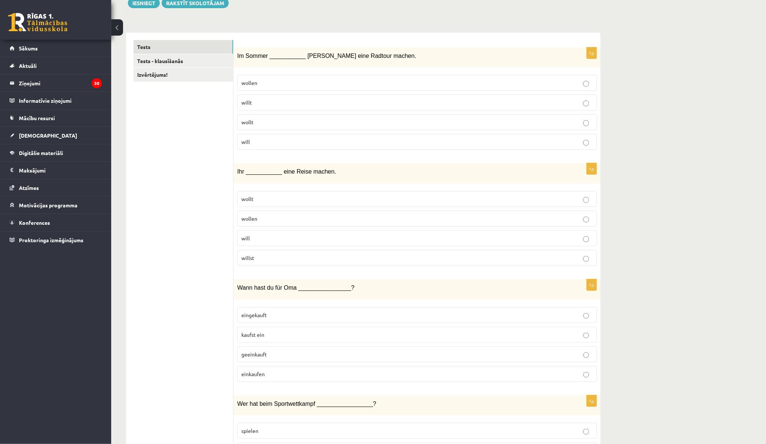
scroll to position [125, 0]
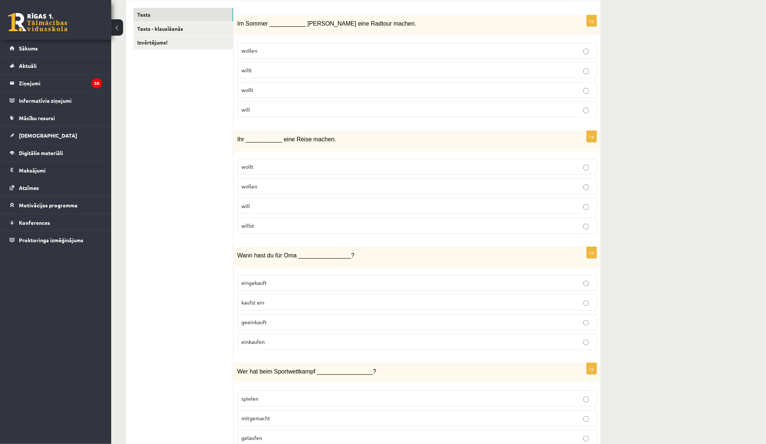
drag, startPoint x: 275, startPoint y: 109, endPoint x: 287, endPoint y: 105, distance: 12.2
click at [276, 109] on p "will" at bounding box center [416, 110] width 351 height 8
click at [275, 166] on p "wollt" at bounding box center [416, 167] width 351 height 8
click at [295, 284] on p "eingekauft" at bounding box center [416, 283] width 351 height 8
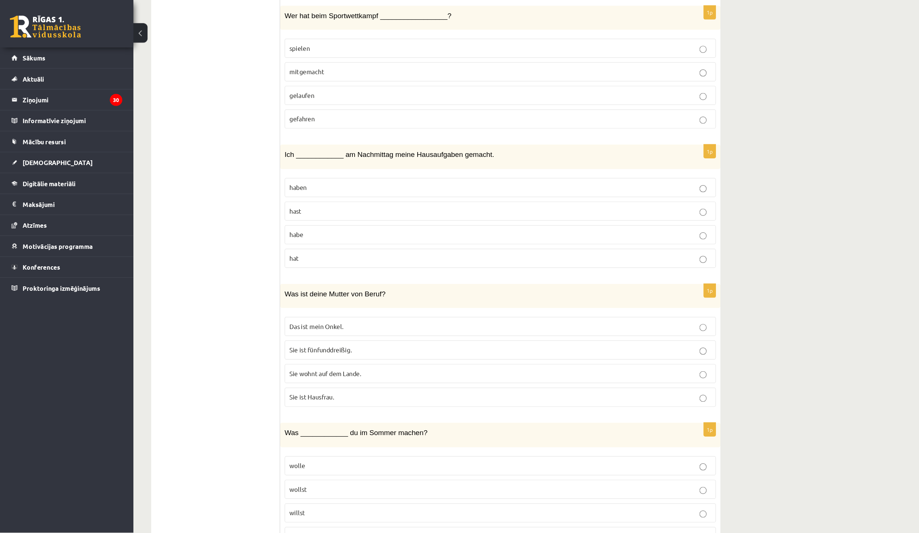
scroll to position [484, 0]
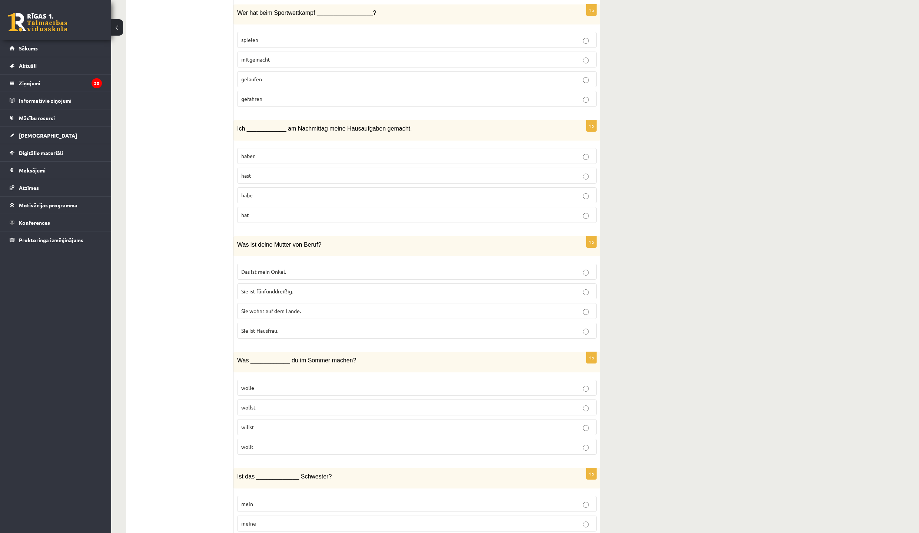
click at [309, 62] on p "mitgemacht" at bounding box center [416, 60] width 351 height 8
click at [276, 199] on p "habe" at bounding box center [416, 195] width 351 height 8
click at [297, 334] on p "Sie ist Hausfrau." at bounding box center [416, 330] width 351 height 8
click at [300, 431] on p "willst" at bounding box center [416, 427] width 351 height 8
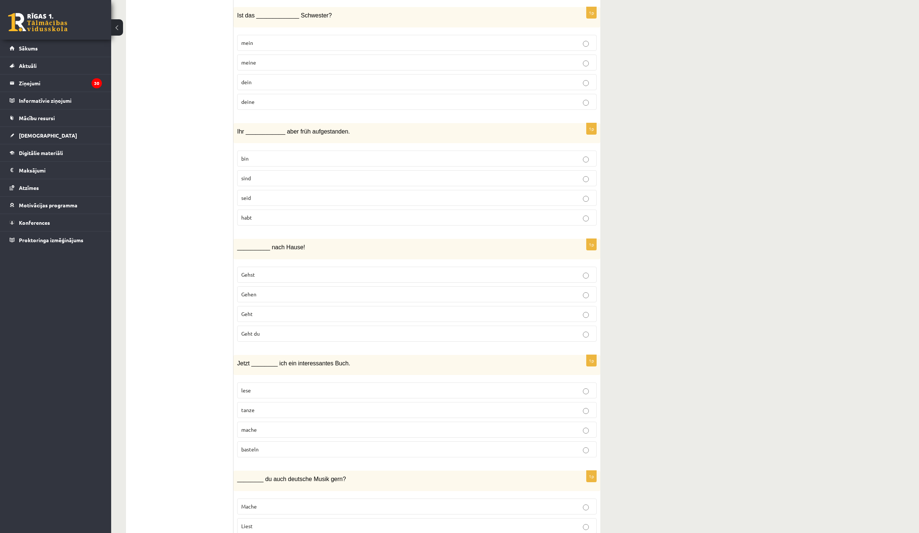
scroll to position [947, 0]
click at [257, 103] on p "deine" at bounding box center [416, 99] width 351 height 8
drag, startPoint x: 267, startPoint y: 203, endPoint x: 319, endPoint y: 182, distance: 56.0
click at [267, 199] on p "seid" at bounding box center [416, 195] width 351 height 8
click at [278, 319] on label "Geht" at bounding box center [416, 311] width 359 height 16
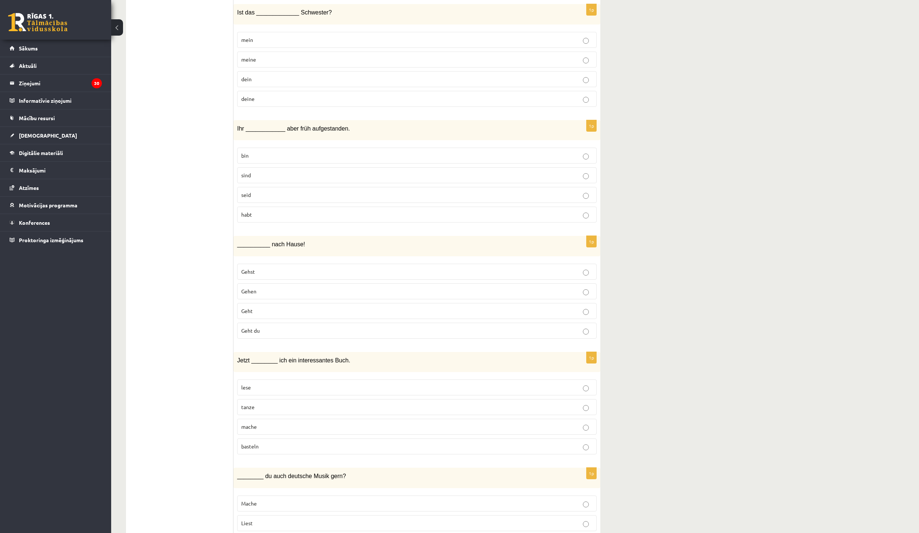
click at [254, 391] on p "lese" at bounding box center [416, 387] width 351 height 8
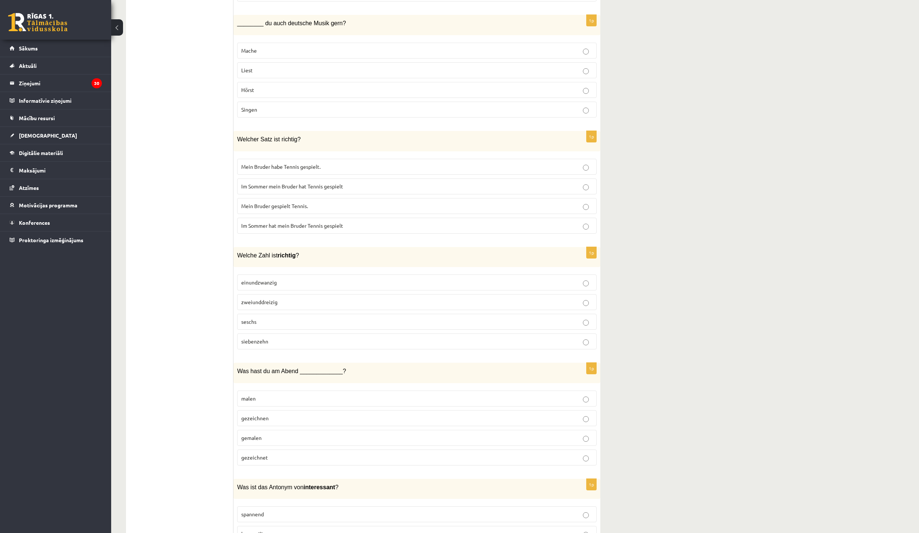
scroll to position [1408, 0]
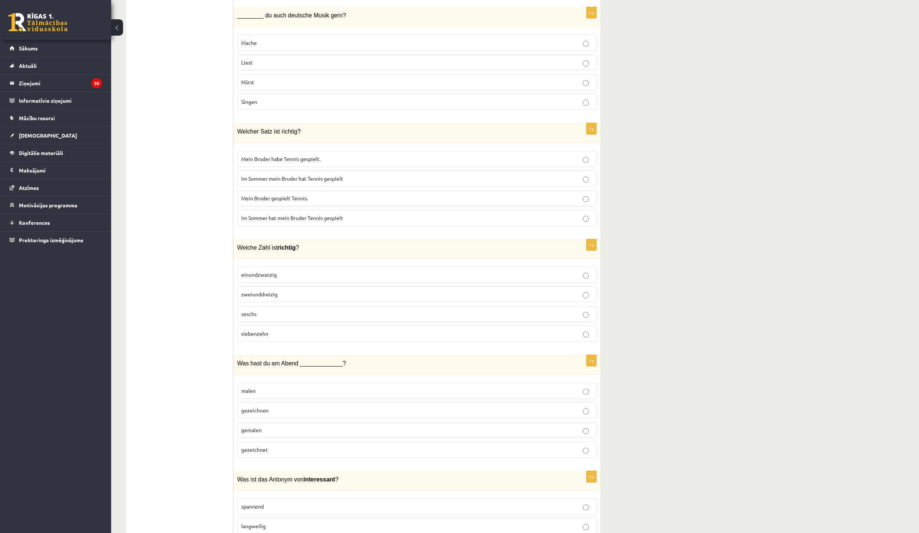
click at [291, 86] on p "Hörst" at bounding box center [416, 82] width 351 height 8
click at [321, 223] on label "Im Sommer hat mein Bruder Tennis gespielt" at bounding box center [416, 218] width 359 height 16
click at [302, 278] on p "einundzwanzig" at bounding box center [416, 275] width 351 height 8
click at [298, 443] on p "gezeichnet" at bounding box center [416, 449] width 351 height 8
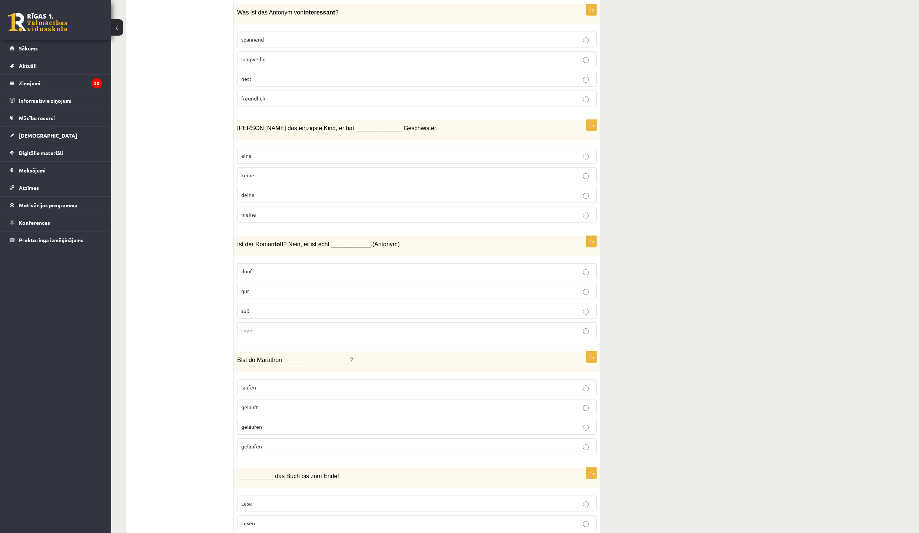
scroll to position [1872, 0]
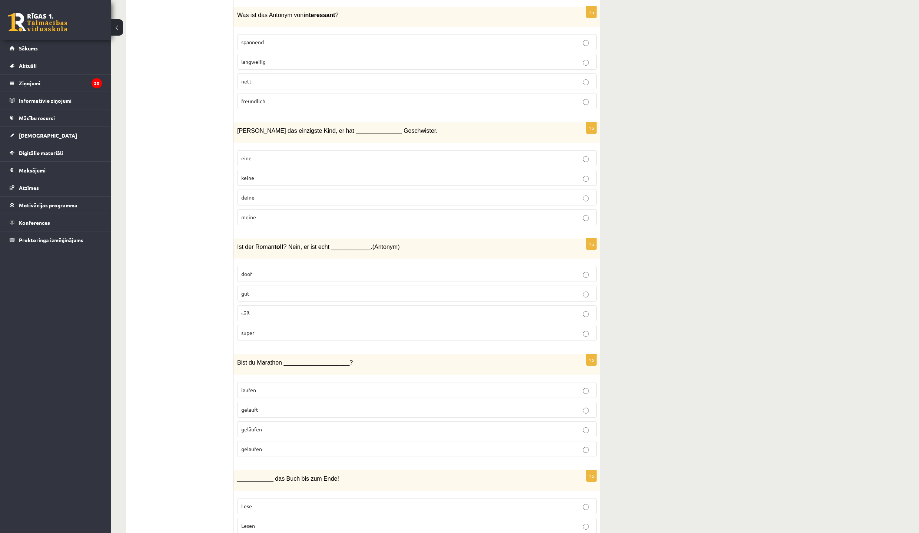
click at [328, 70] on label "langweilig" at bounding box center [416, 62] width 359 height 16
click at [270, 182] on p "keine" at bounding box center [416, 178] width 351 height 8
click at [285, 282] on label "doof" at bounding box center [416, 274] width 359 height 16
click at [295, 413] on p "gelauft" at bounding box center [416, 409] width 351 height 8
click at [286, 433] on p "geläufen" at bounding box center [416, 429] width 351 height 8
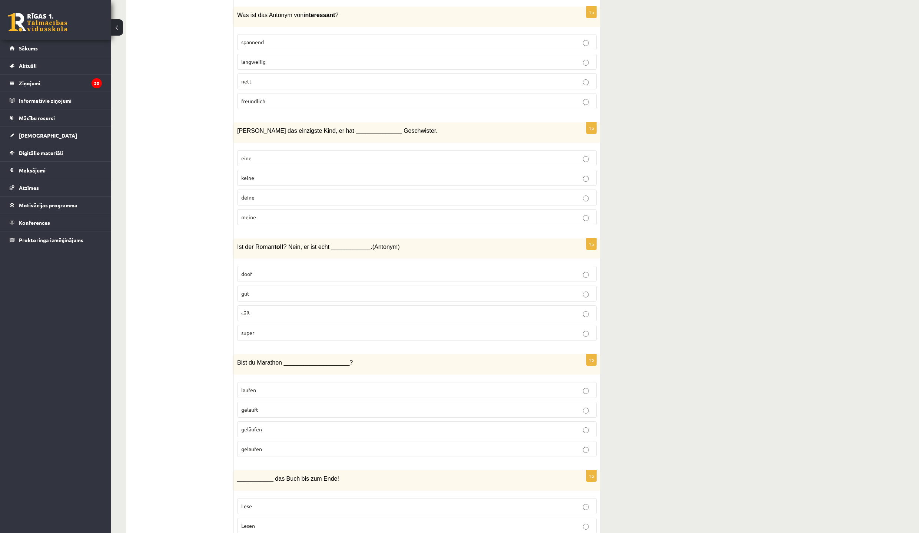
click at [273, 443] on p "gelaufen" at bounding box center [416, 449] width 351 height 8
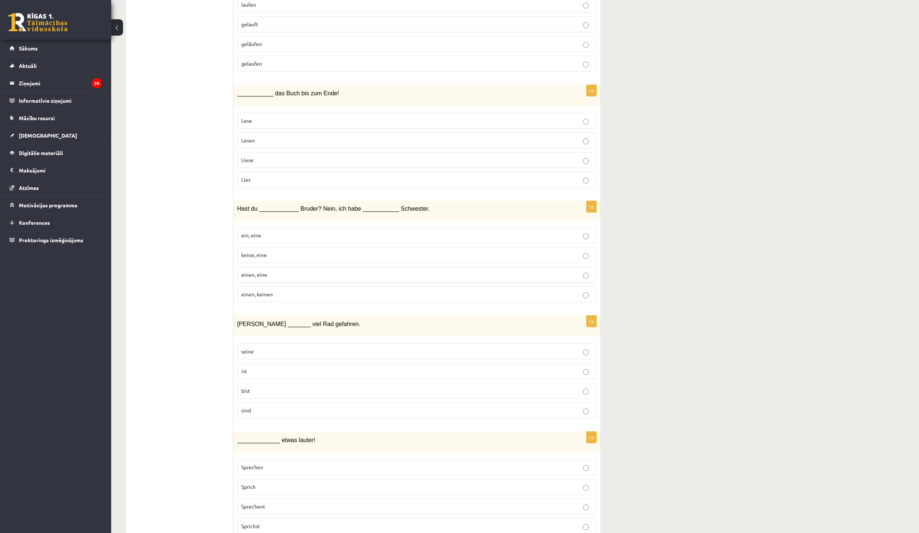
scroll to position [2307, 0]
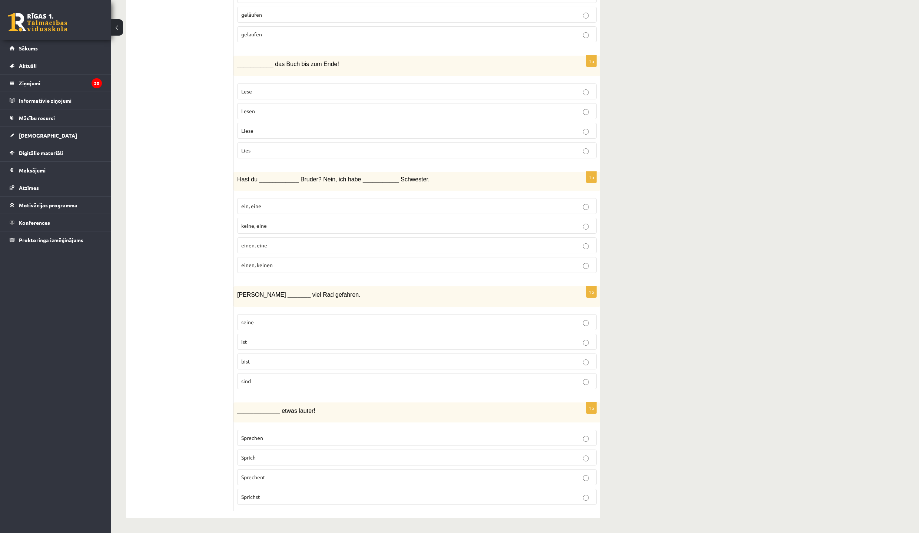
click at [296, 87] on p "Lese" at bounding box center [416, 91] width 351 height 8
click at [286, 239] on label "einen, eine" at bounding box center [416, 245] width 359 height 16
click at [294, 338] on p "ist" at bounding box center [416, 342] width 351 height 8
click at [278, 443] on p "Sprich" at bounding box center [416, 457] width 351 height 8
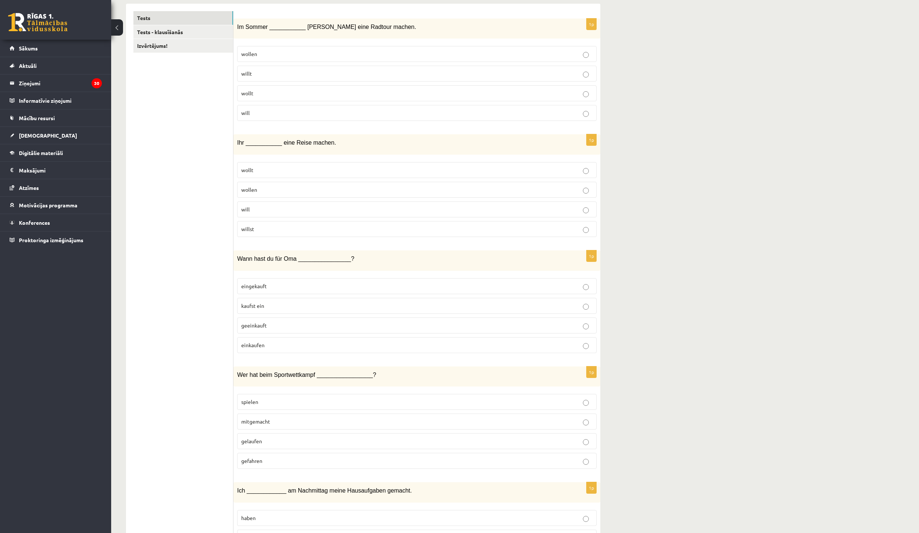
scroll to position [0, 0]
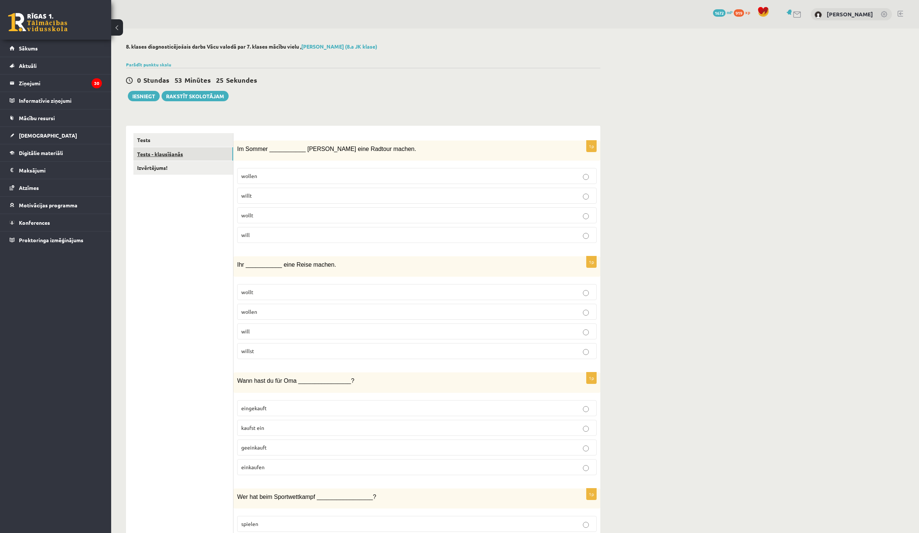
click at [166, 153] on link "Tests - klausīšanās" at bounding box center [183, 154] width 100 height 14
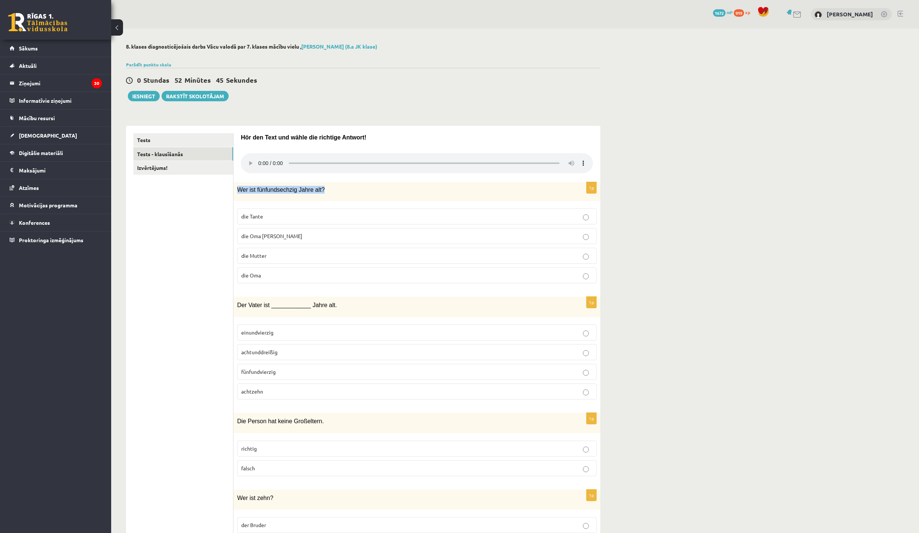
drag, startPoint x: 237, startPoint y: 190, endPoint x: 324, endPoint y: 192, distance: 86.7
click at [324, 192] on p "Wer ist fünfundsechzig Jahre alt?" at bounding box center [398, 190] width 322 height 8
copy span "Wer ist fünfundsechzig Jahre alt?"
click at [311, 276] on p "die Oma" at bounding box center [416, 275] width 351 height 8
click at [308, 311] on div "Der Vater ist ____________ Jahre alt." at bounding box center [416, 306] width 367 height 20
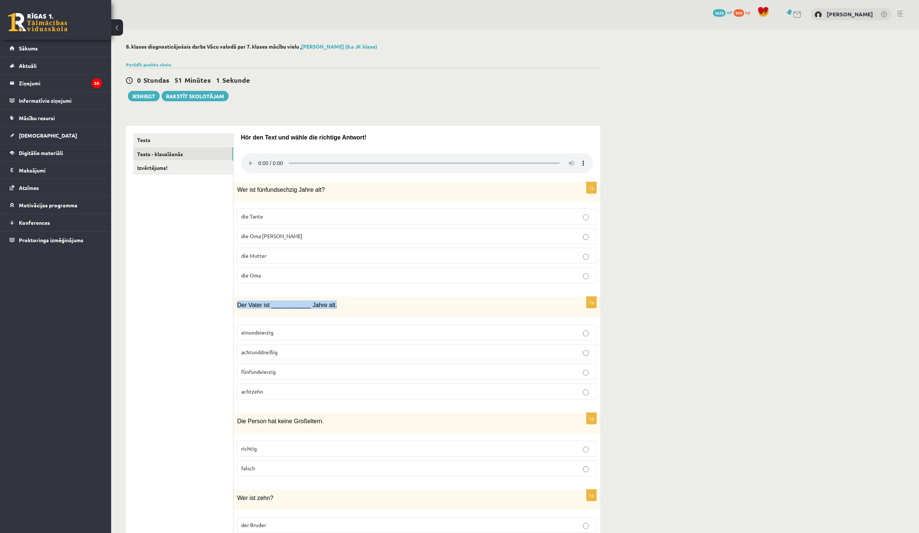
drag, startPoint x: 237, startPoint y: 306, endPoint x: 369, endPoint y: 305, distance: 131.9
click at [369, 305] on p "Der Vater ist ____________ Jahre alt." at bounding box center [398, 304] width 322 height 9
copy span "Der Vater ist ____________ Jahre alt."
click at [299, 372] on p "fünfundvierzig" at bounding box center [416, 372] width 351 height 8
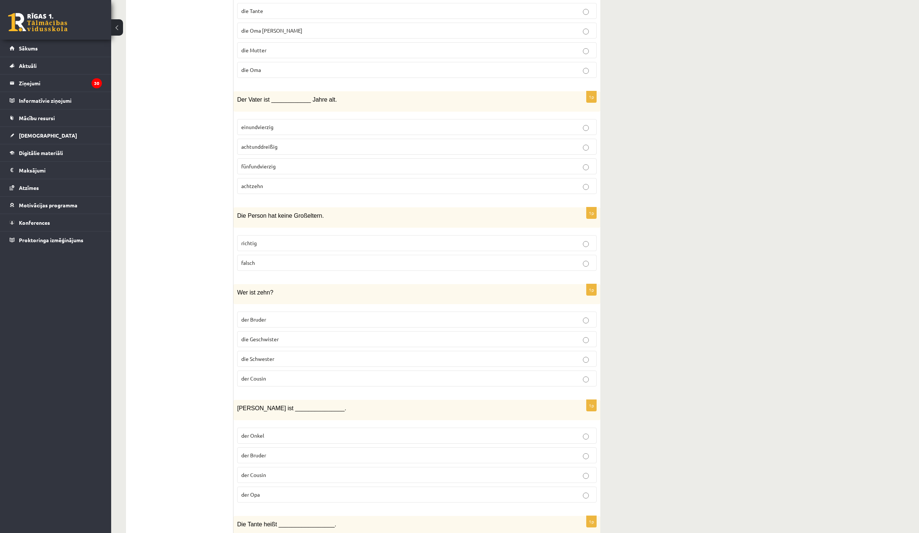
scroll to position [248, 0]
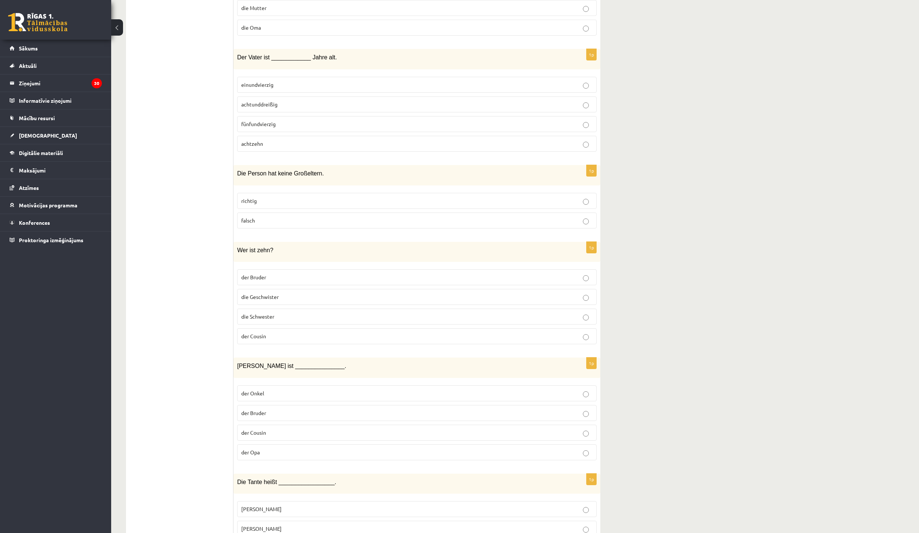
click at [343, 285] on label "der Bruder" at bounding box center [416, 277] width 359 height 16
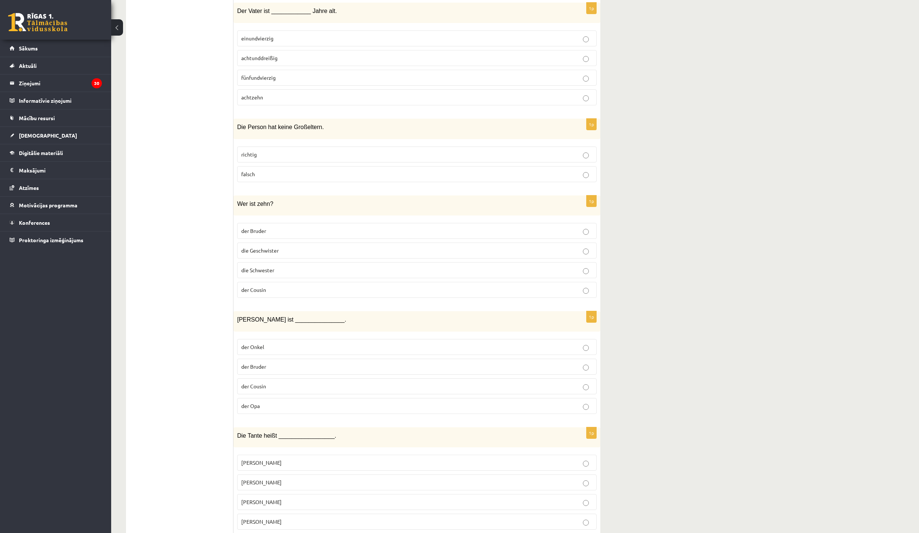
scroll to position [325, 0]
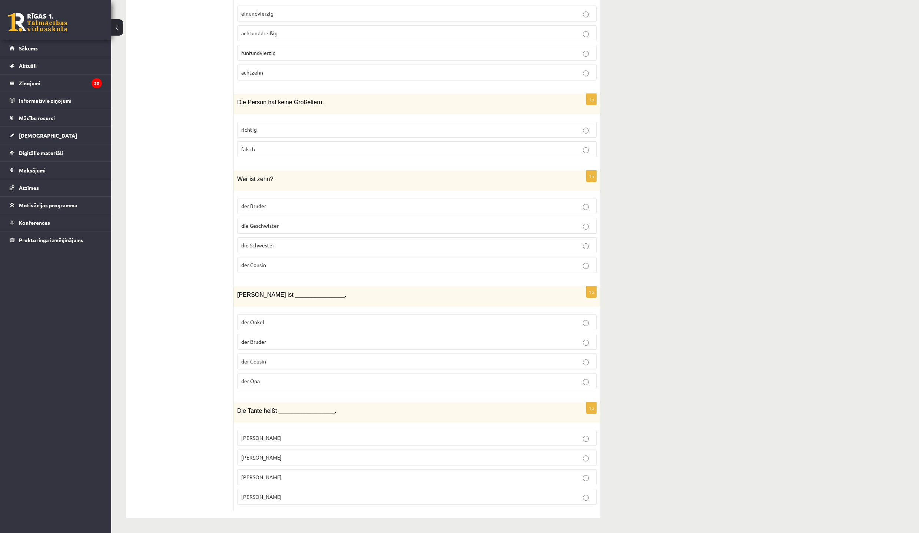
click at [324, 362] on p "der Cousin" at bounding box center [416, 361] width 351 height 8
drag, startPoint x: 324, startPoint y: 361, endPoint x: 668, endPoint y: 195, distance: 382.4
click at [668, 195] on div "**********" at bounding box center [515, 121] width 808 height 823
click at [289, 147] on p "falsch" at bounding box center [416, 149] width 351 height 8
drag, startPoint x: 905, startPoint y: 399, endPoint x: 726, endPoint y: 401, distance: 178.3
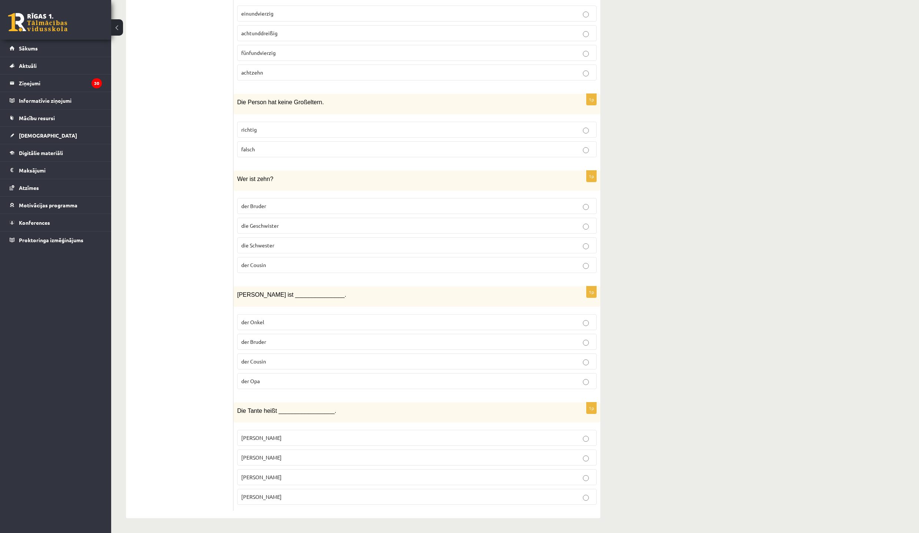
click at [726, 401] on div "**********" at bounding box center [515, 121] width 808 height 823
click at [239, 443] on label "Anne" at bounding box center [416, 457] width 359 height 16
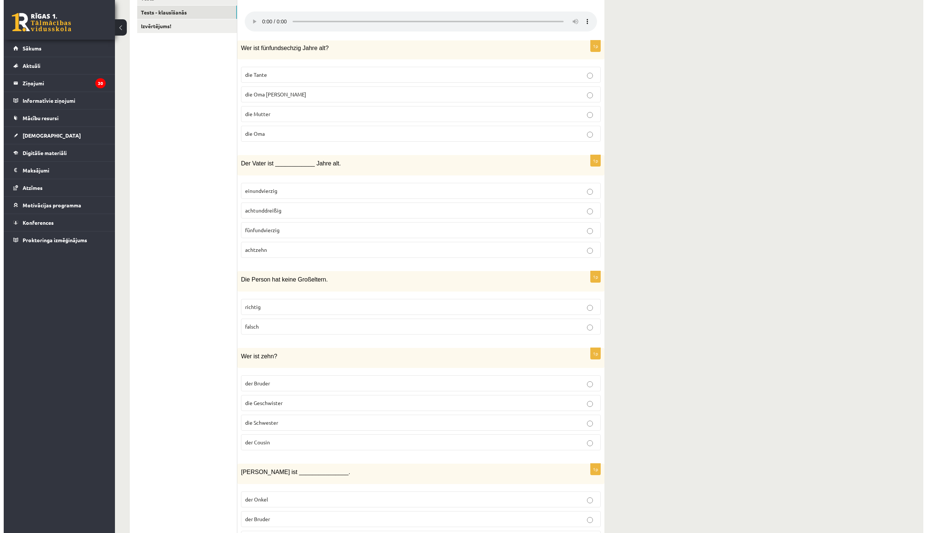
scroll to position [0, 0]
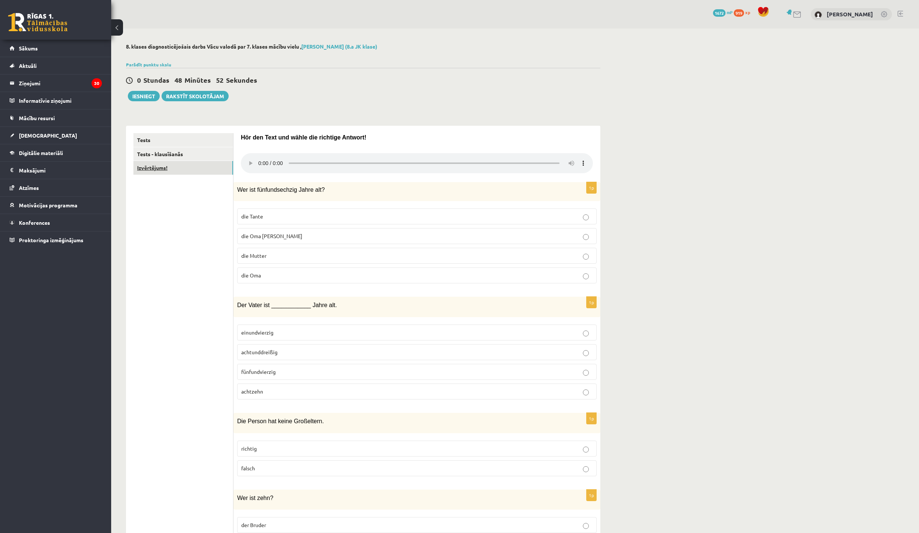
click at [155, 165] on link "Izvērtējums!" at bounding box center [183, 168] width 100 height 14
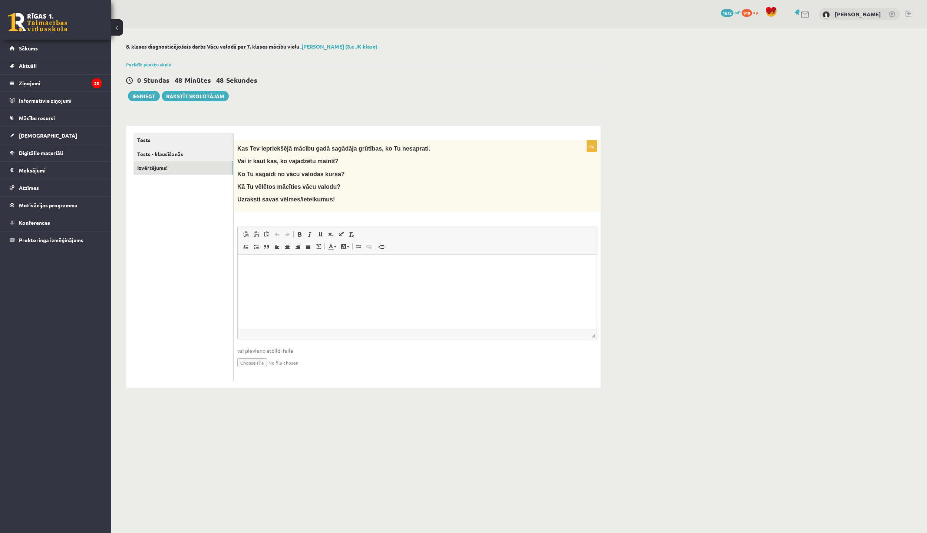
click at [275, 277] on html at bounding box center [417, 265] width 359 height 23
click at [141, 96] on button "Iesniegt" at bounding box center [144, 96] width 32 height 10
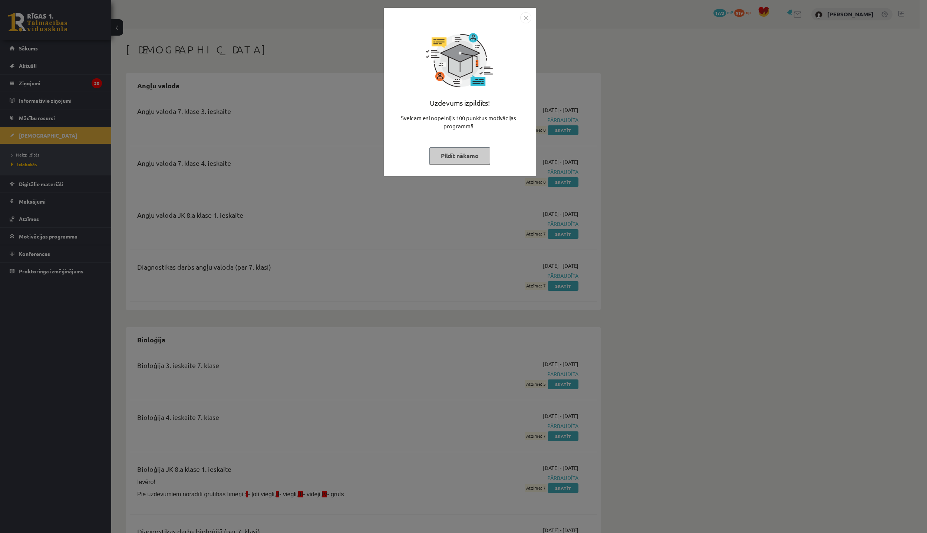
click at [451, 159] on button "Pildīt nākamo" at bounding box center [459, 155] width 61 height 17
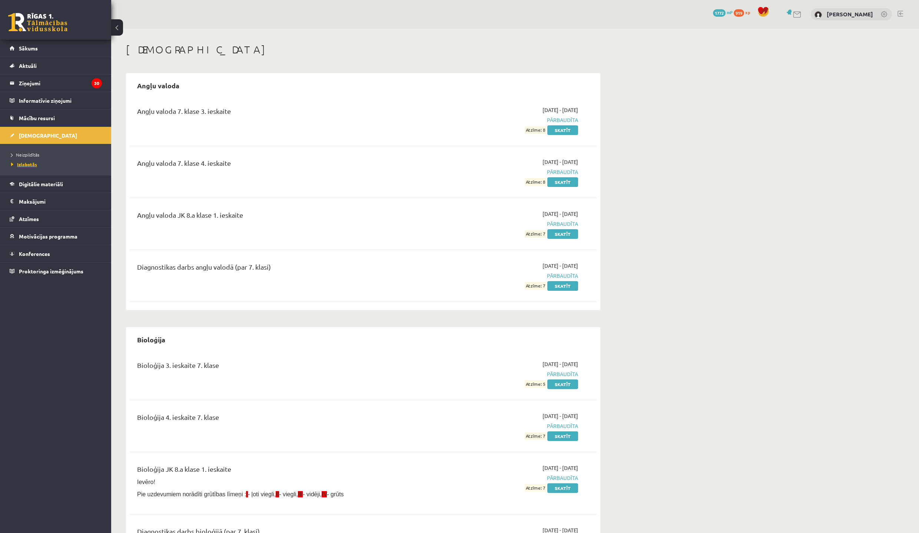
click at [25, 161] on link "Izlabotās" at bounding box center [57, 164] width 93 height 7
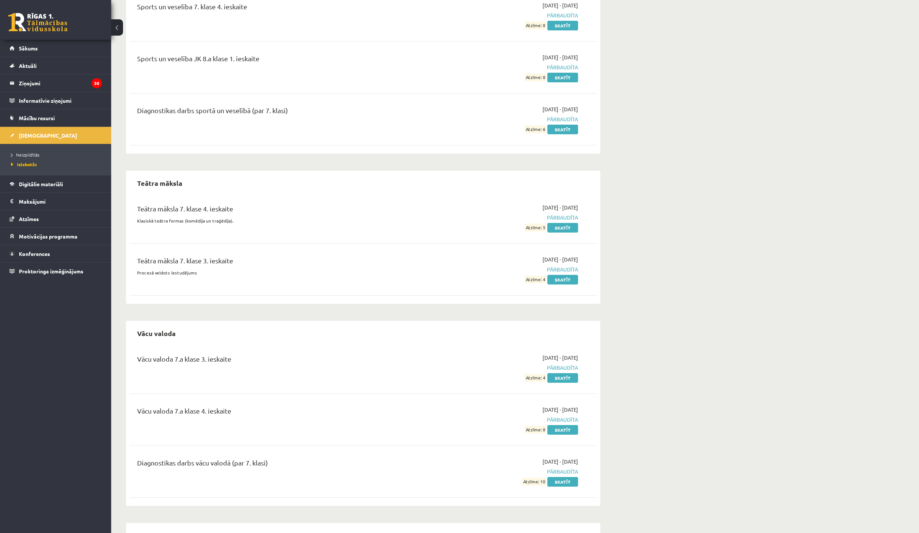
scroll to position [3276, 0]
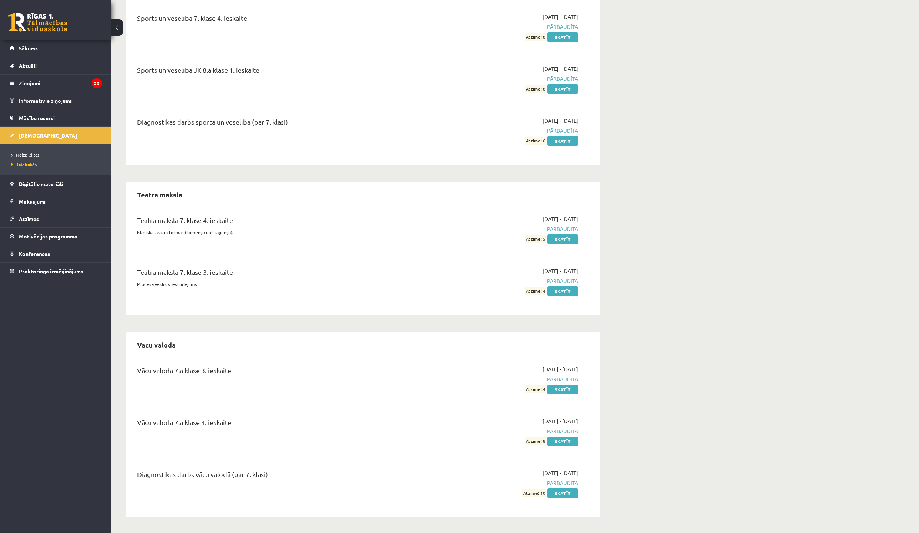
click at [29, 153] on span "Neizpildītās" at bounding box center [25, 155] width 28 height 6
